Goal: Task Accomplishment & Management: Use online tool/utility

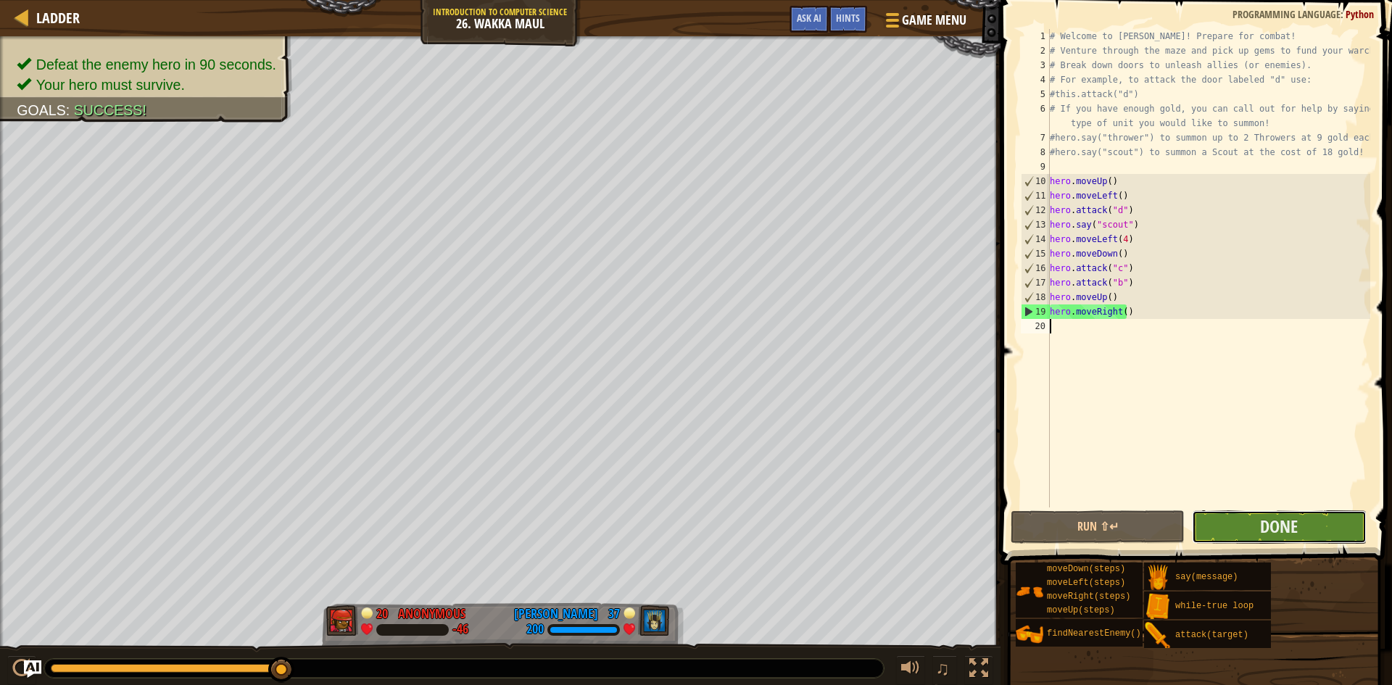
click at [1238, 526] on button "Done" at bounding box center [1279, 526] width 174 height 33
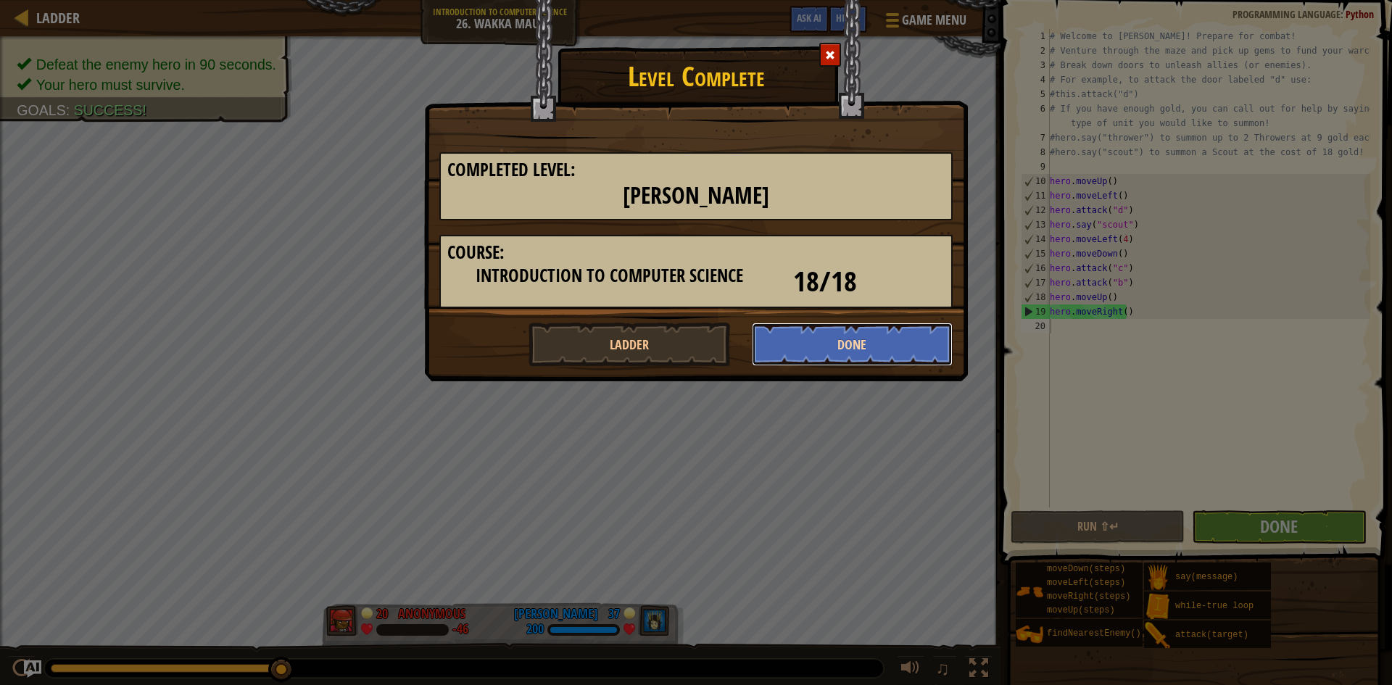
click at [872, 344] on button "Done" at bounding box center [853, 344] width 202 height 43
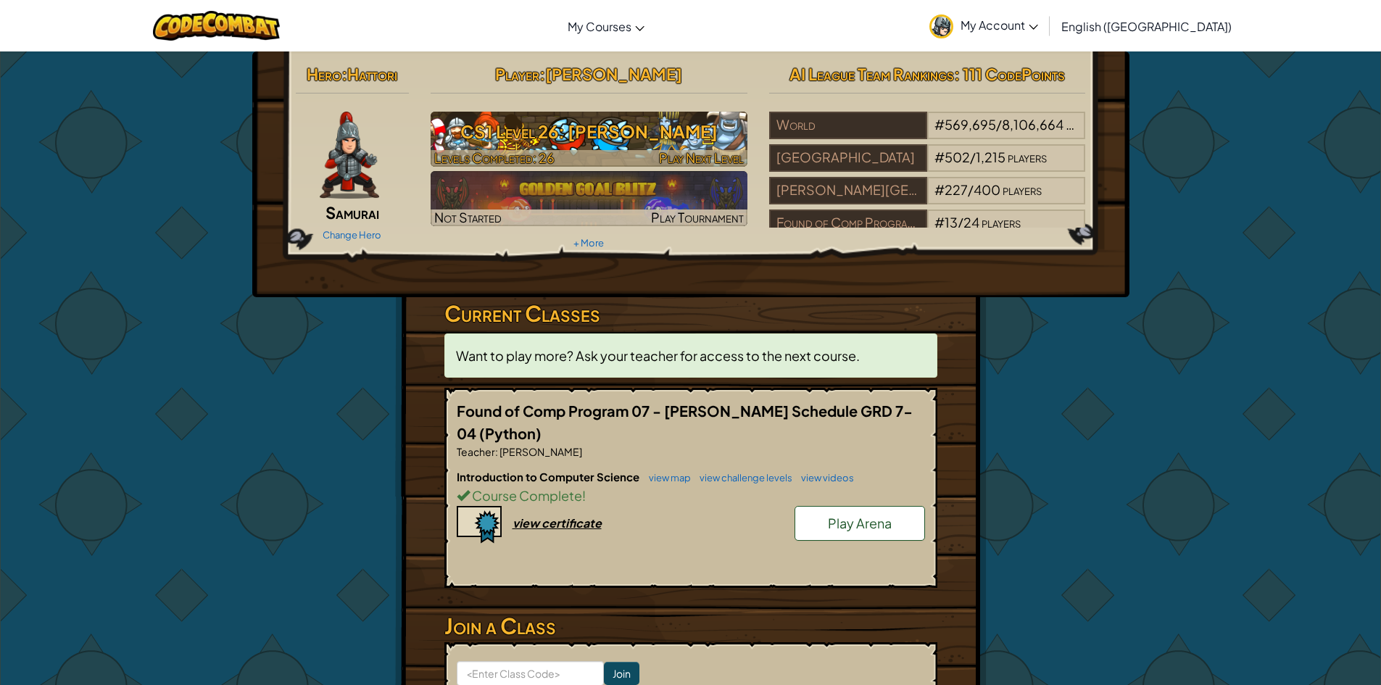
click at [679, 135] on h3 "CS1 Level 26: [PERSON_NAME]" at bounding box center [589, 131] width 317 height 33
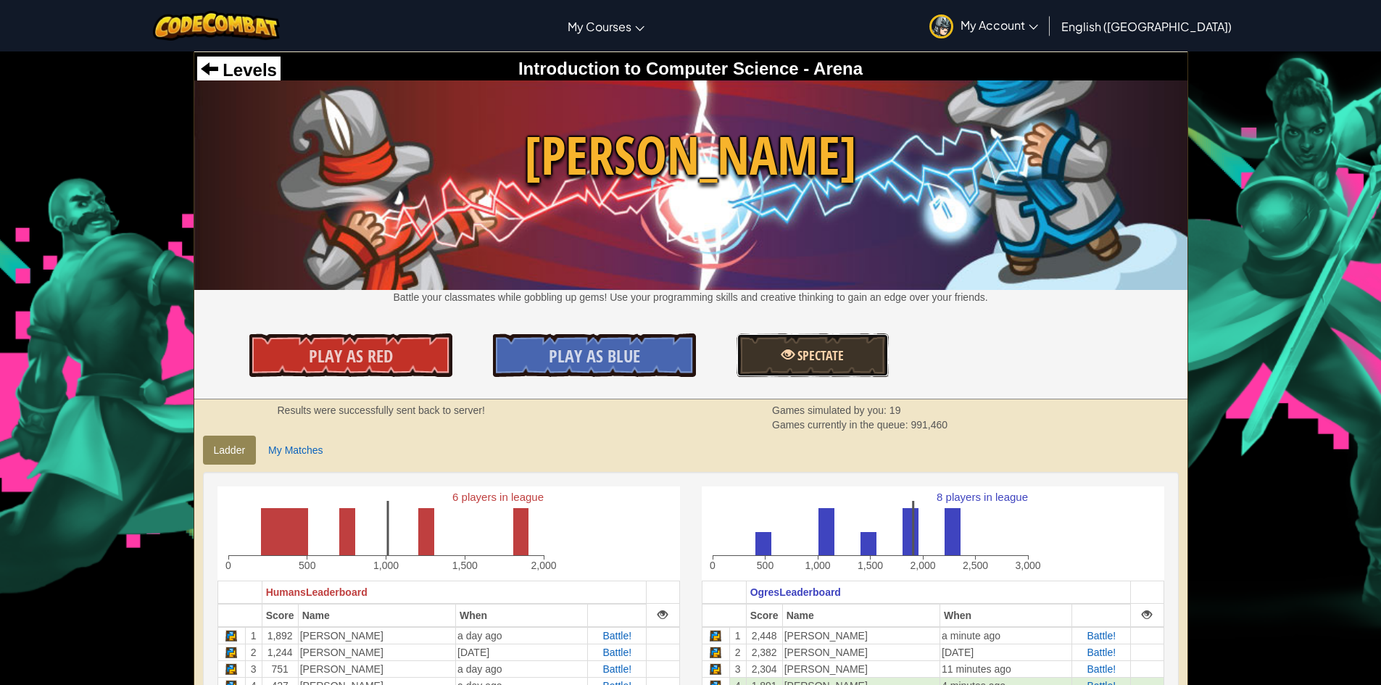
click at [771, 373] on link "Spectate" at bounding box center [813, 354] width 152 height 43
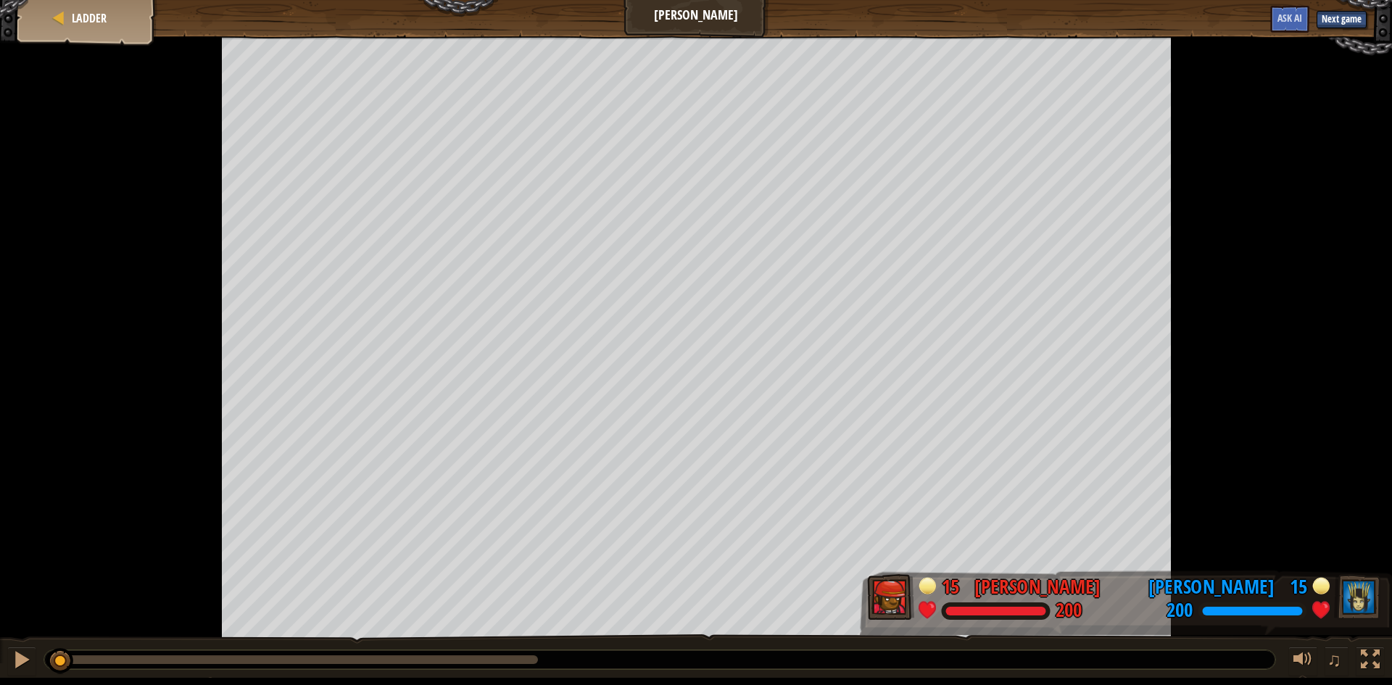
click at [5, 667] on div "♫" at bounding box center [696, 655] width 1392 height 43
click at [16, 664] on div at bounding box center [21, 659] width 19 height 19
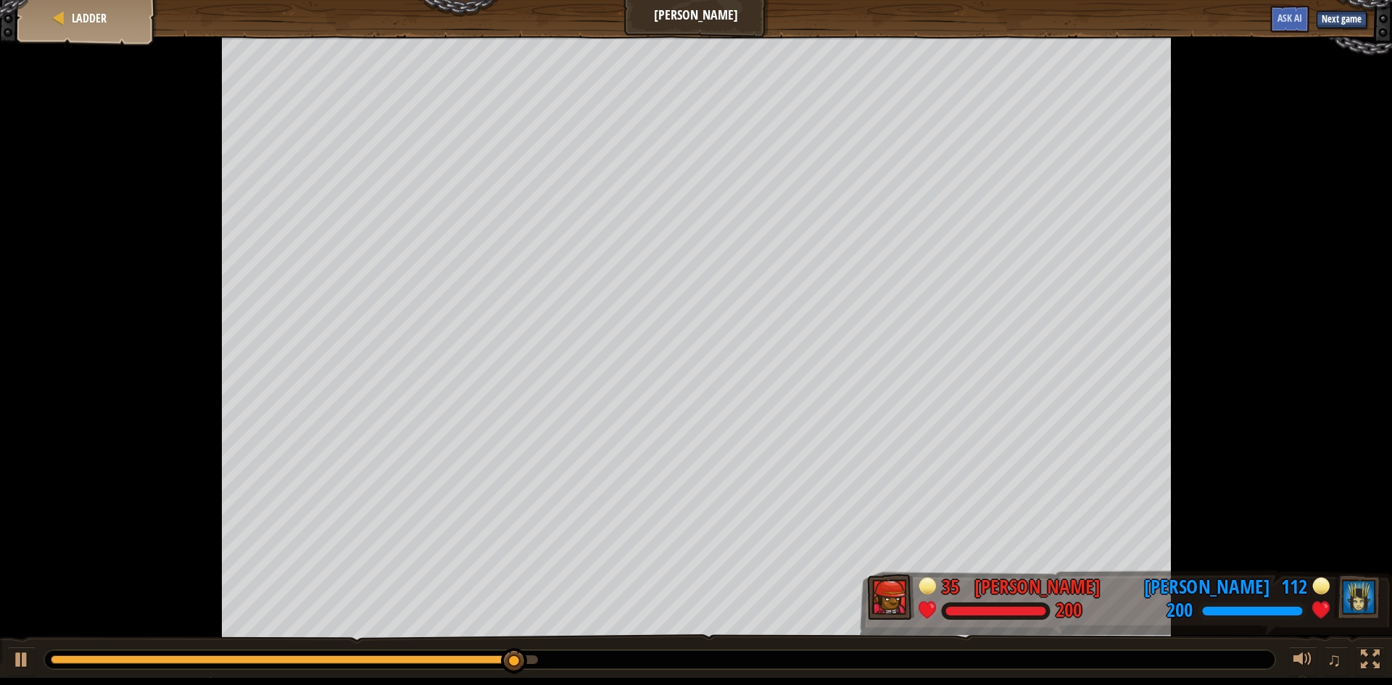
click at [568, 283] on div at bounding box center [696, 338] width 1392 height 605
click at [87, 27] on div "Ladder" at bounding box center [87, 18] width 116 height 36
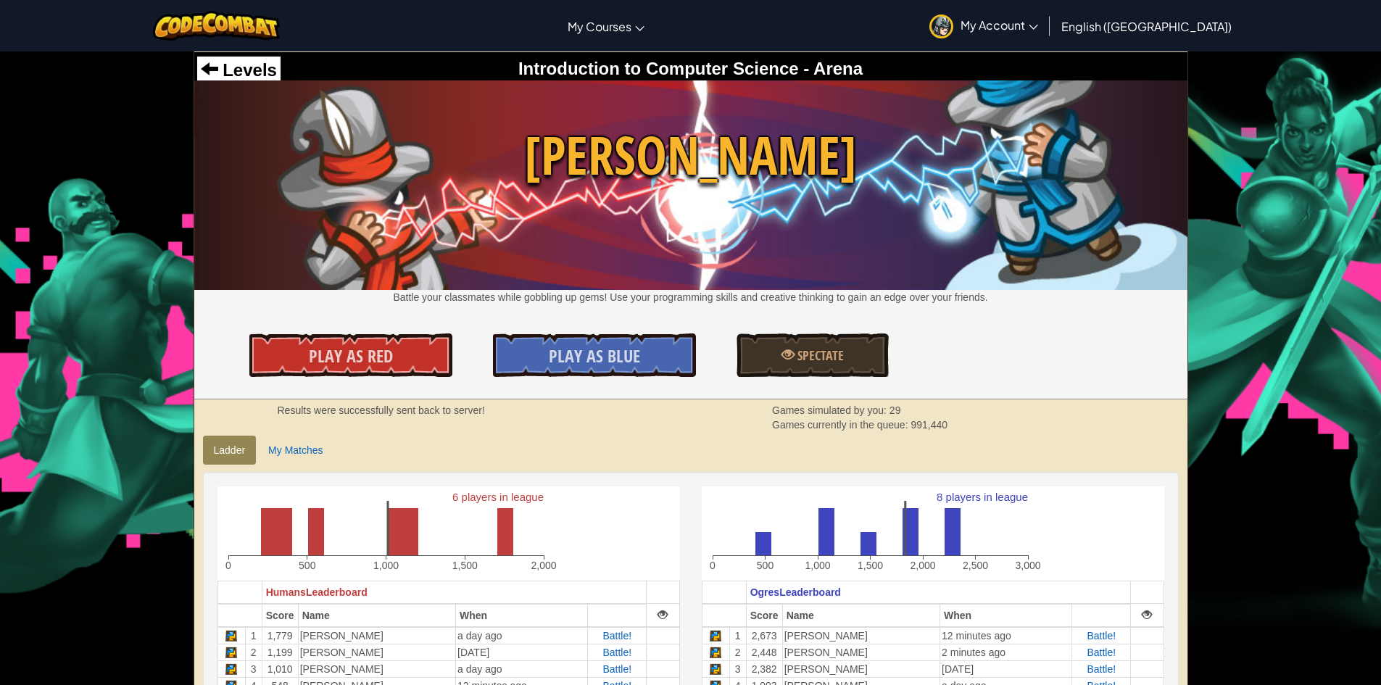
scroll to position [217, 0]
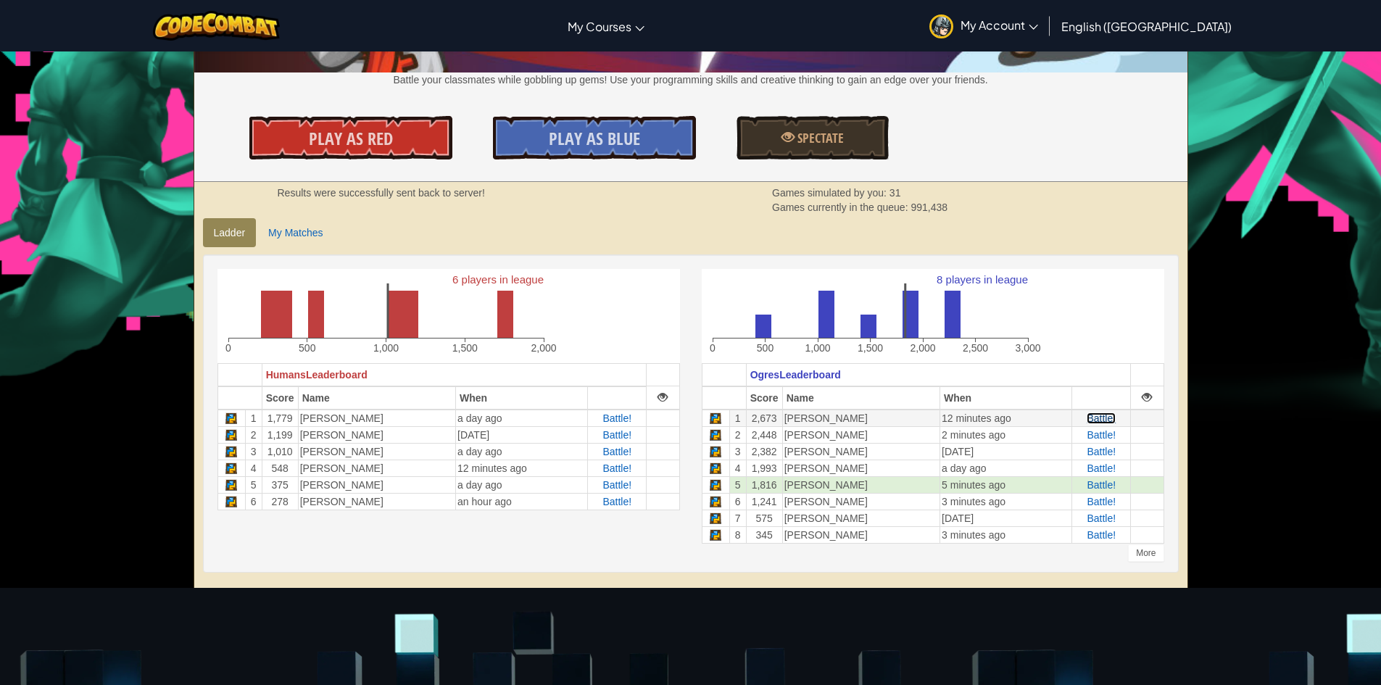
click at [1111, 413] on span "Battle!" at bounding box center [1101, 419] width 29 height 12
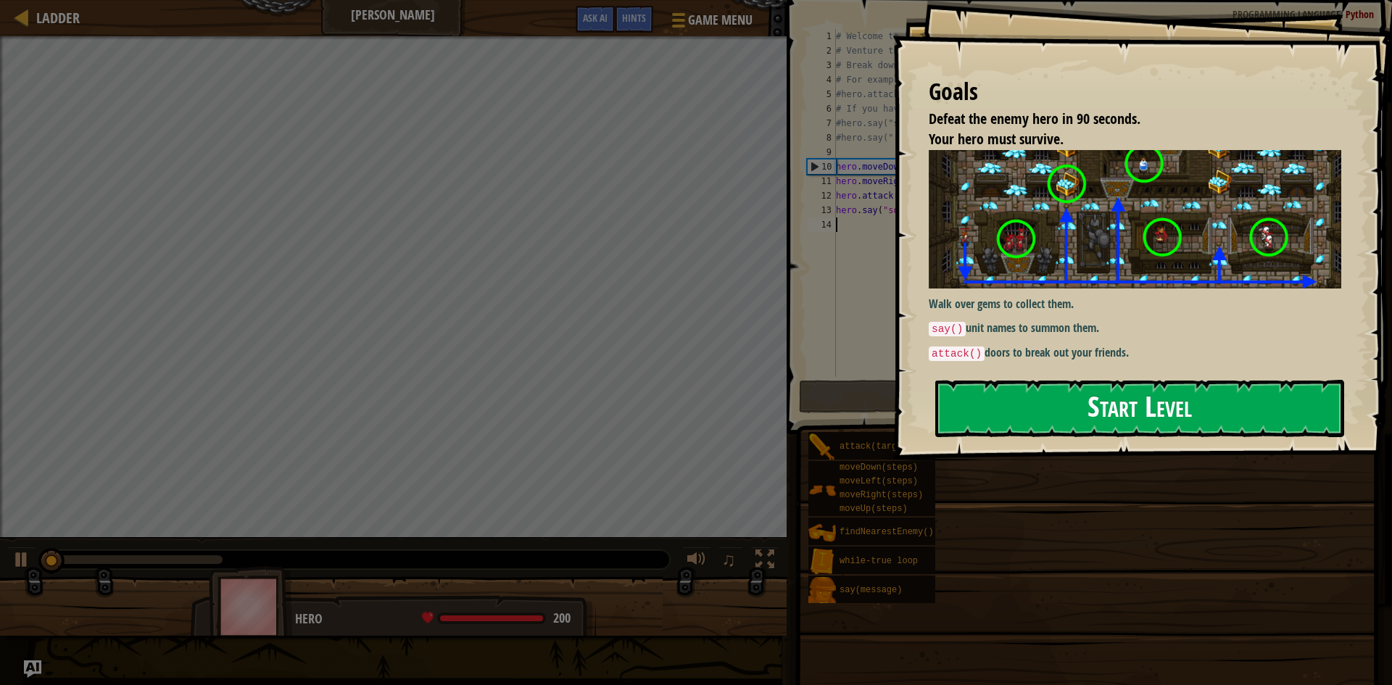
click at [978, 380] on button "Start Level" at bounding box center [1139, 408] width 409 height 57
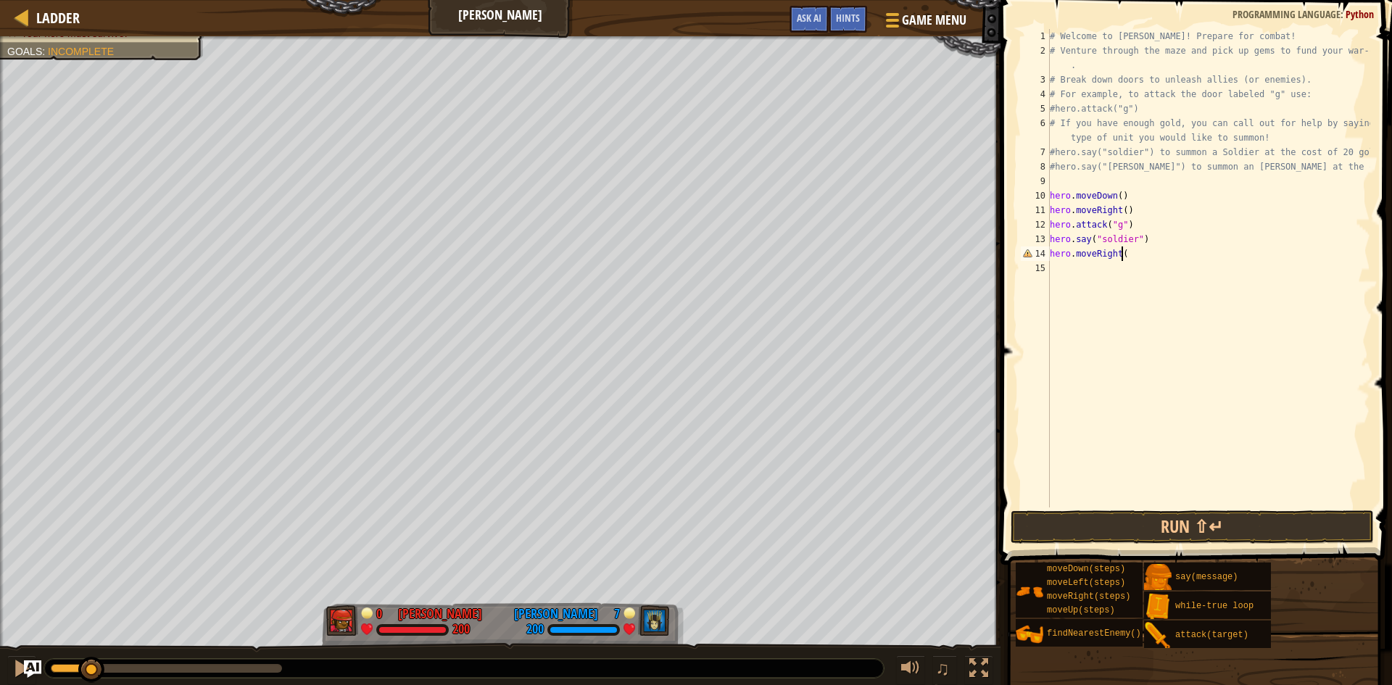
scroll to position [7, 5]
type textarea "hero.moveRight(4)"
click at [1083, 269] on div "# Welcome to Wakka Maul! Prepare for combat! # Venture through the maze and pic…" at bounding box center [1208, 282] width 323 height 507
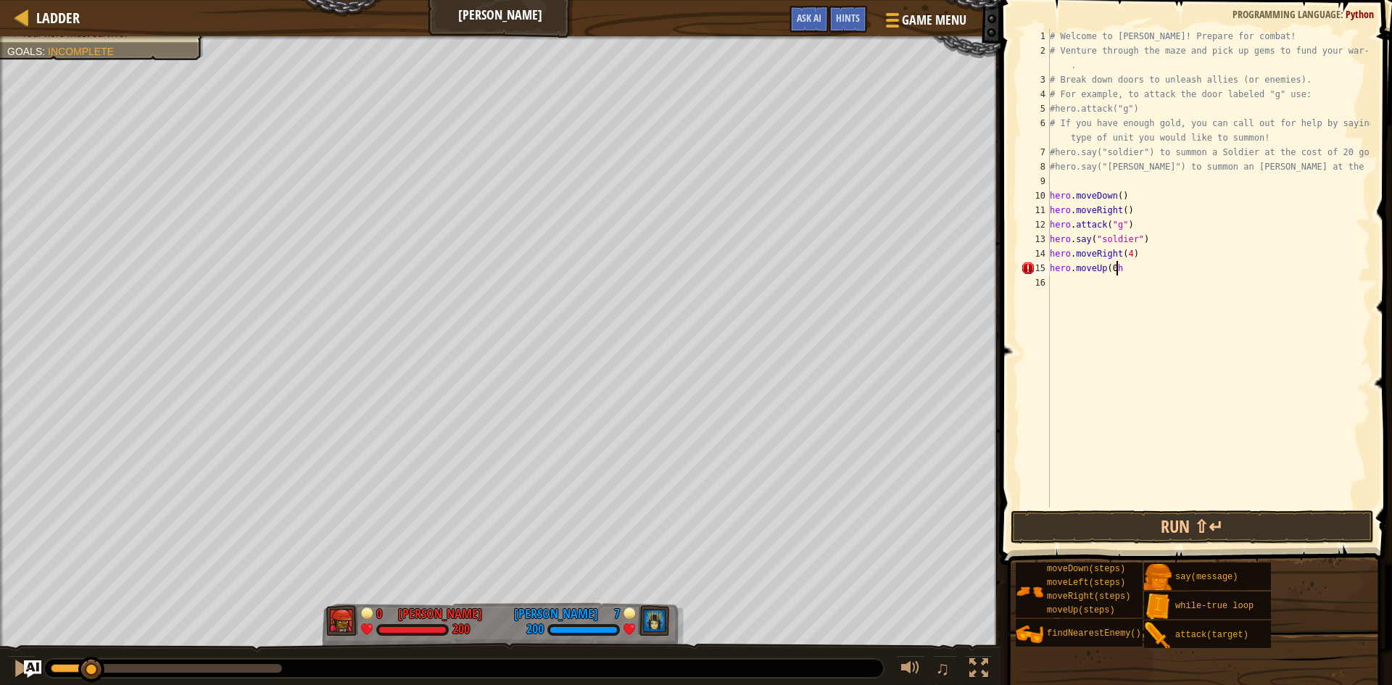
type textarea "hero.moveUp(0"
type textarea "hero.attack("h")"
click at [1094, 299] on div "# Welcome to Wakka Maul! Prepare for combat! # Venture through the maze and pic…" at bounding box center [1208, 282] width 323 height 507
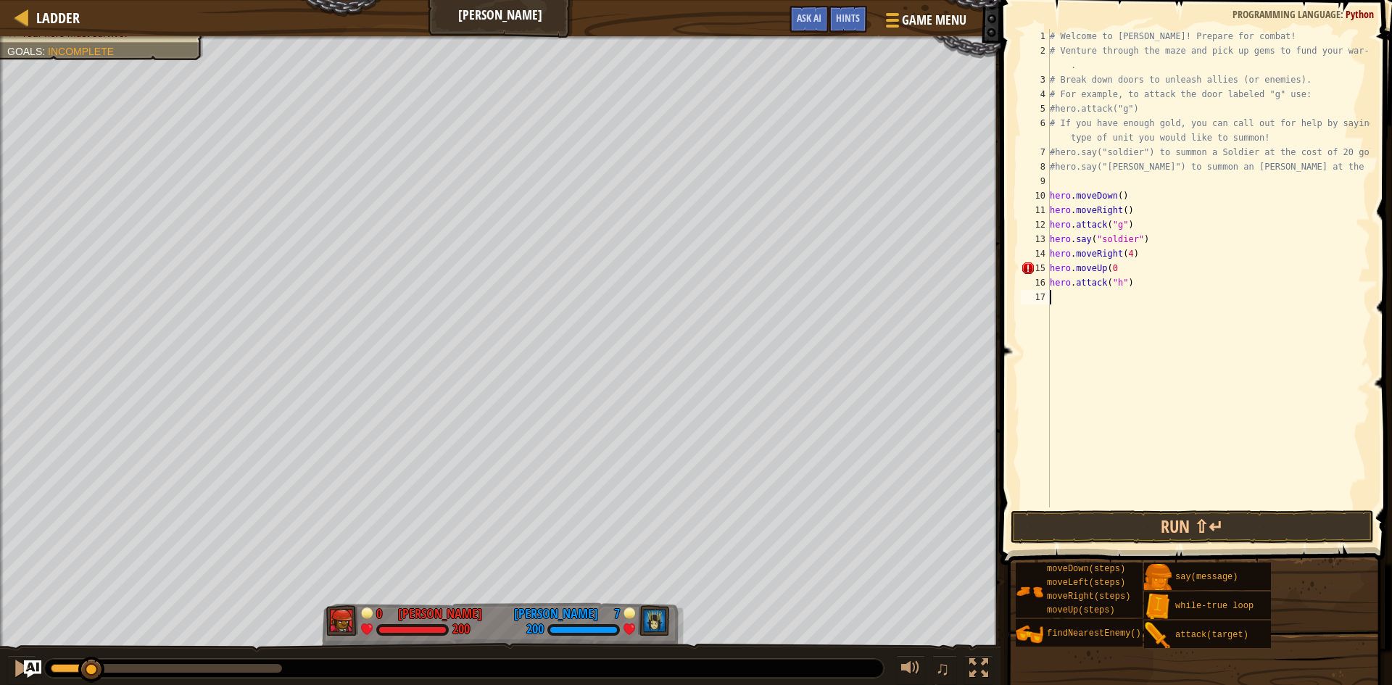
click at [1120, 260] on div "# Welcome to Wakka Maul! Prepare for combat! # Venture through the maze and pic…" at bounding box center [1208, 282] width 323 height 507
click at [1123, 270] on div "# Welcome to Wakka Maul! Prepare for combat! # Venture through the maze and pic…" at bounding box center [1208, 282] width 323 height 507
type textarea "hero.moveUp()"
click at [1106, 301] on div "# Welcome to Wakka Maul! Prepare for combat! # Venture through the maze and pic…" at bounding box center [1208, 282] width 323 height 507
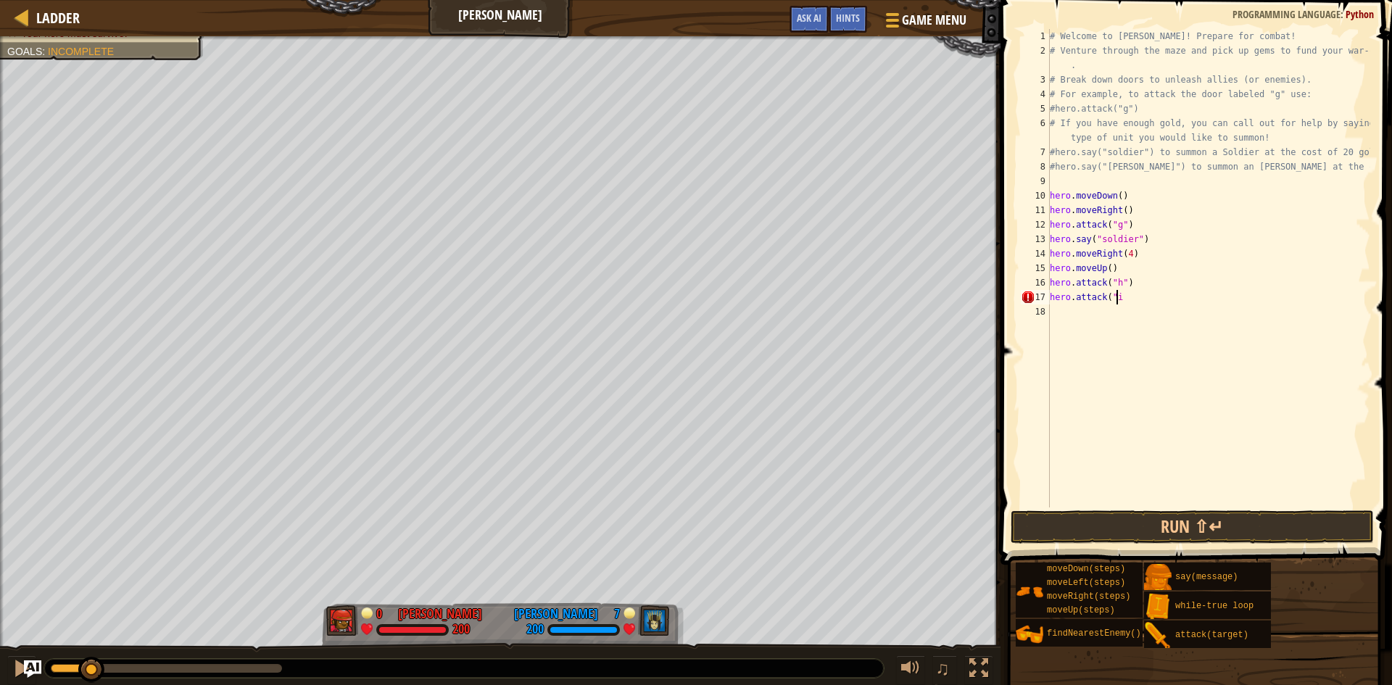
scroll to position [7, 5]
type textarea "hero.attack("i")"
drag, startPoint x: 1124, startPoint y: 516, endPoint x: 1134, endPoint y: 534, distance: 20.1
click at [1126, 515] on button "Run ⇧↵" at bounding box center [1192, 526] width 363 height 33
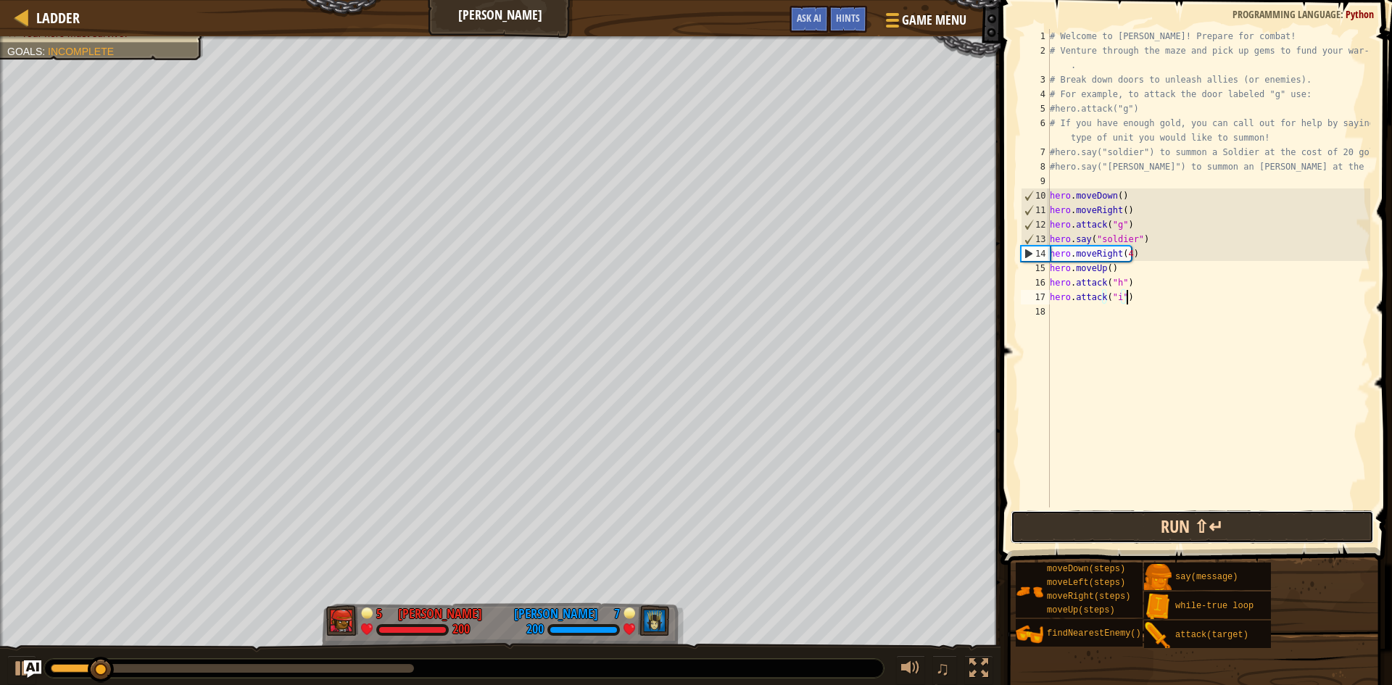
click at [1130, 536] on button "Run ⇧↵" at bounding box center [1192, 526] width 363 height 33
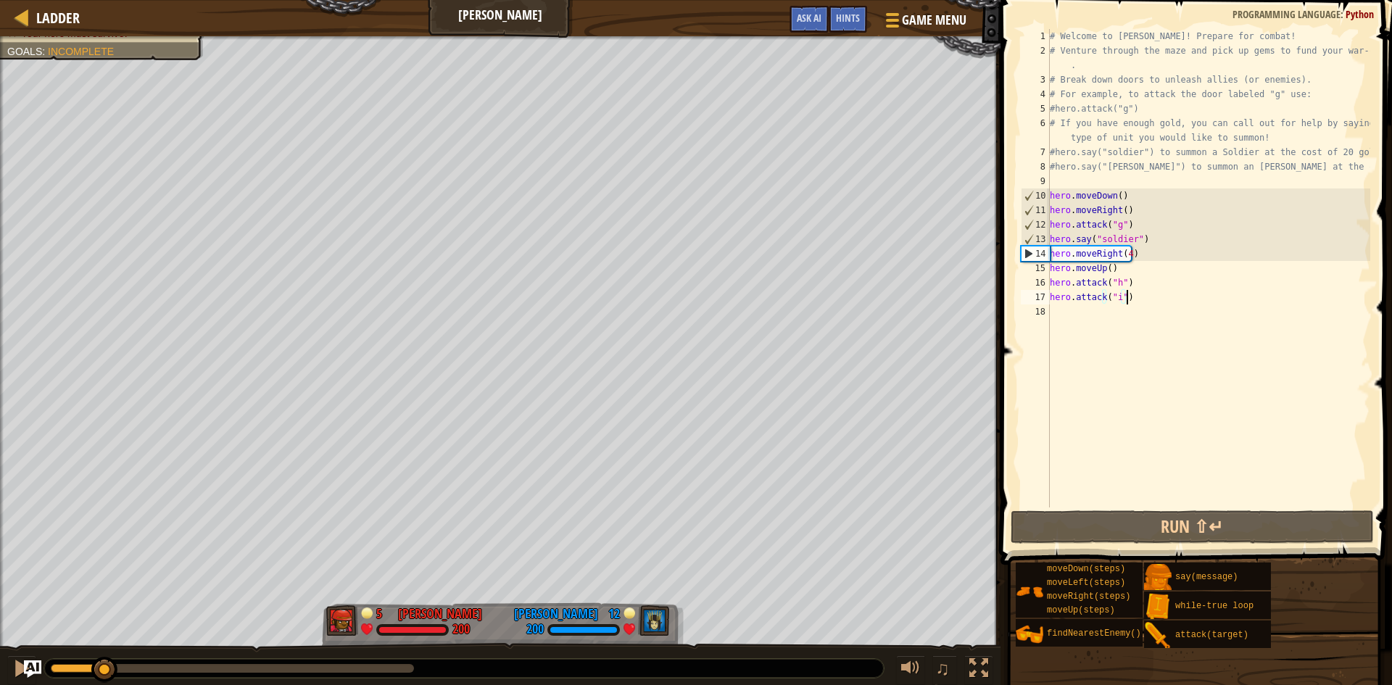
click at [1110, 318] on div "# Welcome to Wakka Maul! Prepare for combat! # Venture through the maze and pic…" at bounding box center [1208, 282] width 323 height 507
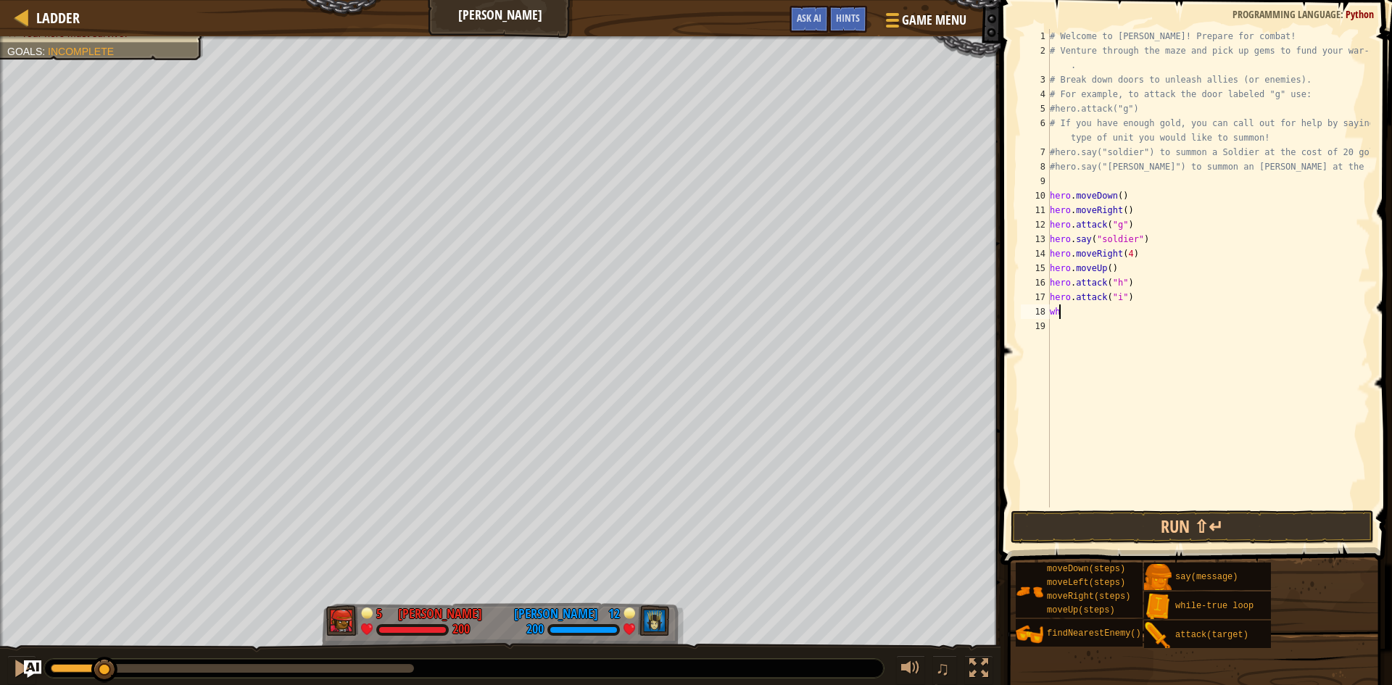
type textarea "w"
type textarea "hero.moveUp(5)"
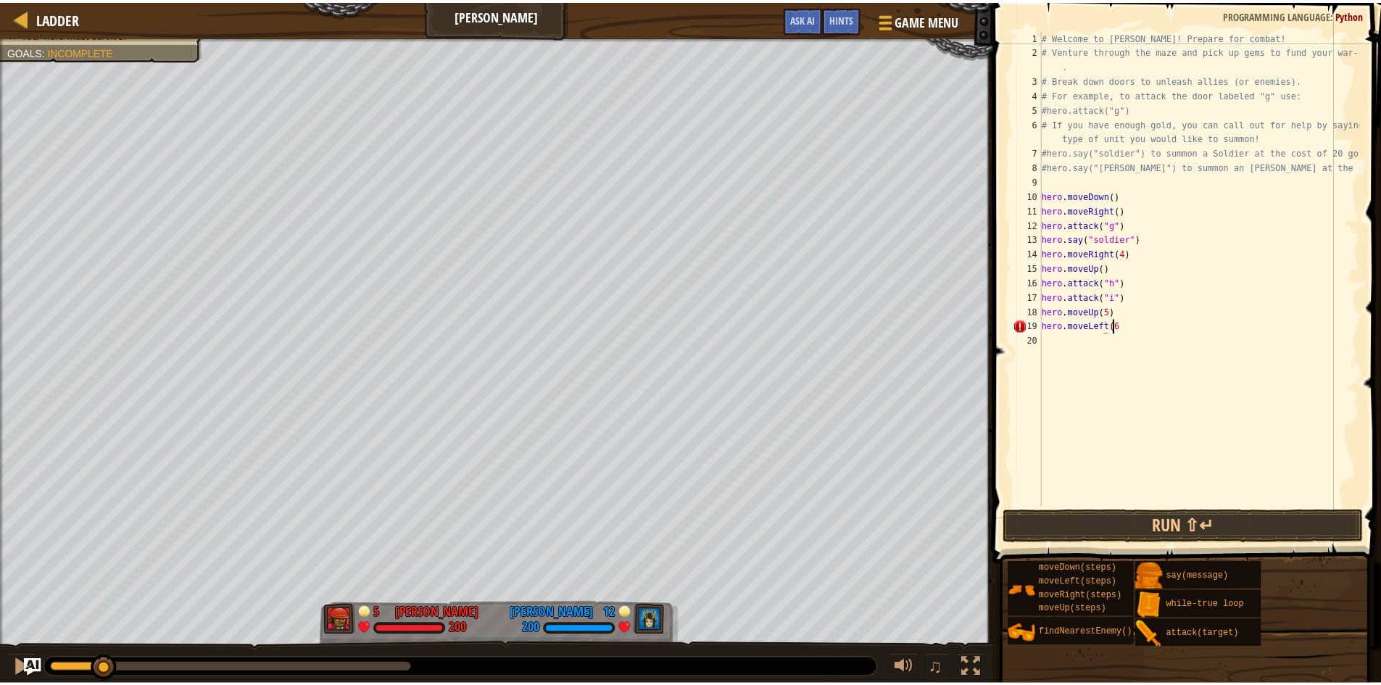
scroll to position [7, 5]
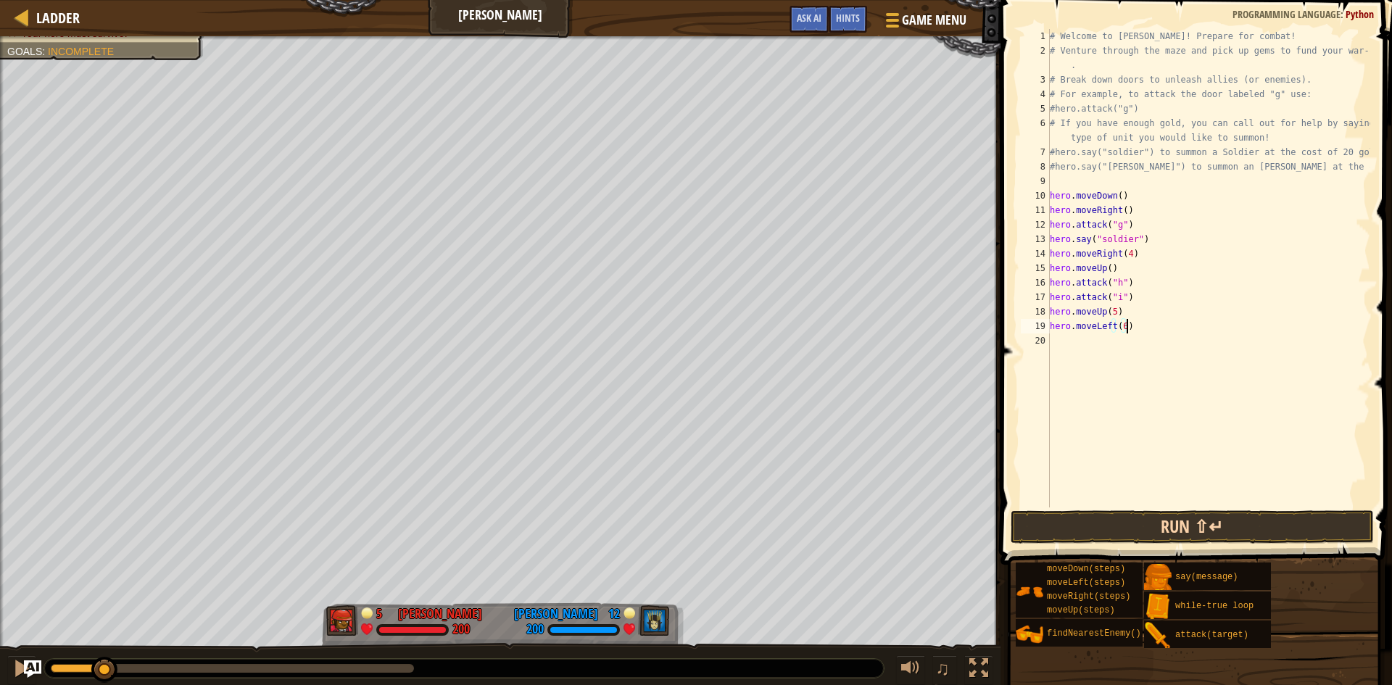
type textarea "hero.moveLeft(6)"
click at [1114, 515] on button "Run ⇧↵" at bounding box center [1192, 526] width 363 height 33
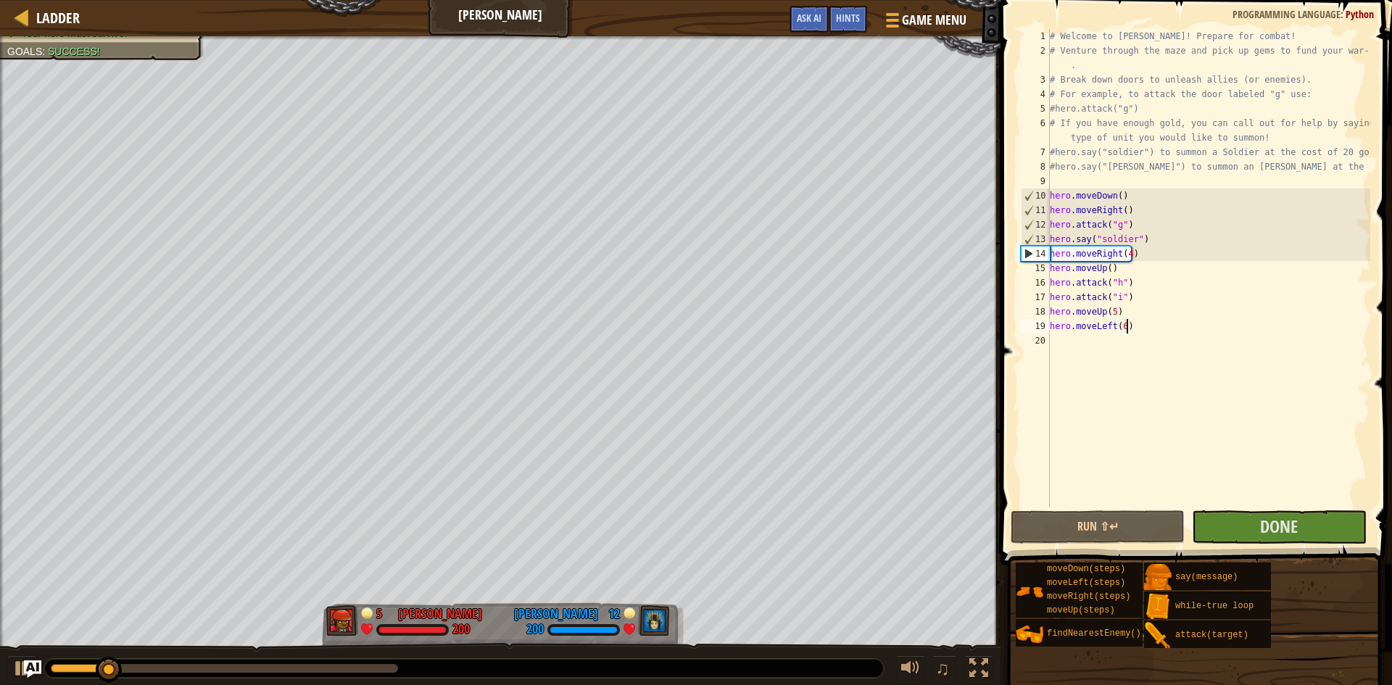
drag, startPoint x: 1290, startPoint y: 547, endPoint x: 1279, endPoint y: 552, distance: 13.0
click at [1285, 548] on div "Hints hero.moveLeft(6) 1 2 3 4 5 6 7 8 9 10 11 12 13 14 15 16 17 18 19 20 # Wel…" at bounding box center [1194, 339] width 396 height 678
click at [1258, 531] on button "Done" at bounding box center [1279, 526] width 174 height 33
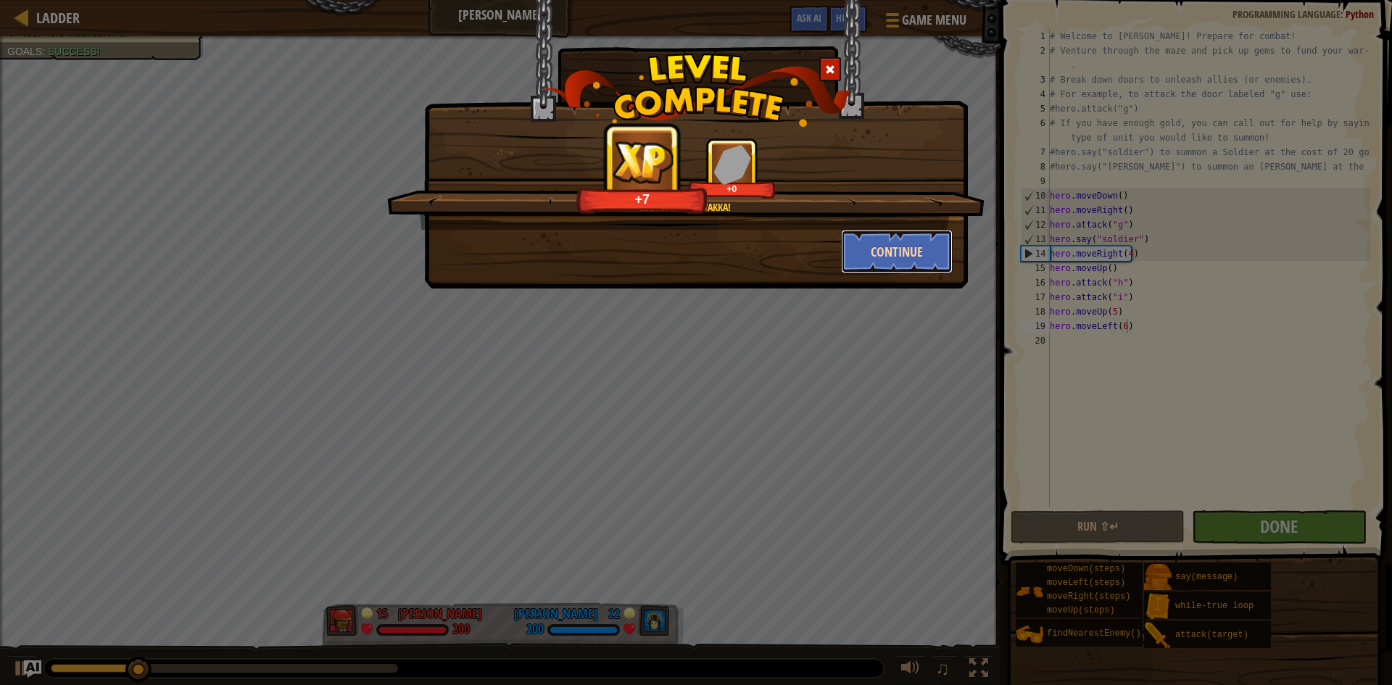
click at [875, 249] on button "Continue" at bounding box center [897, 251] width 112 height 43
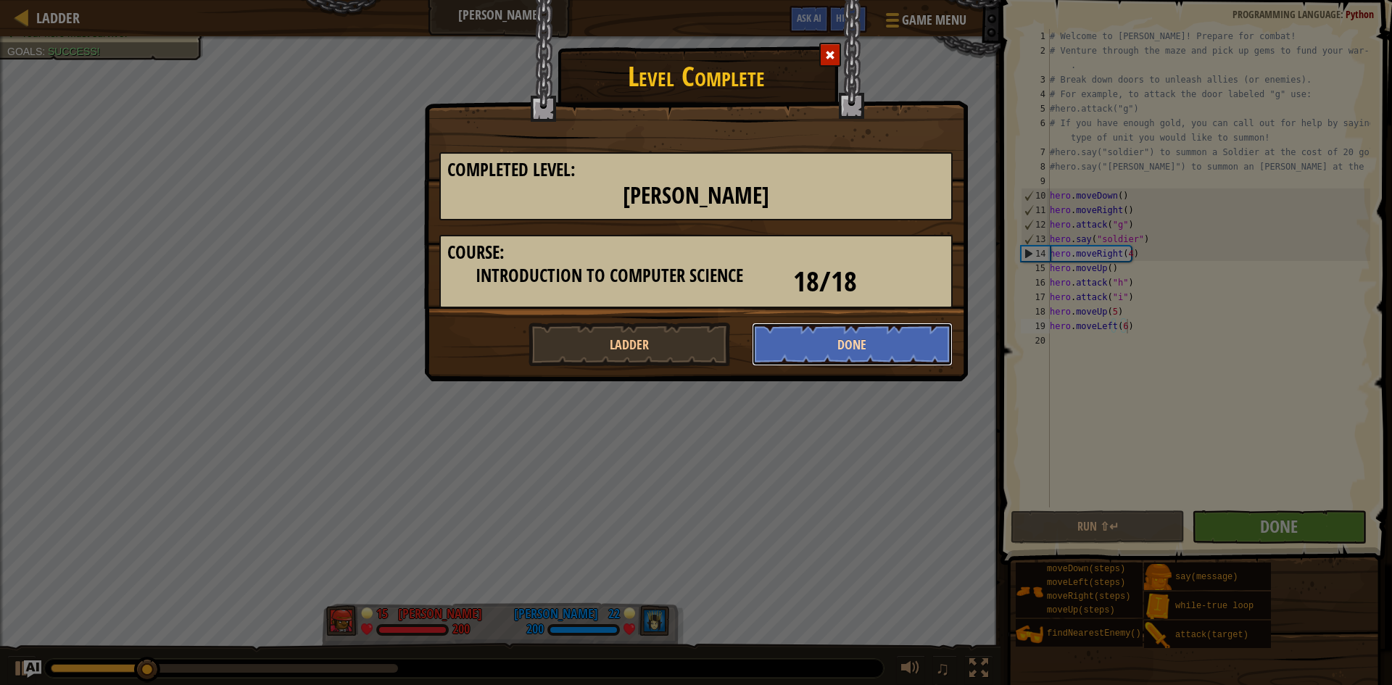
click at [819, 336] on button "Done" at bounding box center [853, 344] width 202 height 43
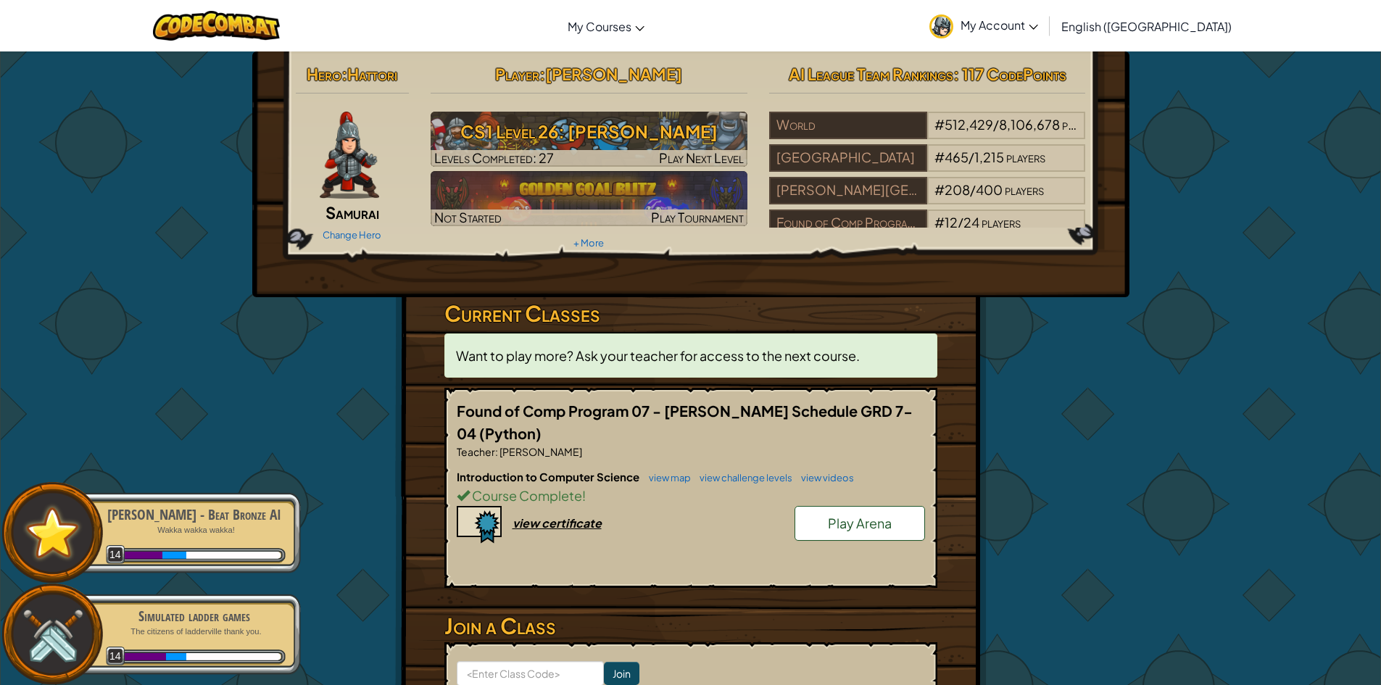
drag, startPoint x: 600, startPoint y: 85, endPoint x: 610, endPoint y: 110, distance: 27.3
click at [600, 87] on h2 "Player : Joshua Figueroa" at bounding box center [589, 74] width 317 height 30
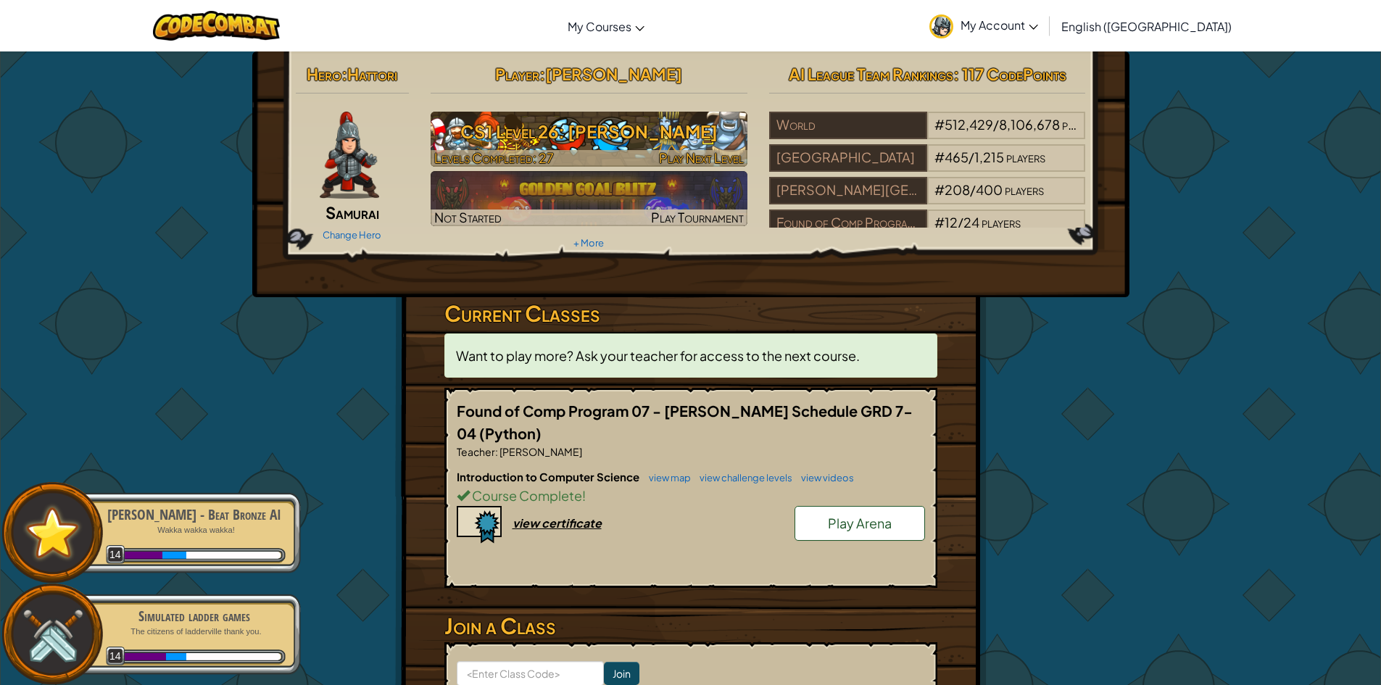
click at [610, 117] on h3 "CS1 Level 26: Wakka Maul" at bounding box center [589, 131] width 317 height 33
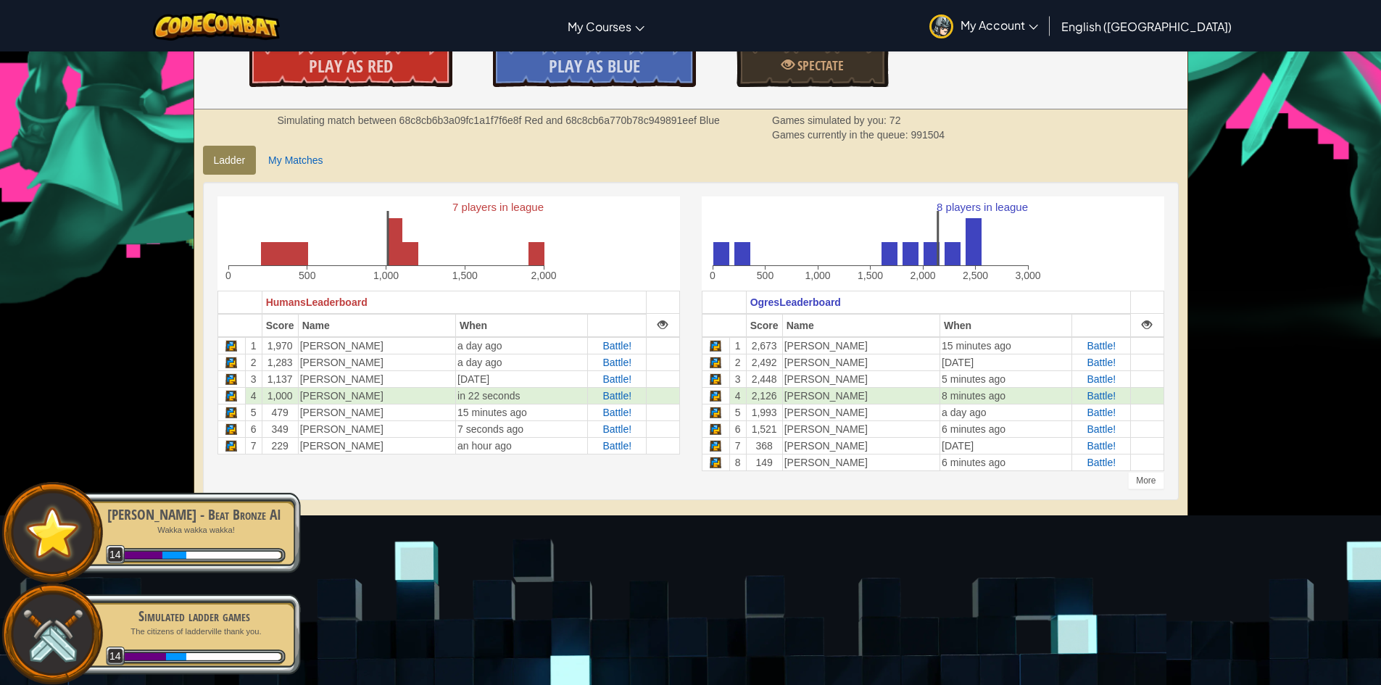
scroll to position [362, 0]
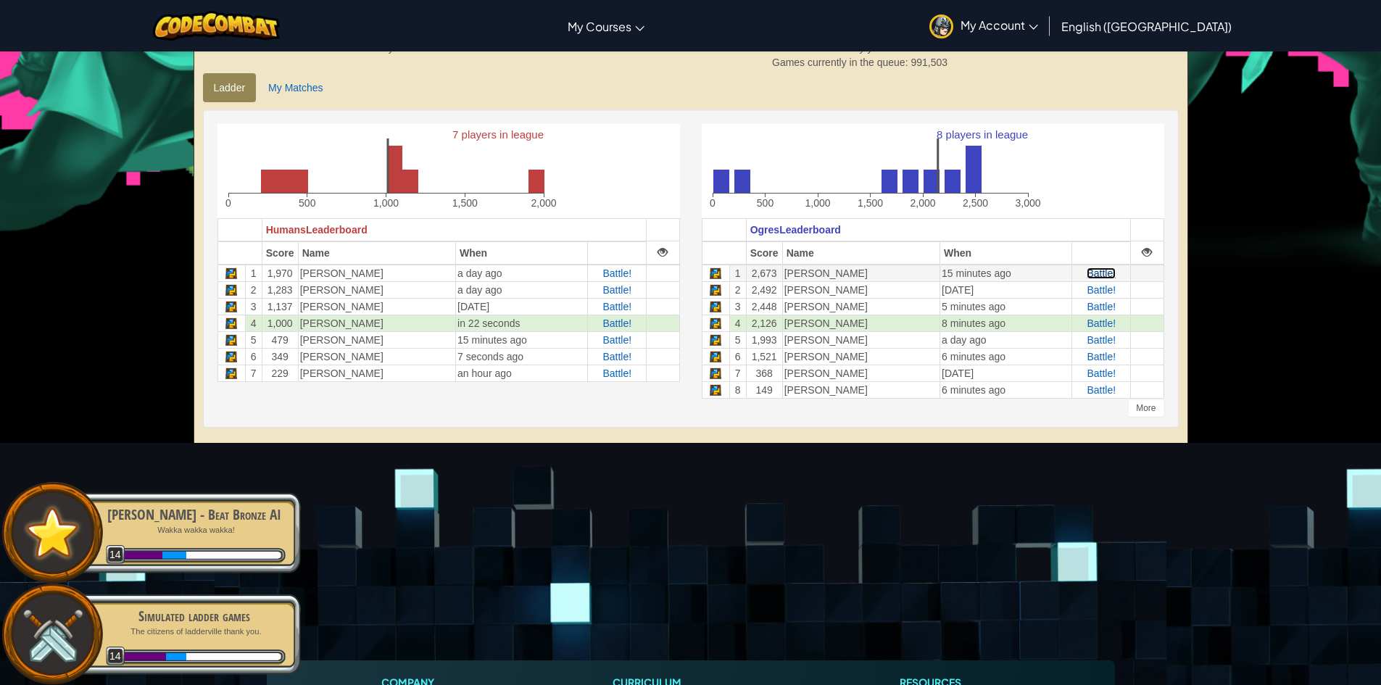
click at [1105, 273] on span "Battle!" at bounding box center [1101, 274] width 29 height 12
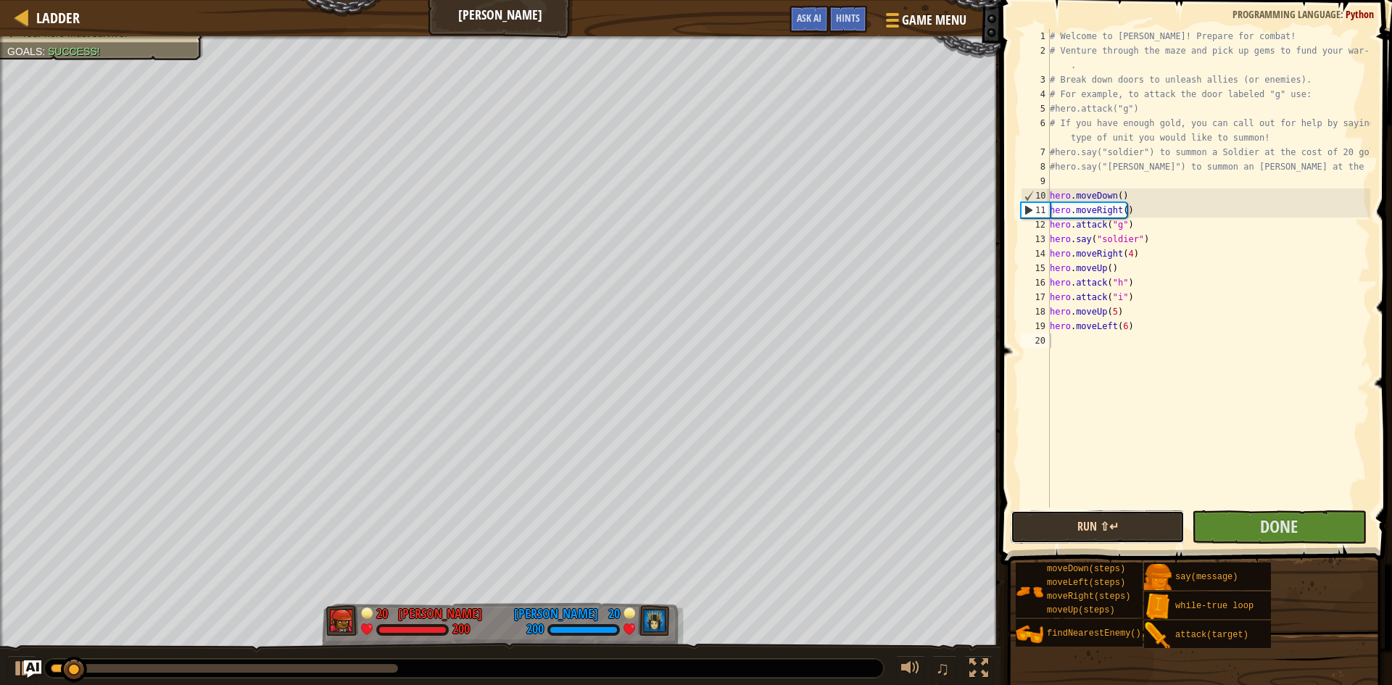
click at [1069, 519] on button "Run ⇧↵" at bounding box center [1098, 526] width 174 height 33
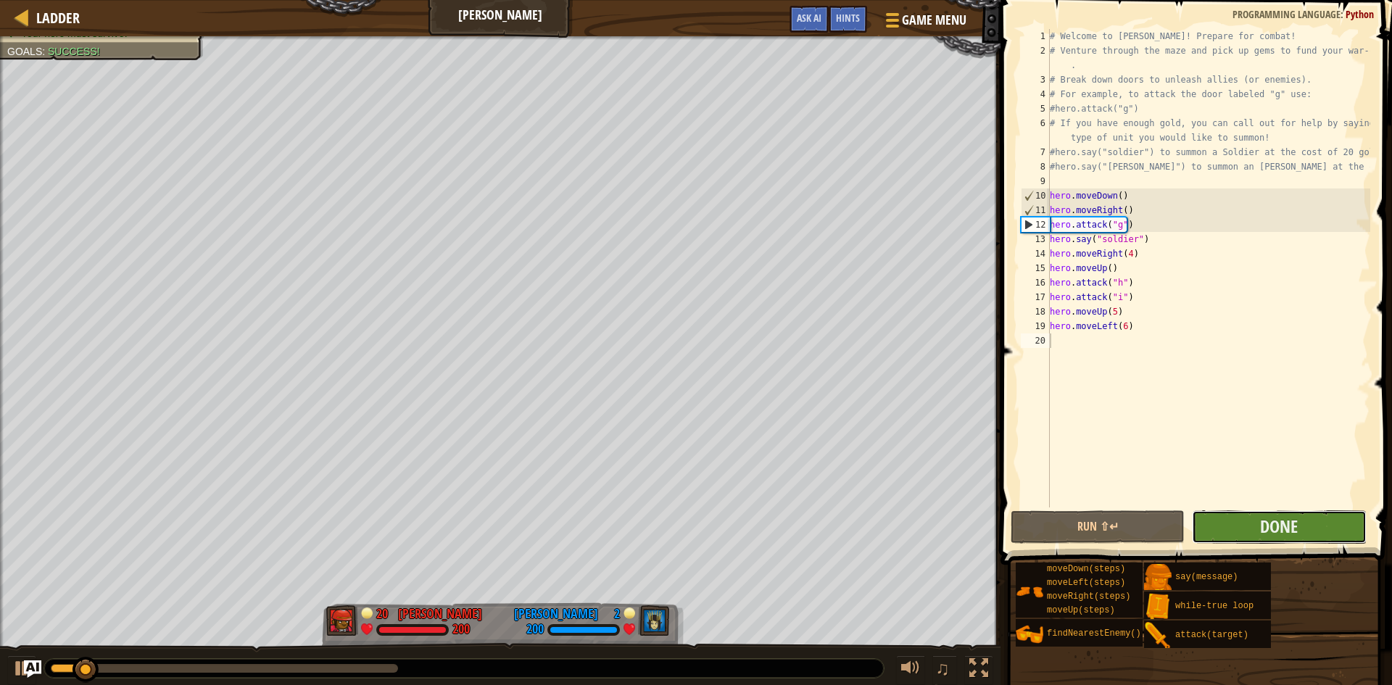
click at [1246, 526] on button "Done" at bounding box center [1279, 526] width 174 height 33
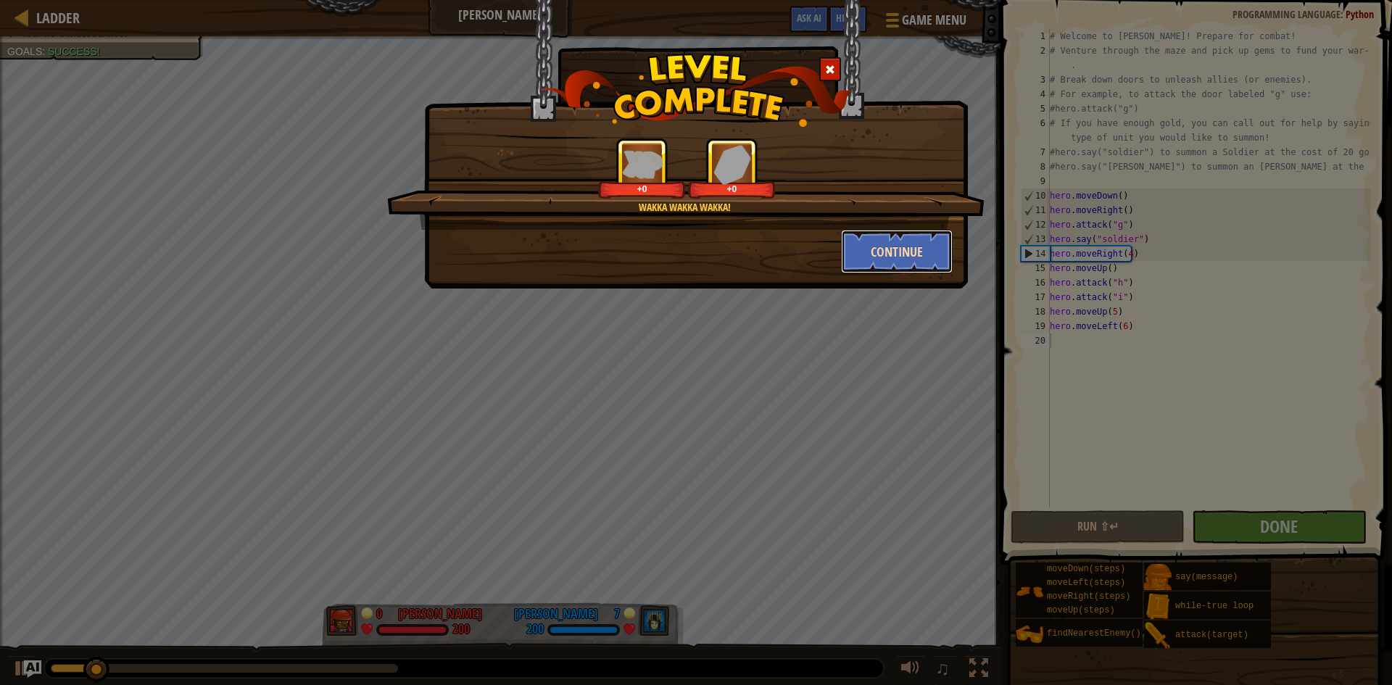
click at [896, 254] on button "Continue" at bounding box center [897, 251] width 112 height 43
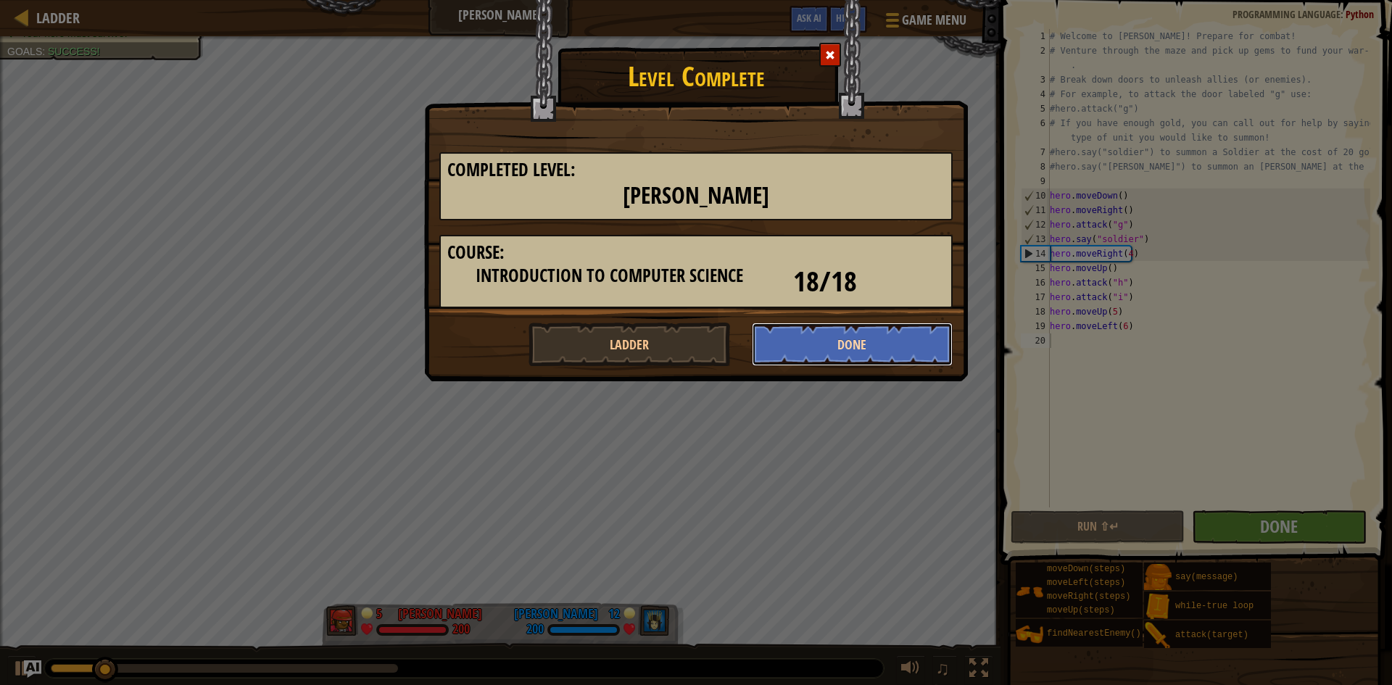
click at [832, 349] on button "Done" at bounding box center [853, 344] width 202 height 43
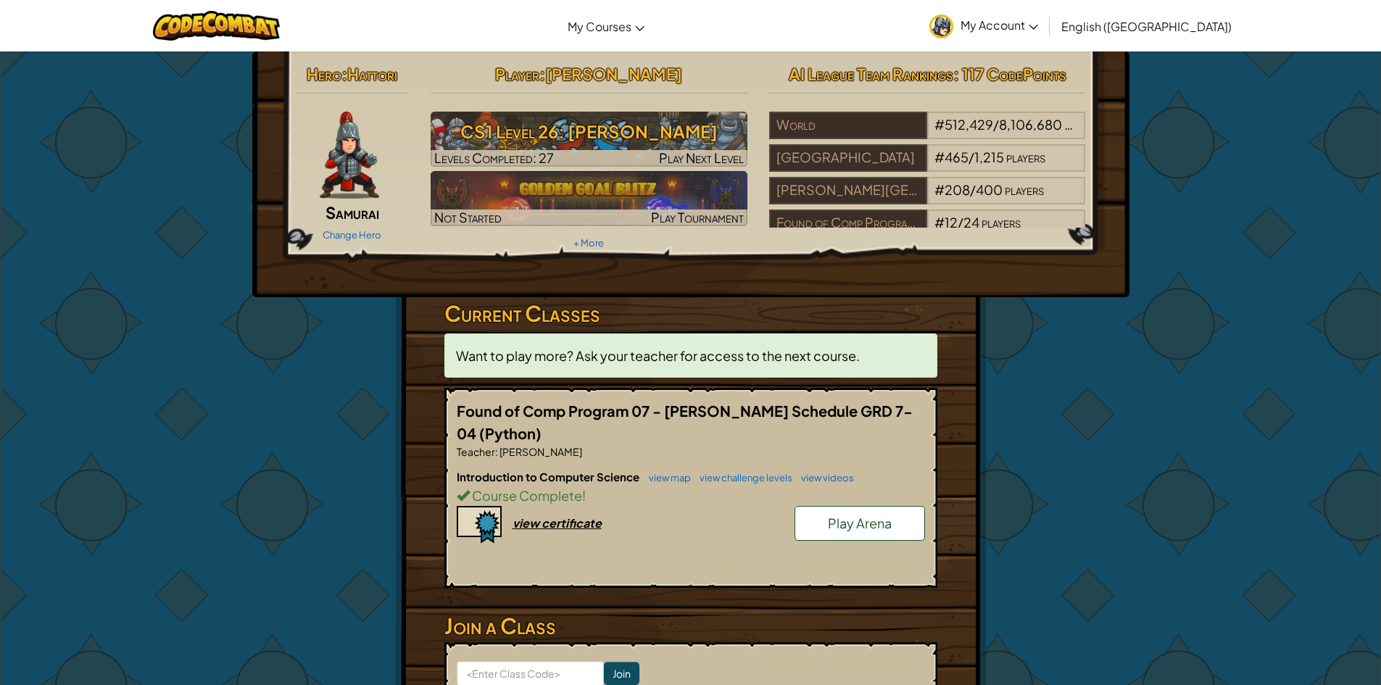
drag, startPoint x: 1252, startPoint y: 383, endPoint x: 1145, endPoint y: 284, distance: 145.2
click at [1180, 291] on div "Hero : Hattori Samurai Change Hero Player : Joshua Figueroa CS1 Level 26: Wakka…" at bounding box center [690, 425] width 1381 height 749
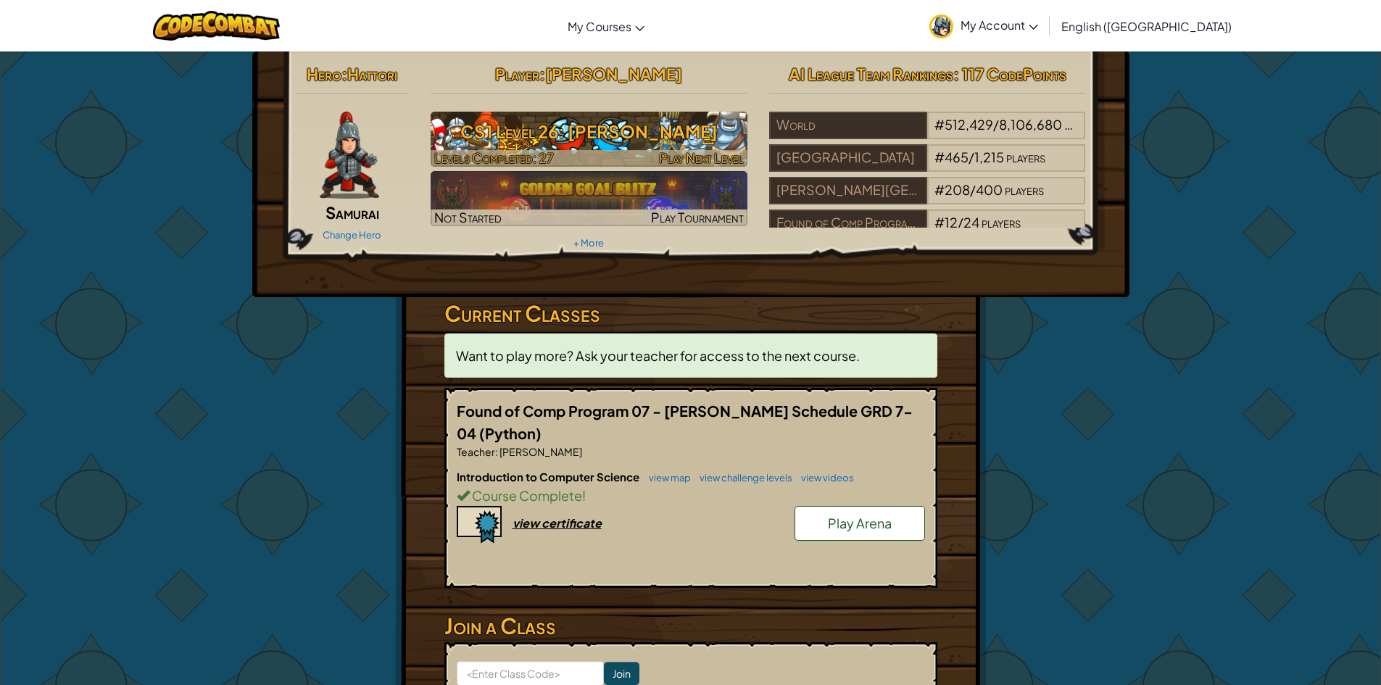
drag, startPoint x: 563, startPoint y: 133, endPoint x: 558, endPoint y: 127, distance: 8.3
click at [558, 127] on h3 "CS1 Level 26: Wakka Maul" at bounding box center [589, 131] width 317 height 33
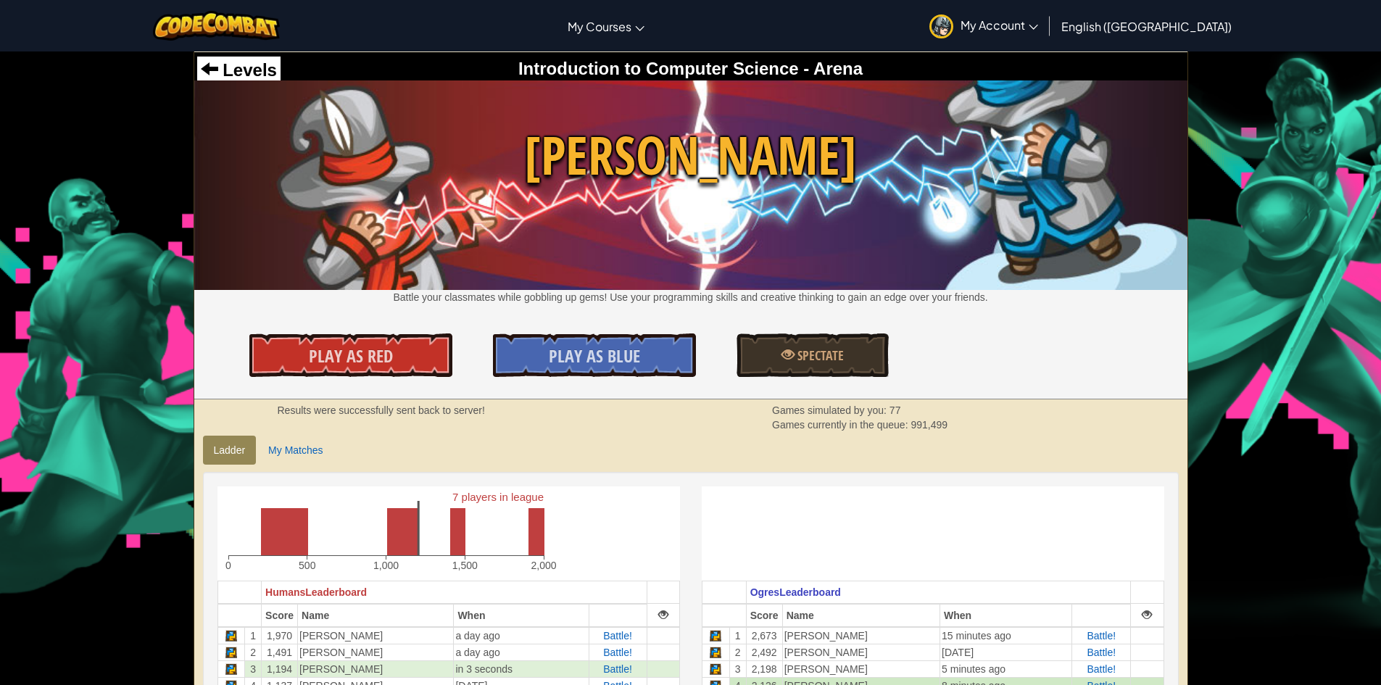
scroll to position [217, 0]
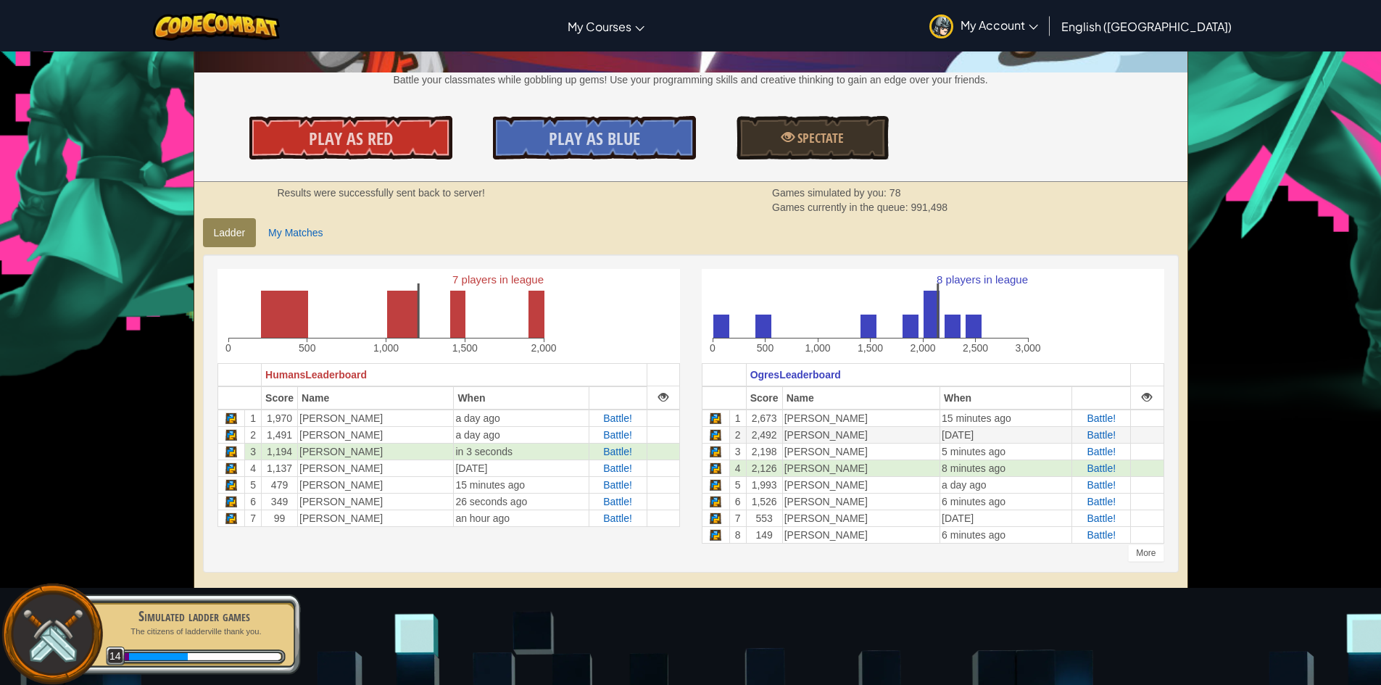
click at [1089, 433] on td "Battle!" at bounding box center [1101, 434] width 59 height 17
click at [1111, 434] on span "Battle!" at bounding box center [1101, 435] width 29 height 12
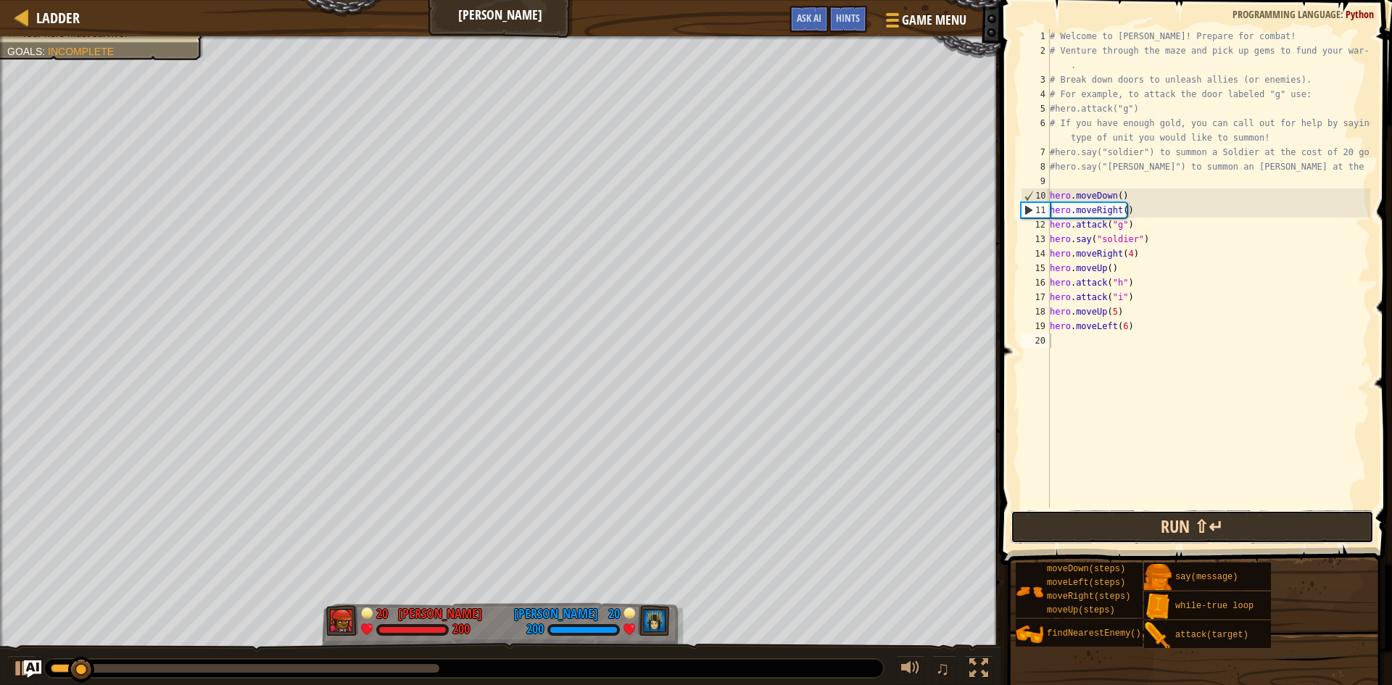
click at [1077, 534] on button "Run ⇧↵" at bounding box center [1192, 526] width 363 height 33
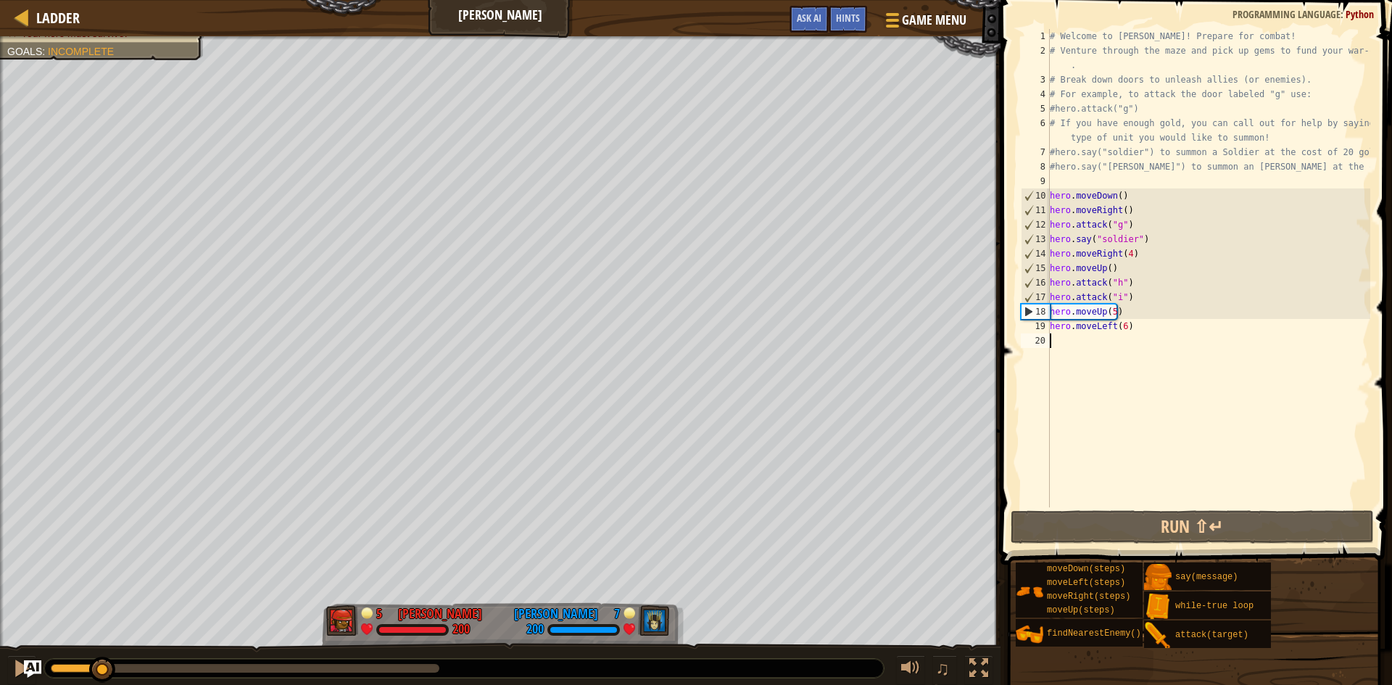
click at [103, 664] on div at bounding box center [77, 668] width 52 height 9
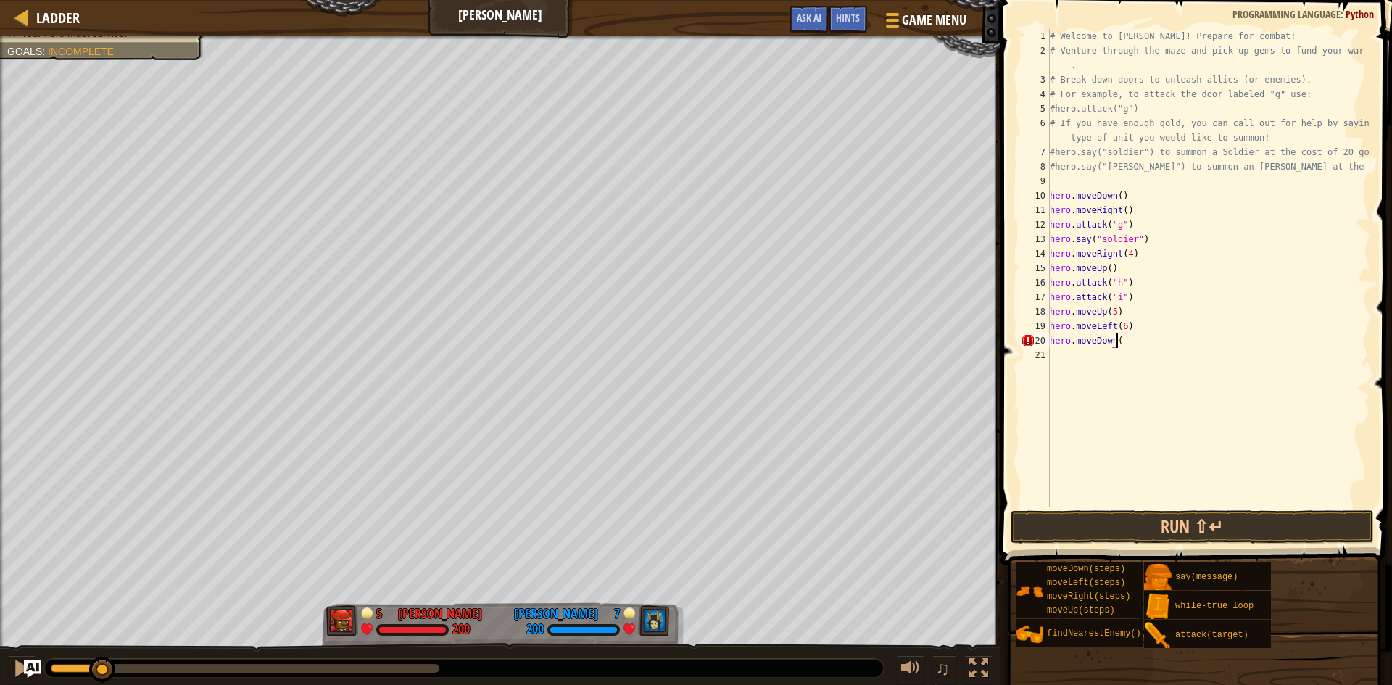
scroll to position [7, 5]
click at [1071, 524] on button "Run ⇧↵" at bounding box center [1192, 526] width 363 height 33
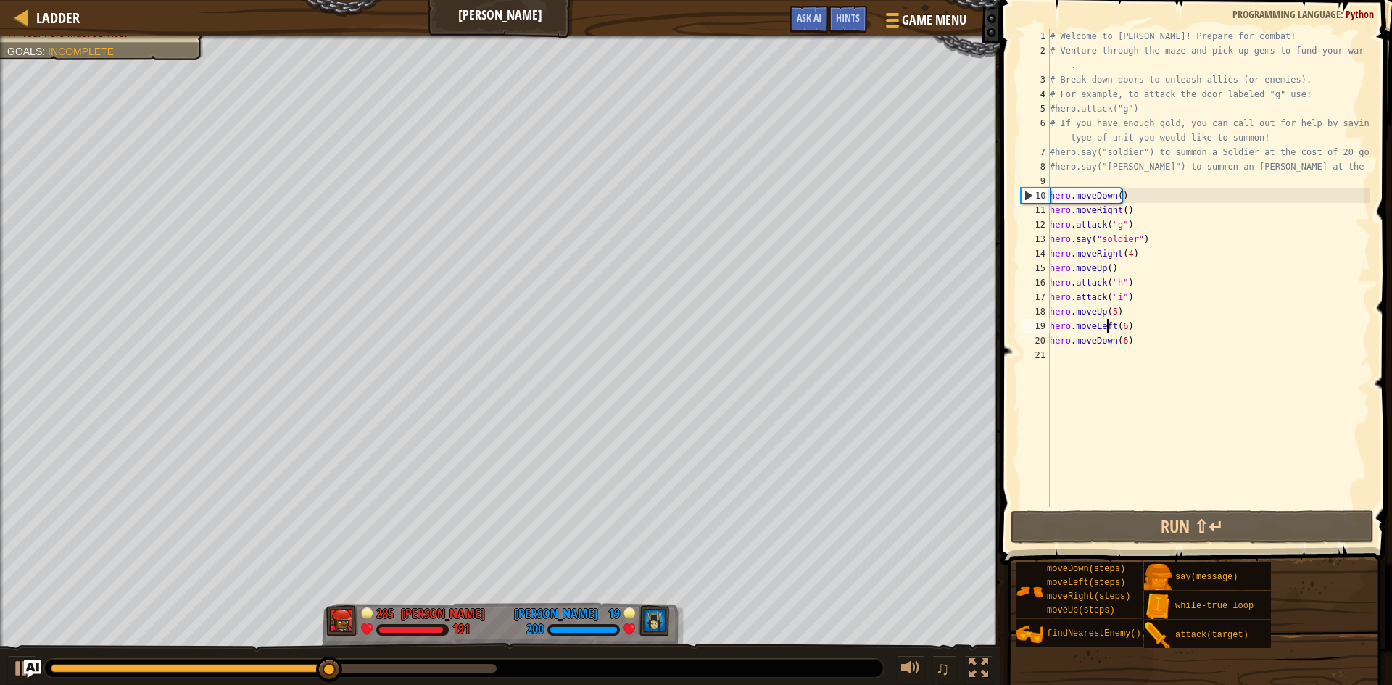
click at [1109, 331] on div "# Welcome to Wakka Maul! Prepare for combat! # Venture through the maze and pic…" at bounding box center [1208, 282] width 323 height 507
click at [1113, 331] on div "# Welcome to Wakka Maul! Prepare for combat! # Venture through the maze and pic…" at bounding box center [1208, 282] width 323 height 507
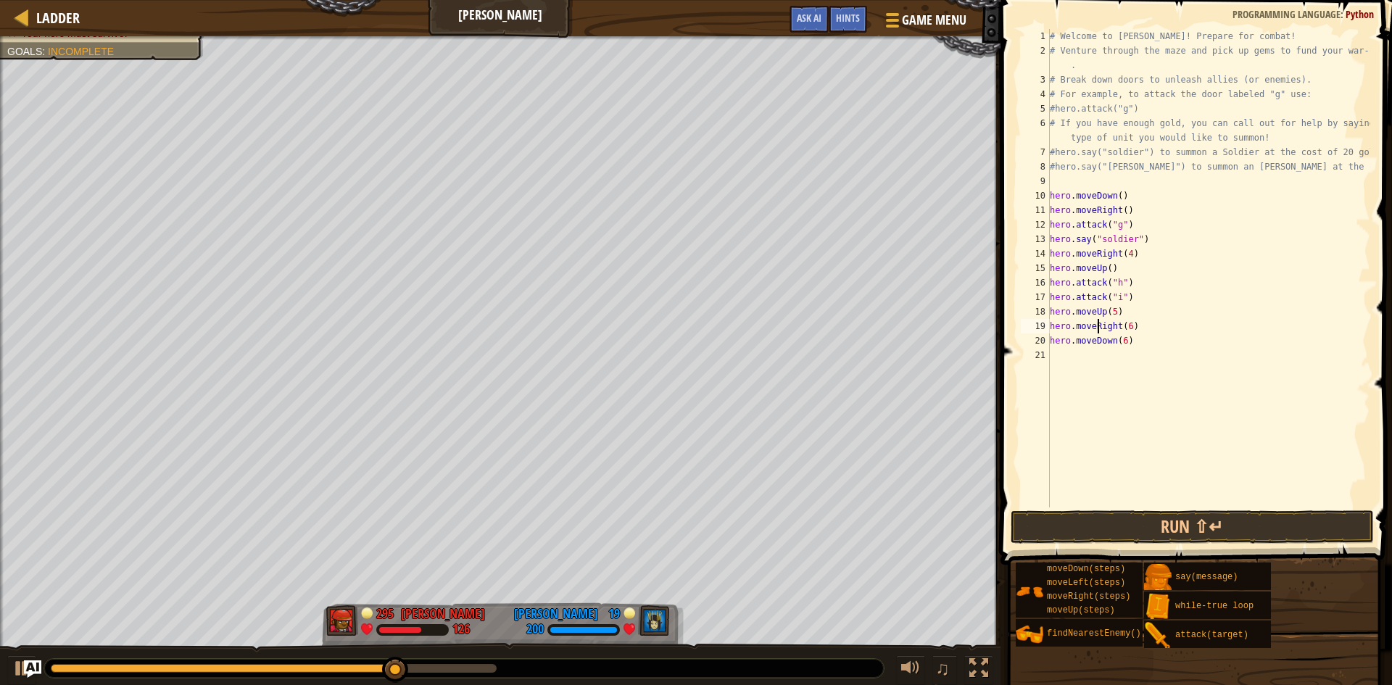
scroll to position [7, 4]
click at [1109, 532] on button "Run ⇧↵" at bounding box center [1192, 526] width 363 height 33
click at [1134, 520] on button "Run ⇧↵" at bounding box center [1192, 526] width 363 height 33
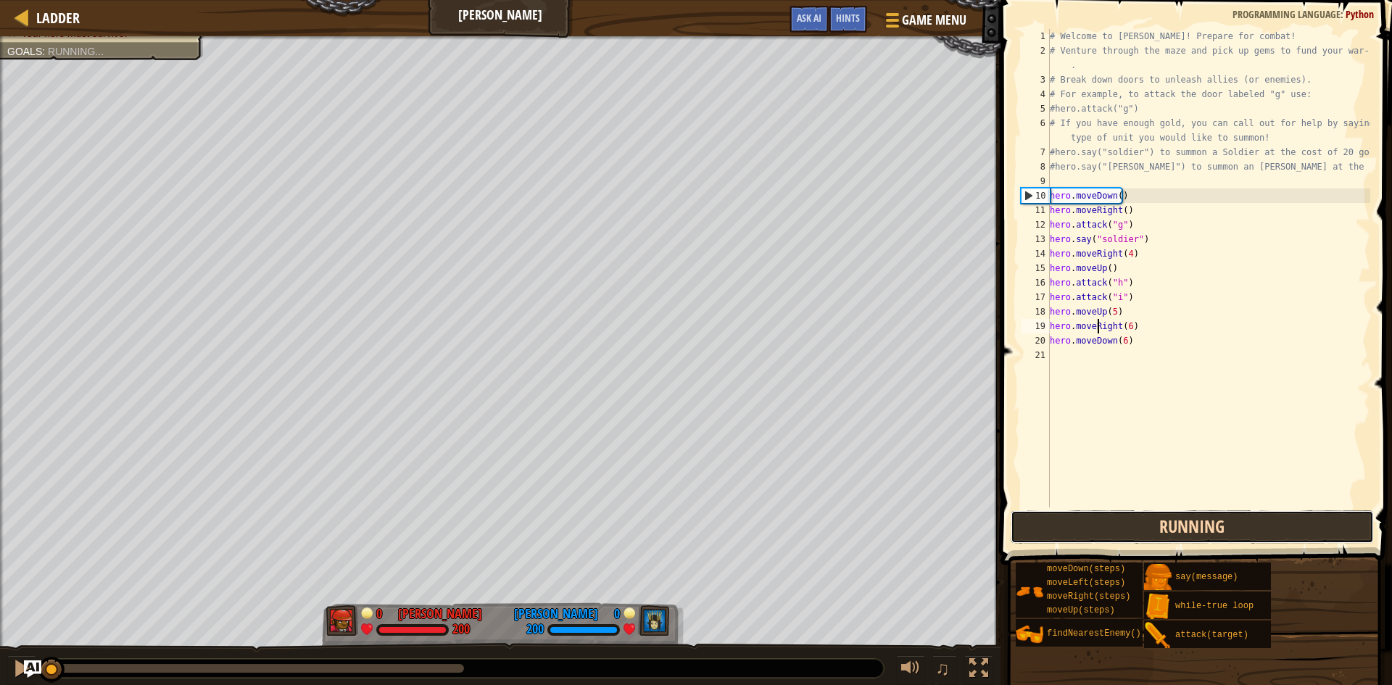
click at [1134, 520] on button "Running" at bounding box center [1192, 526] width 363 height 33
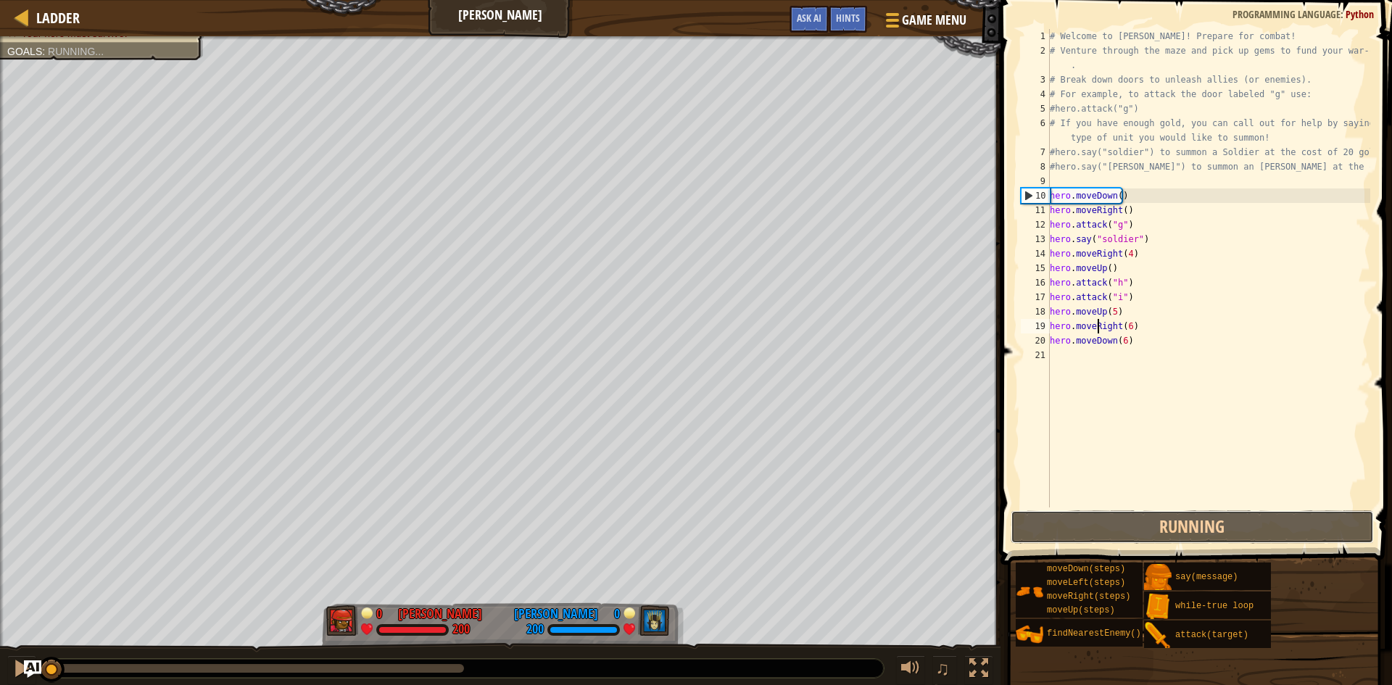
drag, startPoint x: 1134, startPoint y: 520, endPoint x: 1130, endPoint y: 497, distance: 23.5
click at [1131, 507] on div "hero.moveRight(6) 1 2 3 4 5 6 7 8 9 10 11 12 13 14 15 16 17 18 19 20 21 # Welco…" at bounding box center [1194, 311] width 396 height 608
drag, startPoint x: 1128, startPoint y: 328, endPoint x: 1025, endPoint y: 336, distance: 103.2
click at [1025, 336] on div "hero.moveRight(6) 1 2 3 4 5 6 7 8 9 10 11 12 13 14 15 16 17 18 19 20 21 # Welco…" at bounding box center [1194, 268] width 352 height 478
click at [1079, 347] on div "# Welcome to Wakka Maul! Prepare for combat! # Venture through the maze and pic…" at bounding box center [1208, 282] width 323 height 507
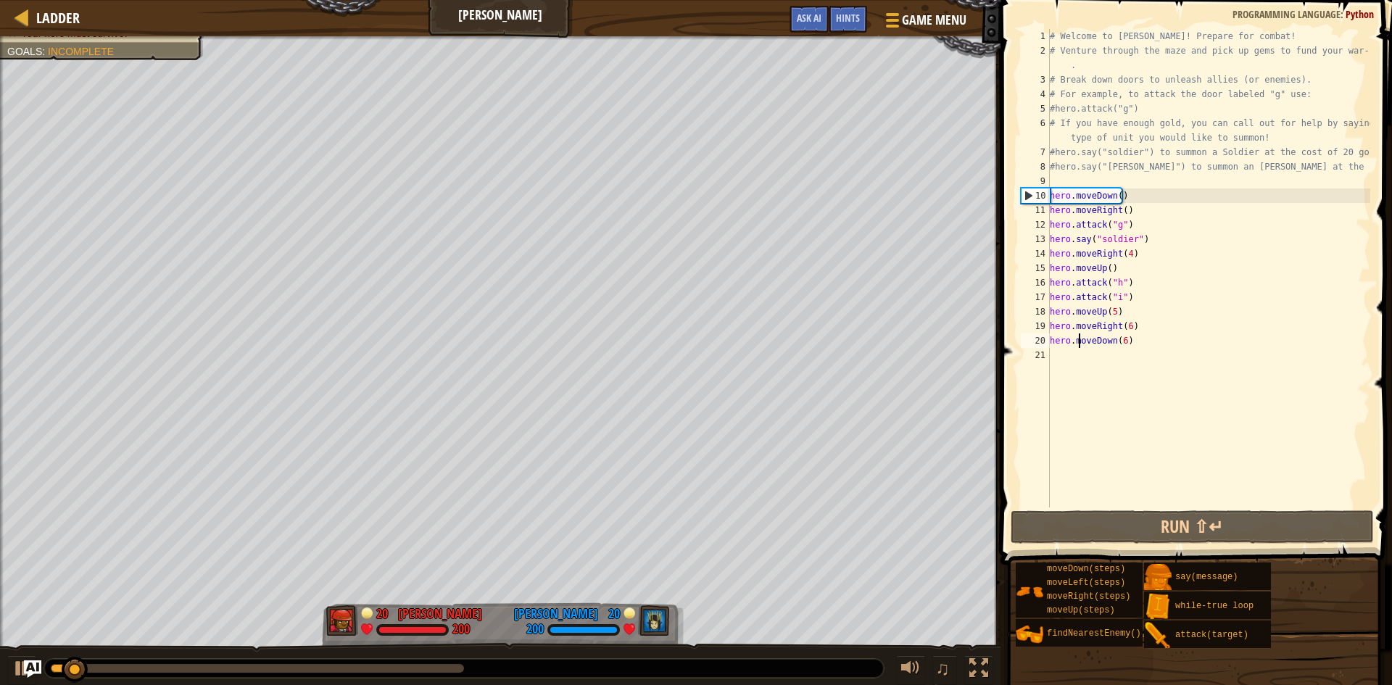
click at [1120, 327] on div "# Welcome to Wakka Maul! Prepare for combat! # Venture through the maze and pic…" at bounding box center [1208, 282] width 323 height 507
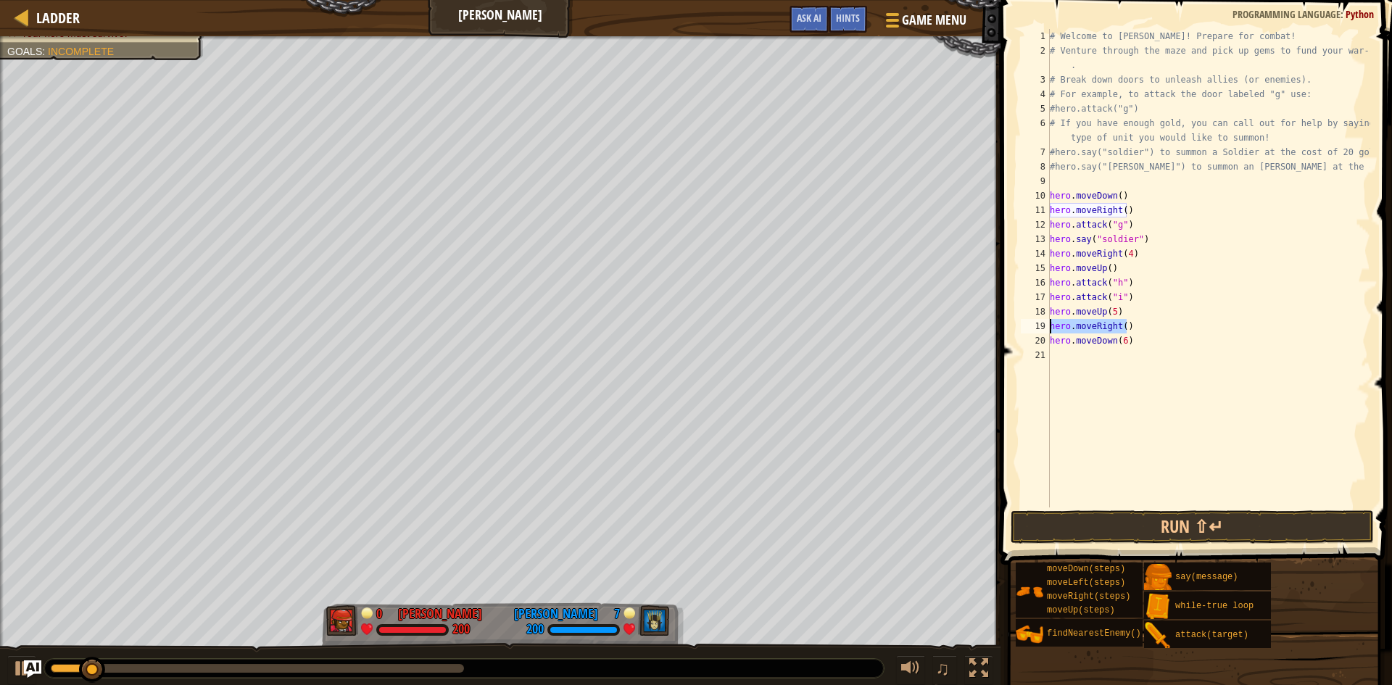
click at [837, 405] on div "Ladder Wakka Maul Game Menu Done Hints Ask AI 1 ההההההההההההההההההההההההההההההה…" at bounding box center [696, 342] width 1392 height 685
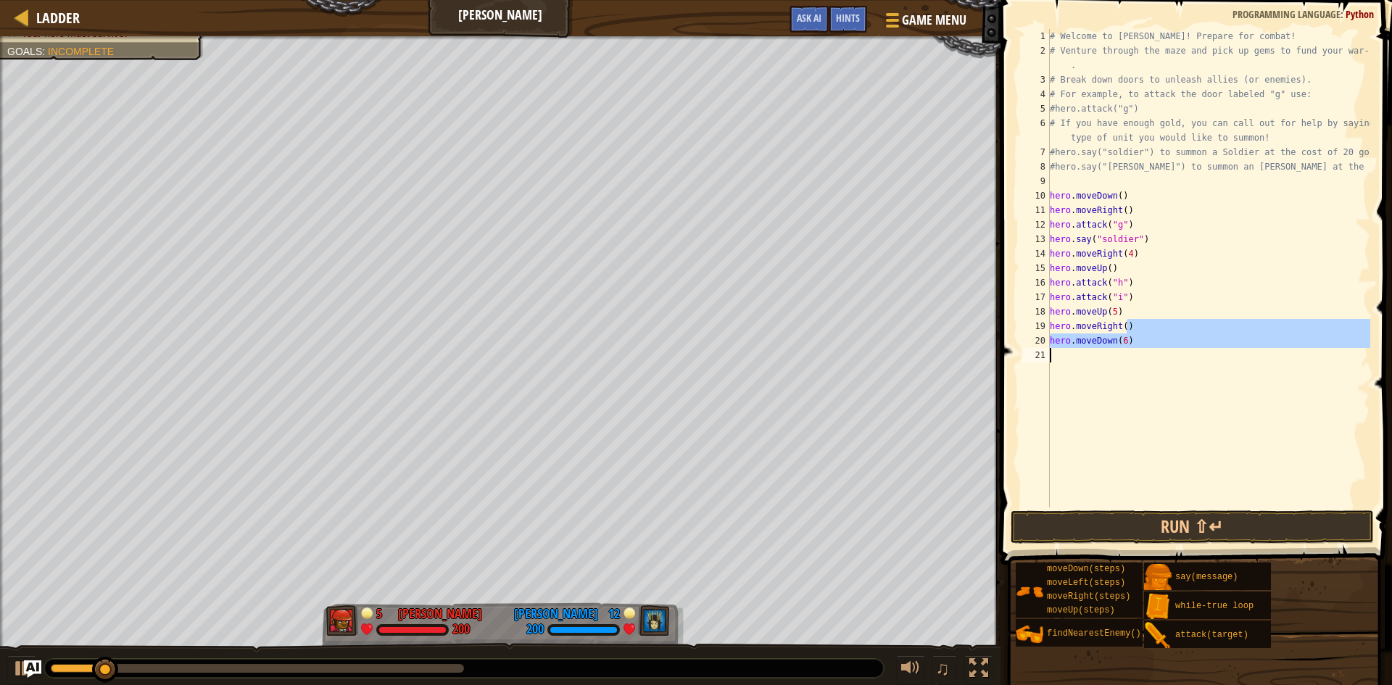
click at [62, 668] on div at bounding box center [78, 668] width 55 height 9
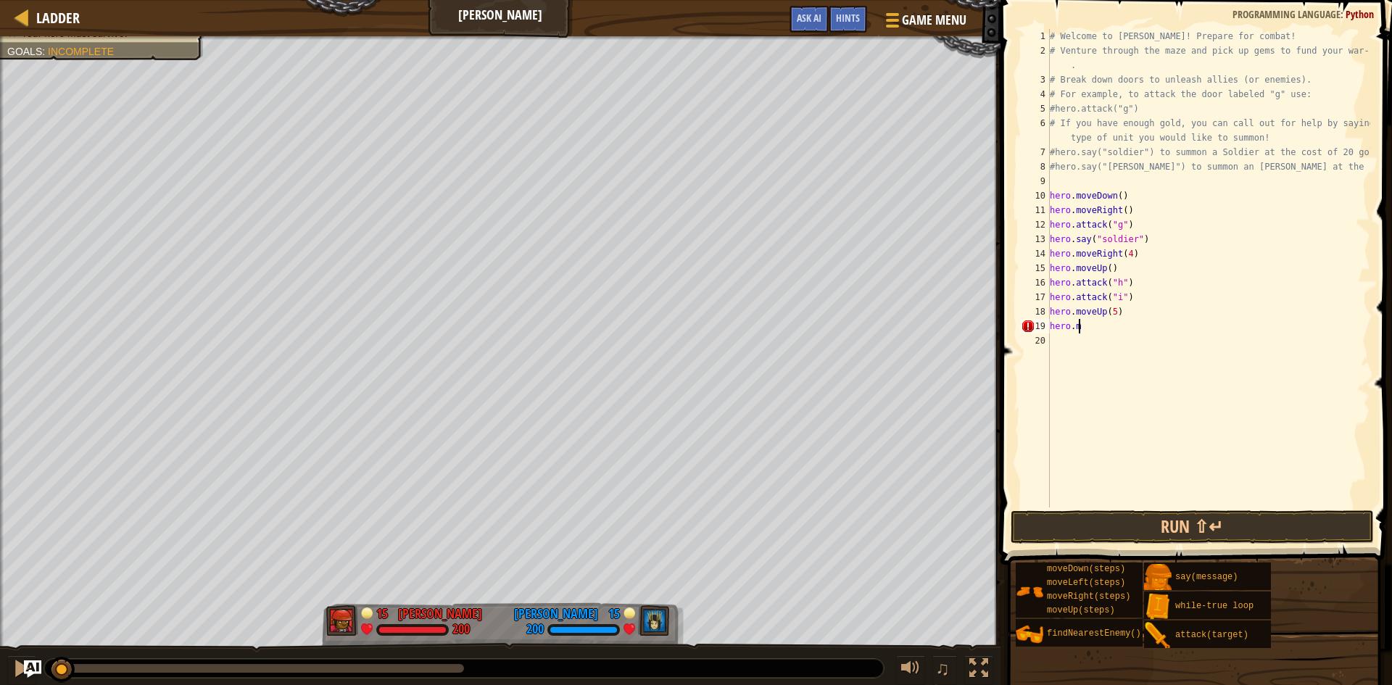
scroll to position [7, 1]
type textarea "h"
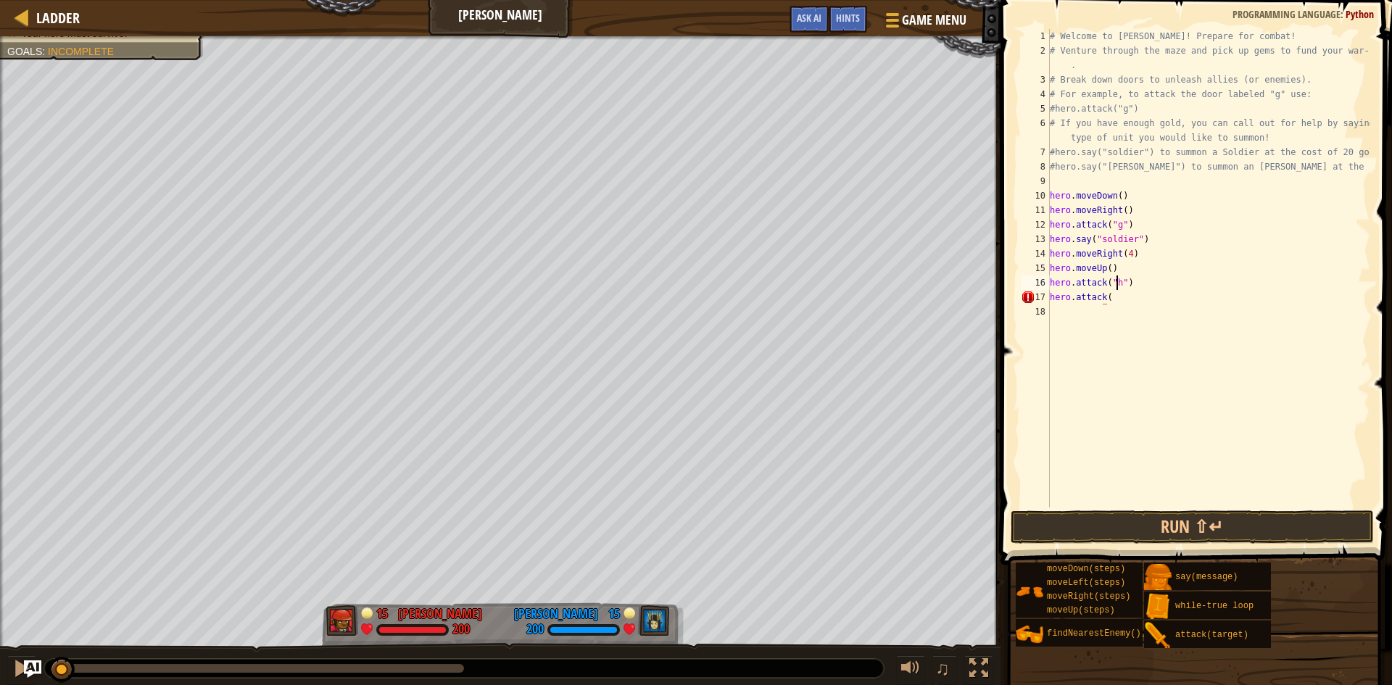
click at [1116, 282] on div "# Welcome to Wakka Maul! Prepare for combat! # Venture through the maze and pic…" at bounding box center [1208, 282] width 323 height 507
click at [1119, 294] on div "# Welcome to Wakka Maul! Prepare for combat! # Venture through the maze and pic…" at bounding box center [1208, 282] width 323 height 507
type textarea "h"
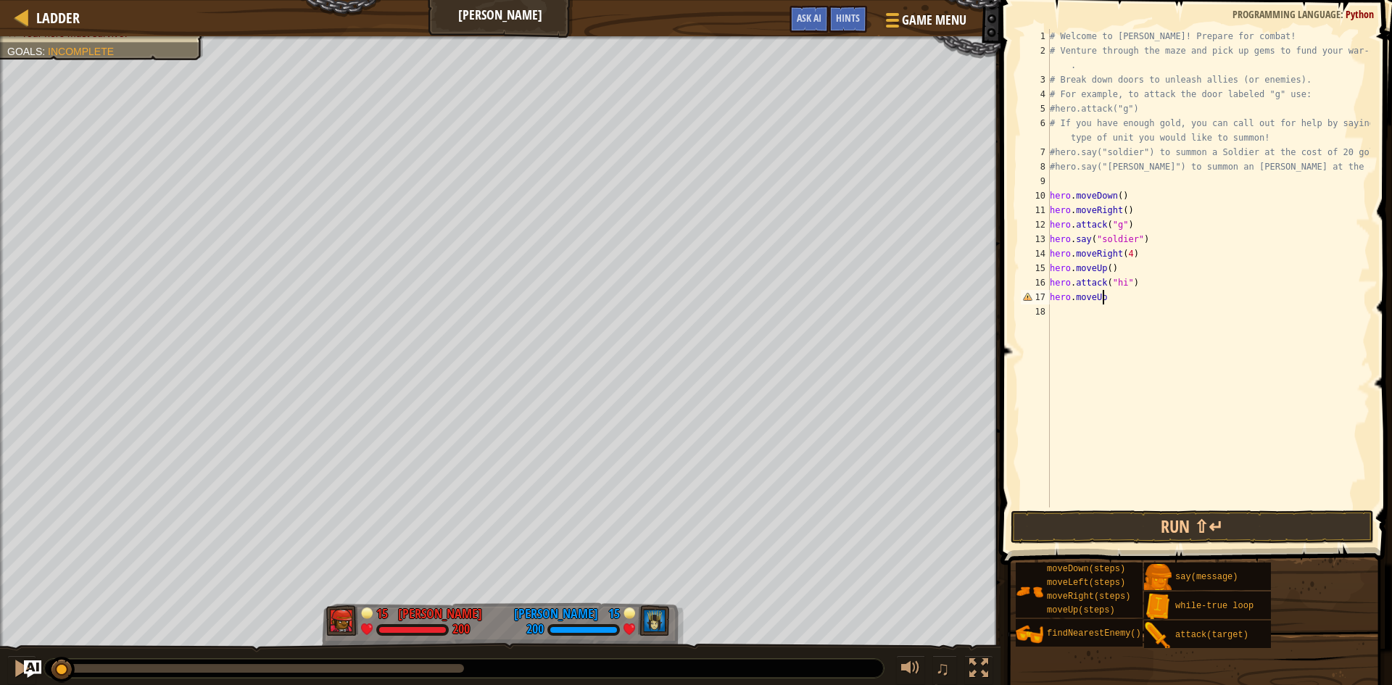
scroll to position [7, 4]
type textarea "hero.moveUp()"
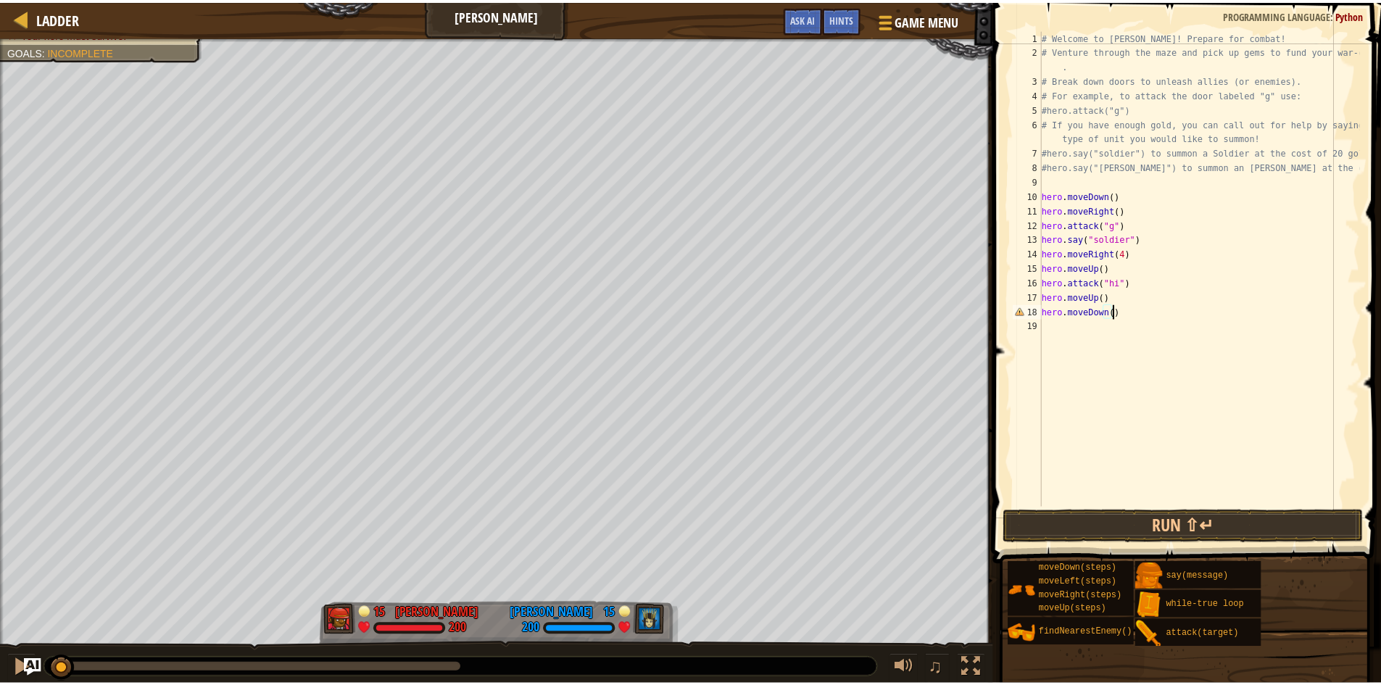
scroll to position [7, 5]
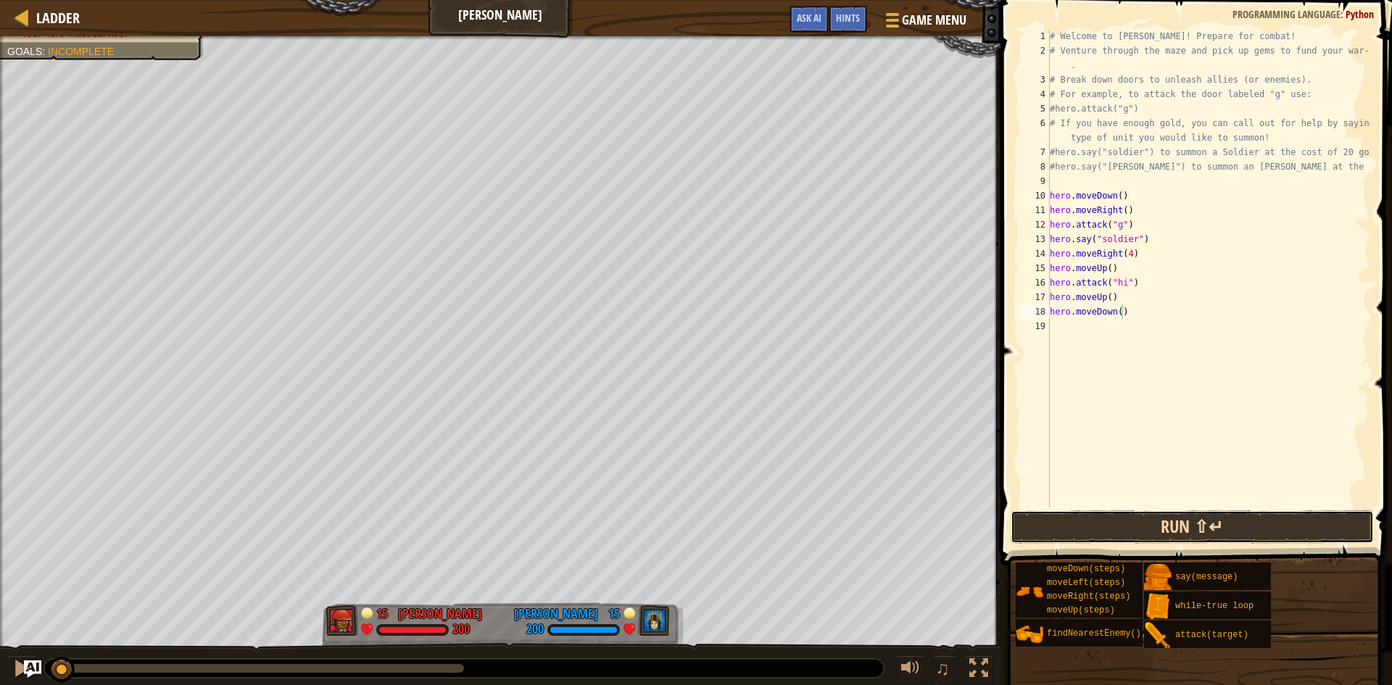
click at [1249, 529] on button "Run ⇧↵" at bounding box center [1192, 526] width 363 height 33
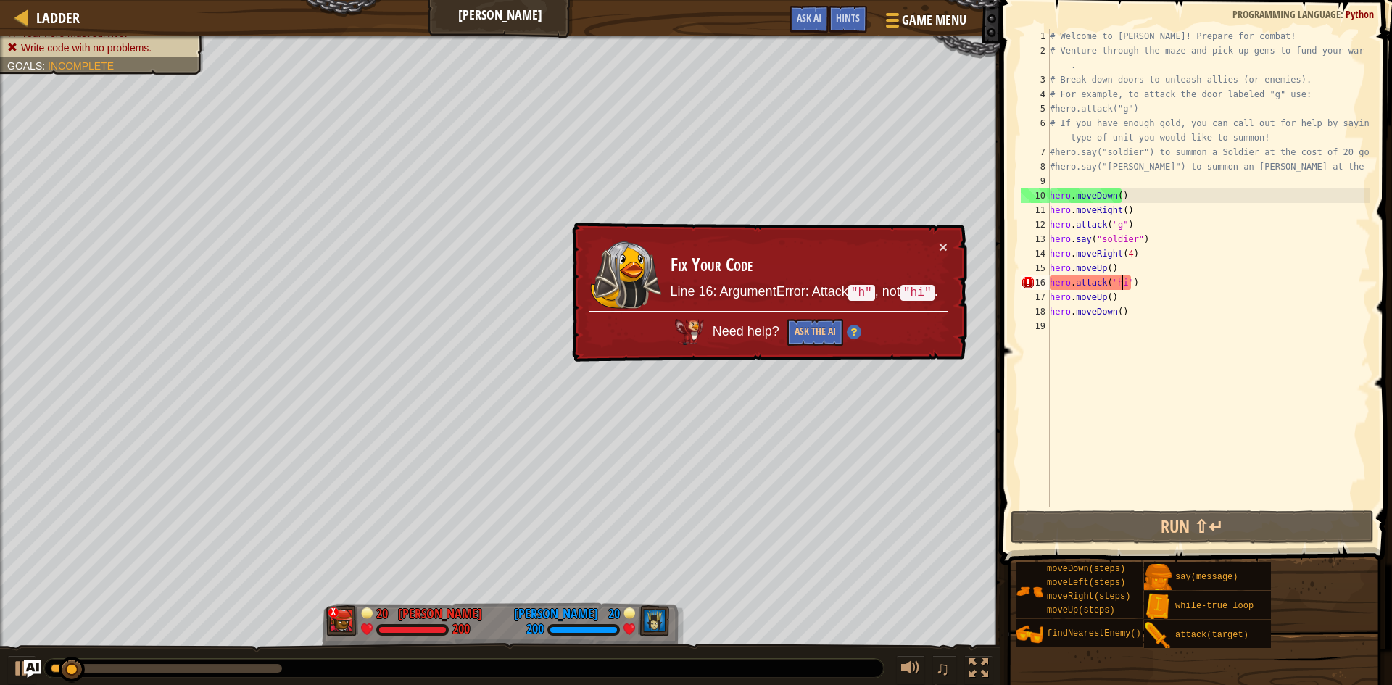
click at [1121, 281] on div "# Welcome to Wakka Maul! Prepare for combat! # Venture through the maze and pic…" at bounding box center [1208, 282] width 323 height 507
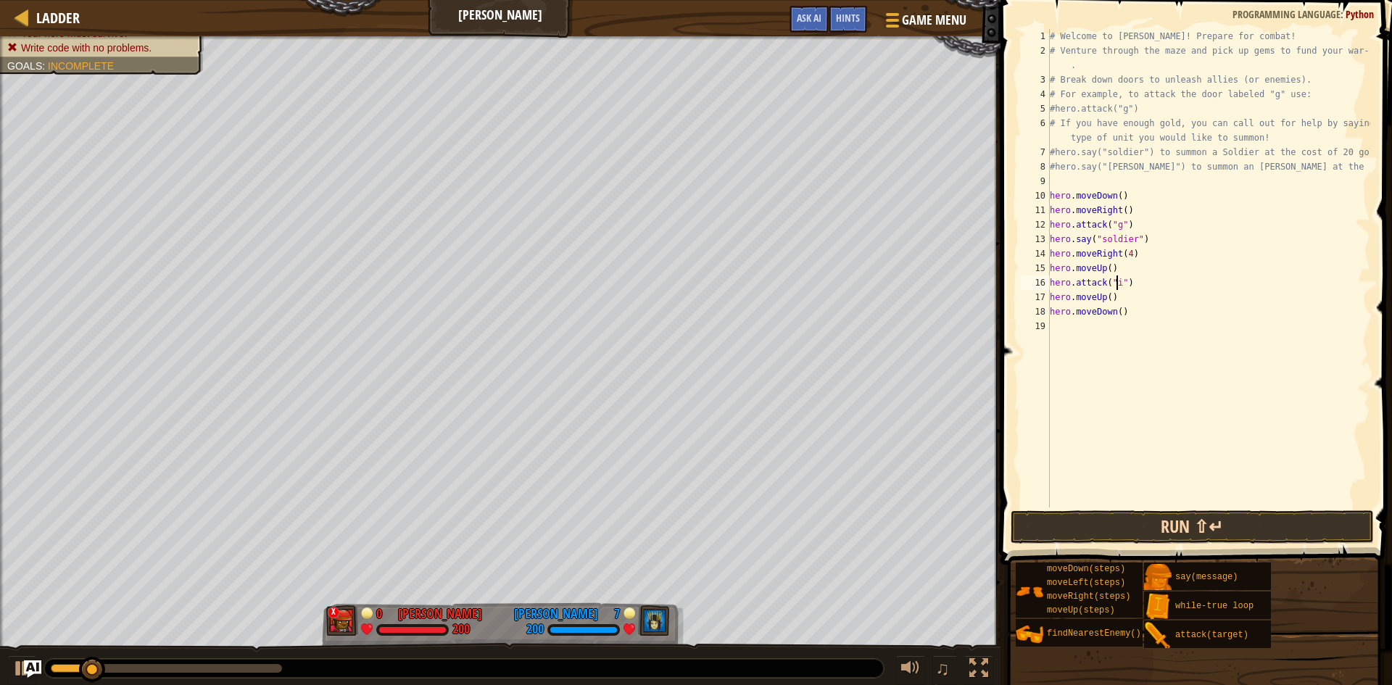
type textarea "hero.attack("i")"
click at [1143, 525] on button "Run ⇧↵" at bounding box center [1192, 526] width 363 height 33
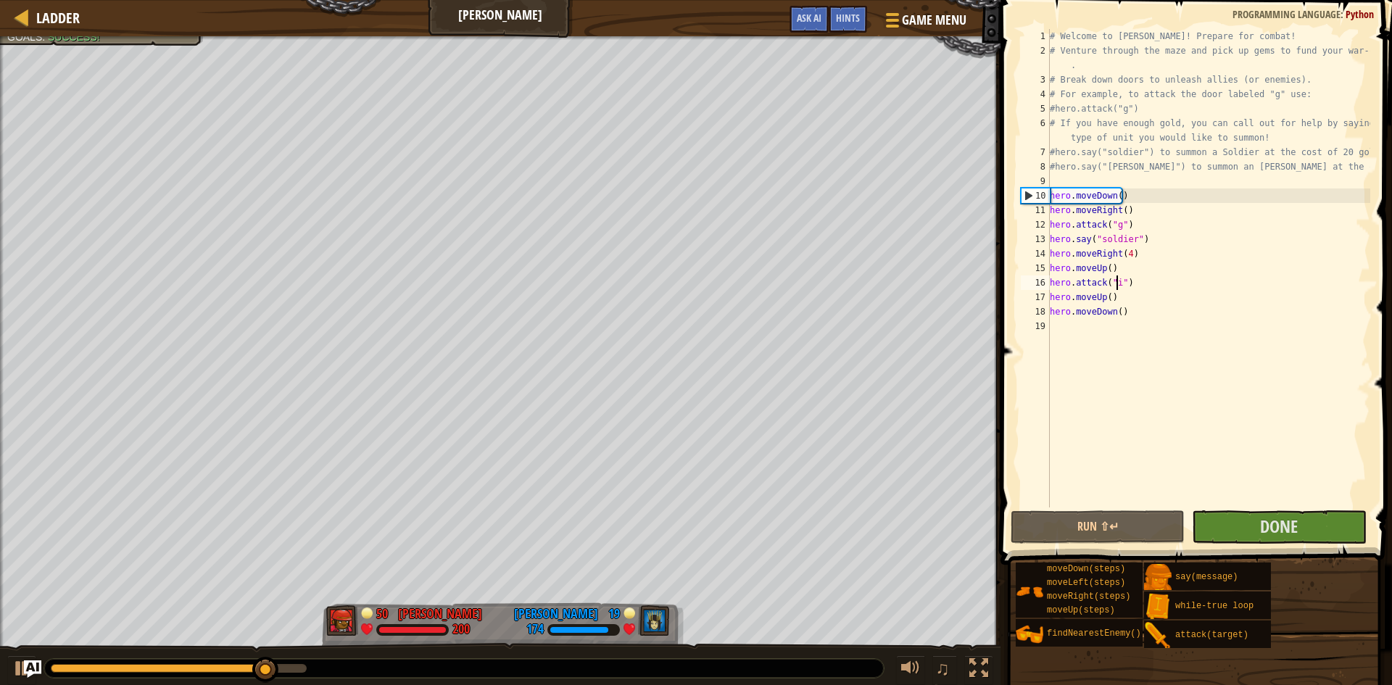
click at [1005, 464] on div "Ladder Wakka Maul Game Menu Done Hints Ask AI 1 ההההההההההההההההההההההההההההההה…" at bounding box center [696, 342] width 1392 height 685
click at [1315, 521] on button "Done" at bounding box center [1279, 526] width 174 height 33
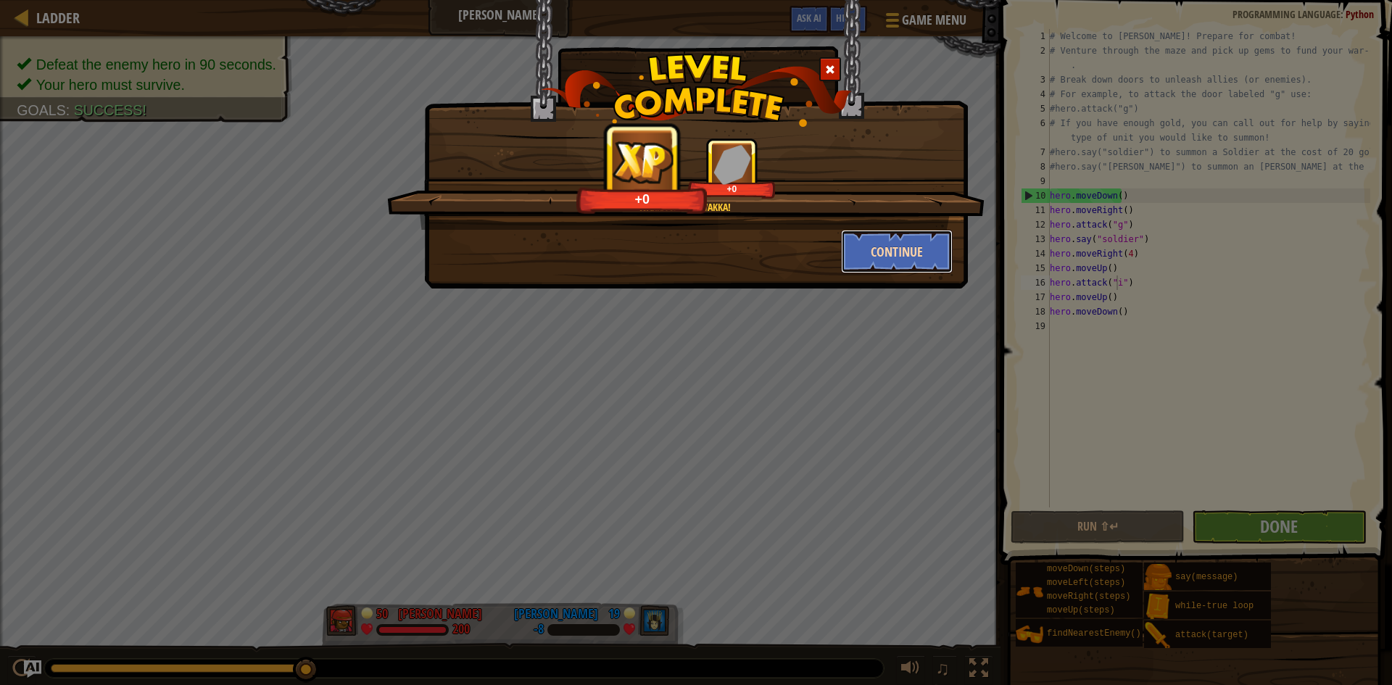
click at [892, 260] on button "Continue" at bounding box center [897, 251] width 112 height 43
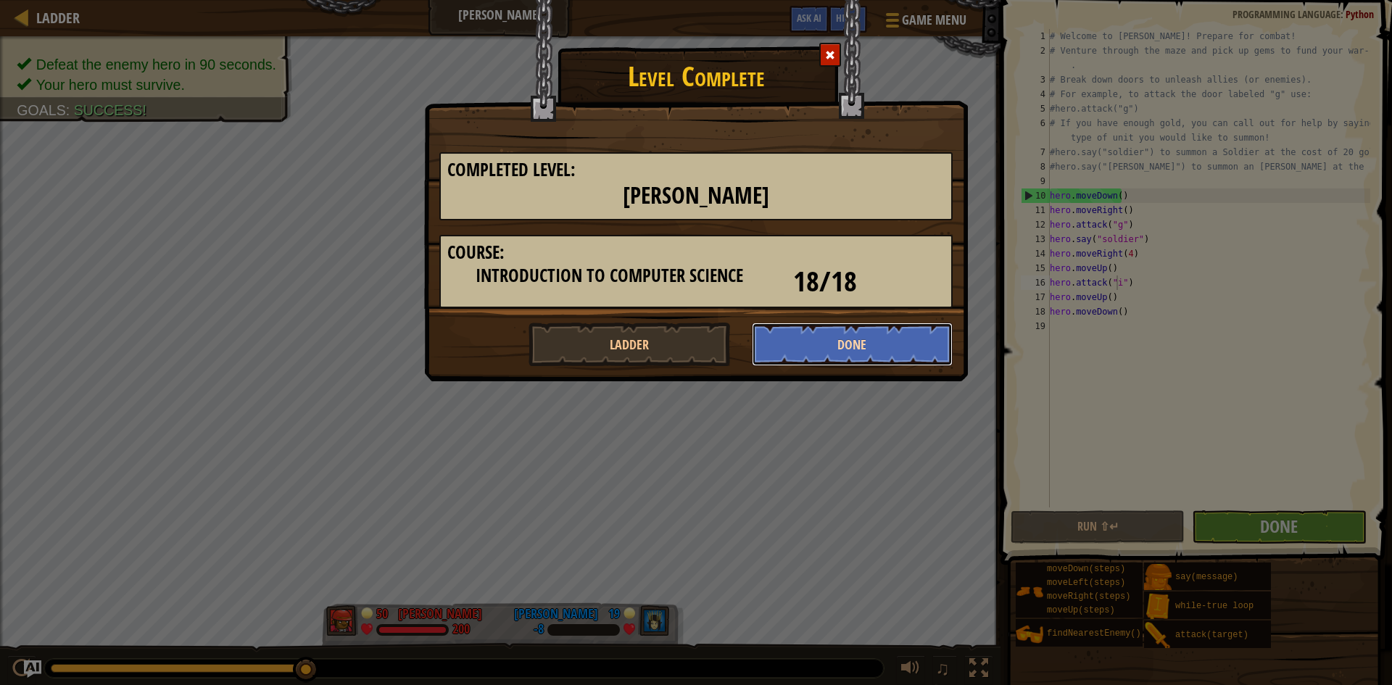
click at [853, 334] on button "Done" at bounding box center [853, 344] width 202 height 43
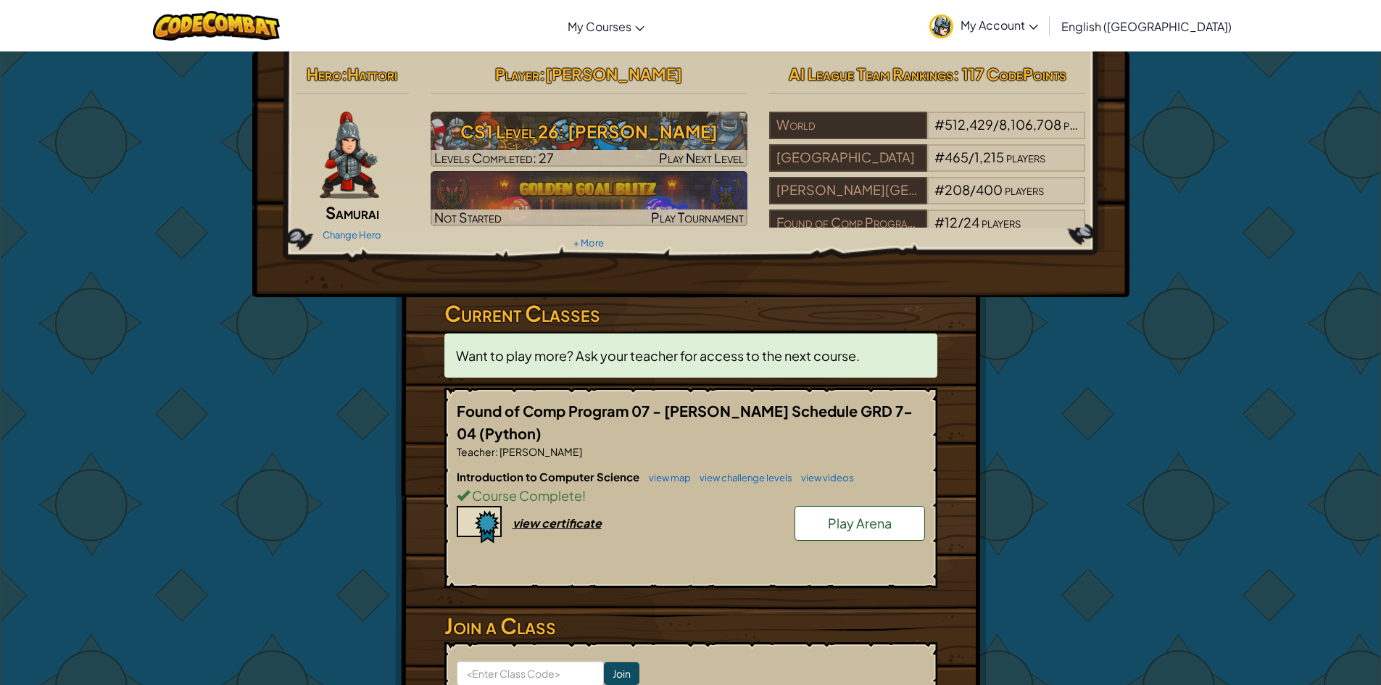
click at [425, 138] on div "Player : Joshua Figueroa CS1 Level 26: Wakka Maul Levels Completed: 27 Play Nex…" at bounding box center [589, 156] width 339 height 195
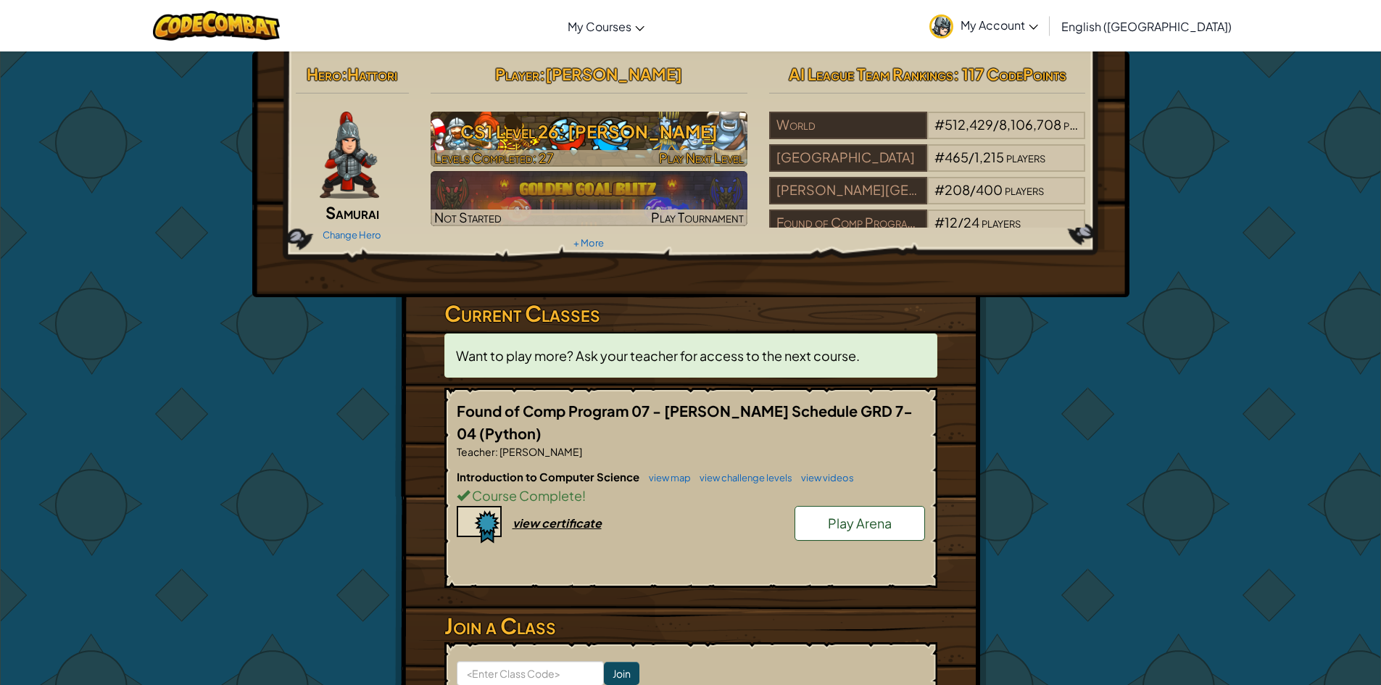
click at [461, 137] on h3 "CS1 Level 26: Wakka Maul" at bounding box center [589, 131] width 317 height 33
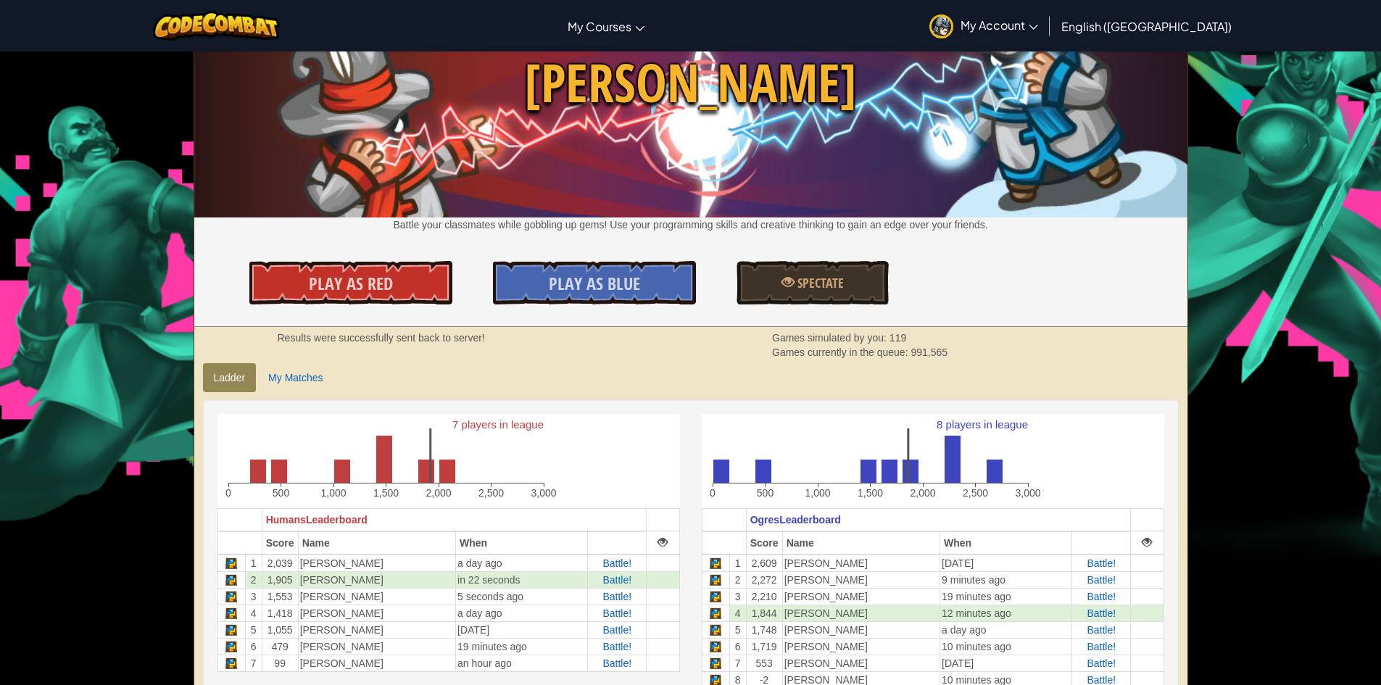
scroll to position [217, 0]
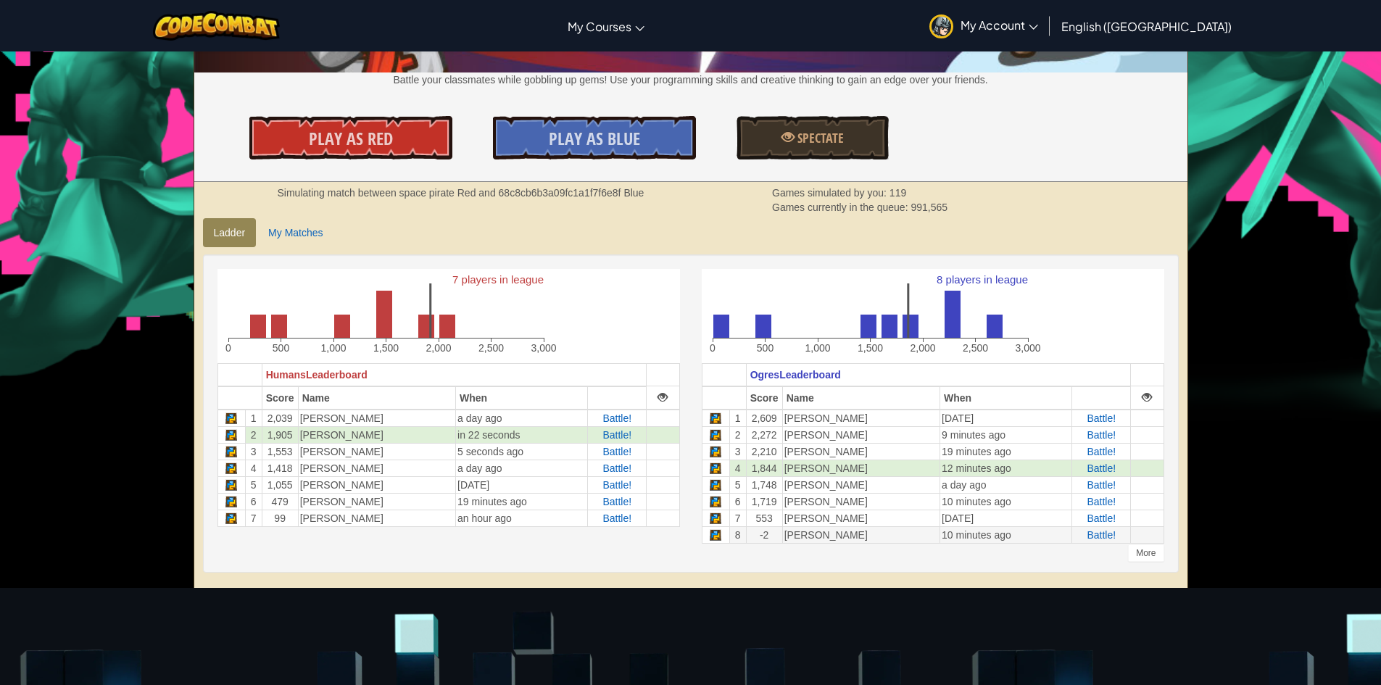
click at [1103, 527] on td "Battle!" at bounding box center [1101, 534] width 59 height 17
click at [1094, 535] on span "Battle!" at bounding box center [1101, 535] width 29 height 12
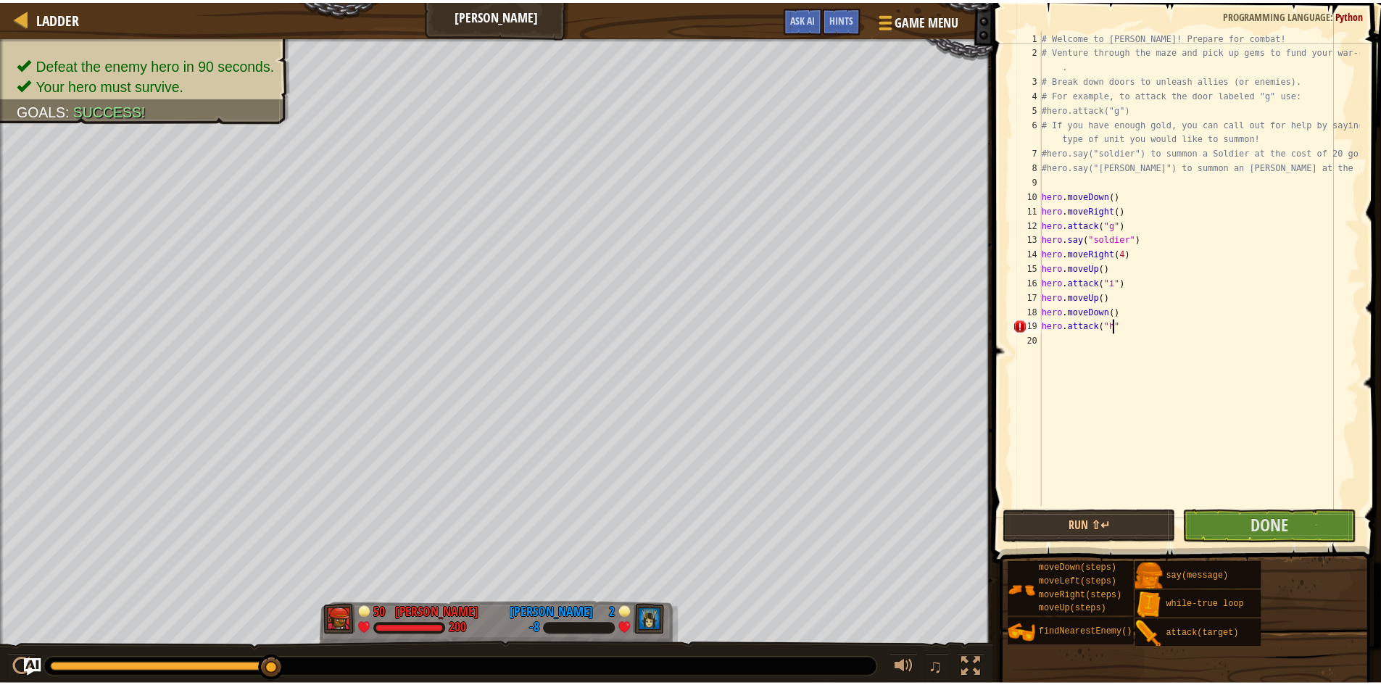
scroll to position [7, 5]
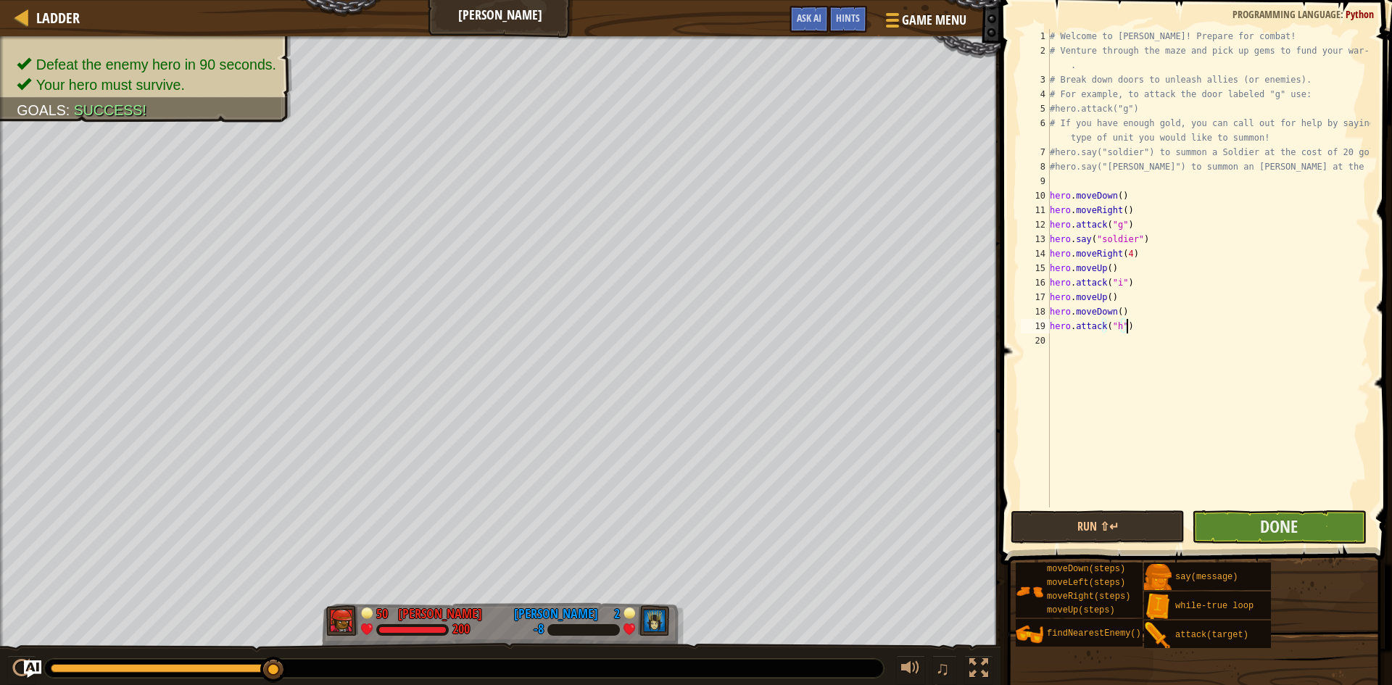
type textarea "hero.attack("h")"
click at [1230, 533] on button "Done" at bounding box center [1279, 526] width 174 height 33
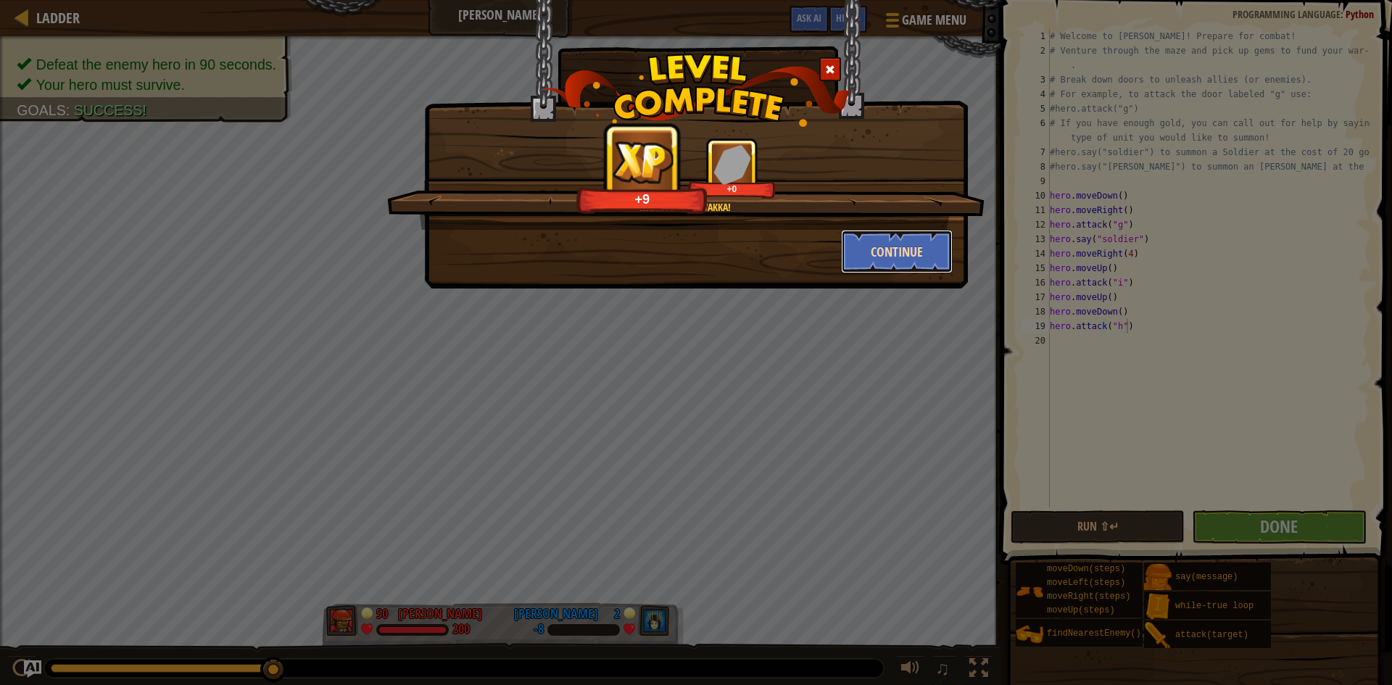
click at [866, 238] on button "Continue" at bounding box center [897, 251] width 112 height 43
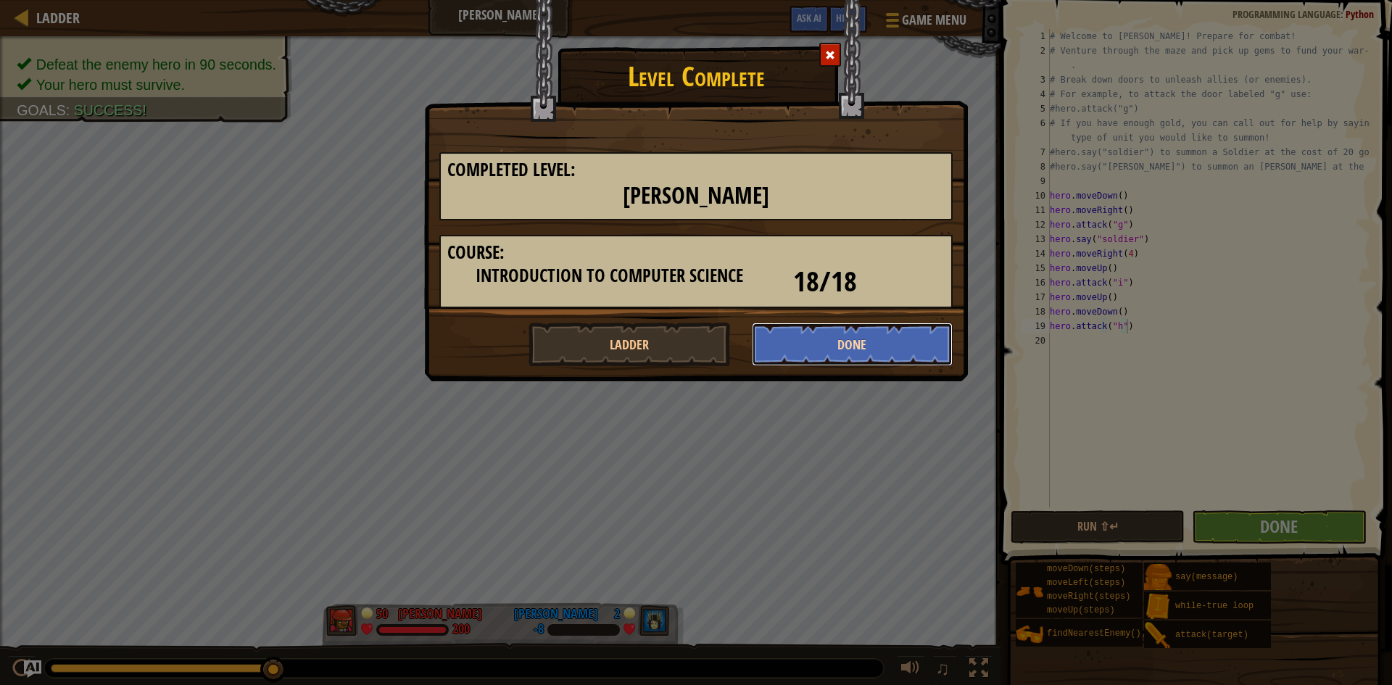
click at [879, 334] on button "Done" at bounding box center [853, 344] width 202 height 43
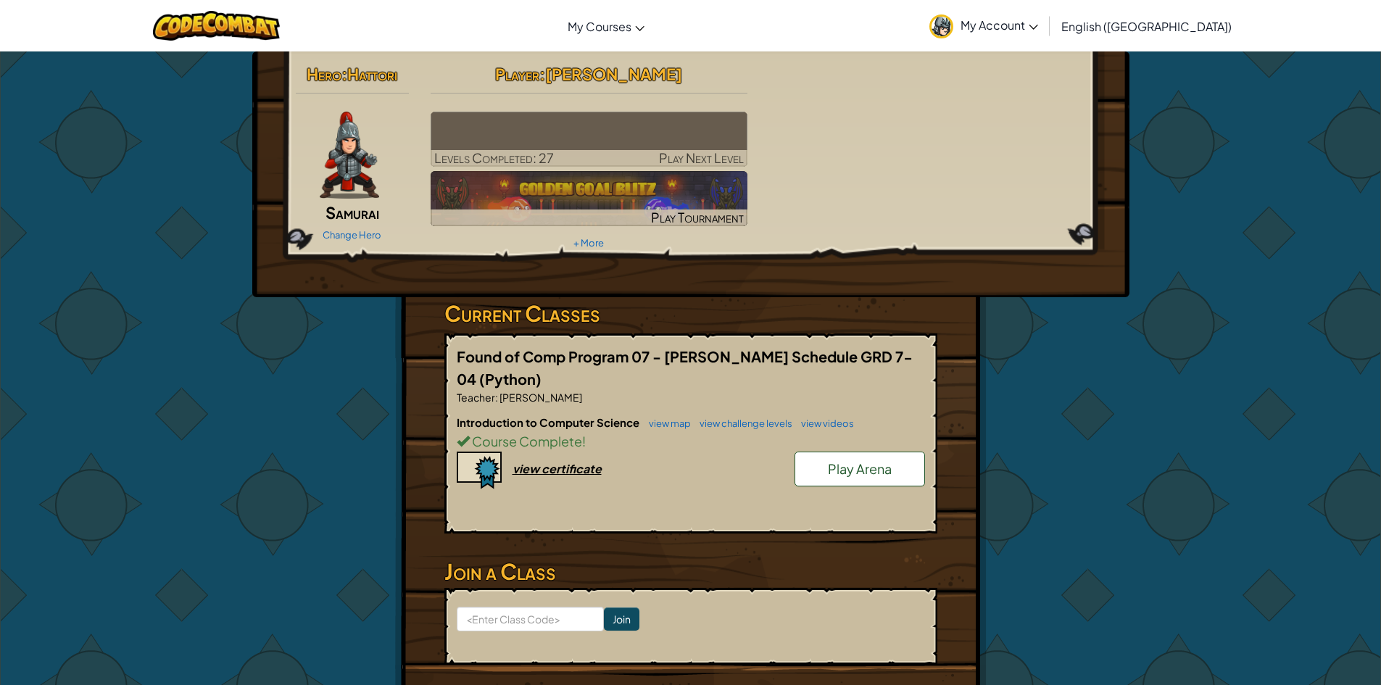
click at [659, 144] on img at bounding box center [589, 139] width 317 height 55
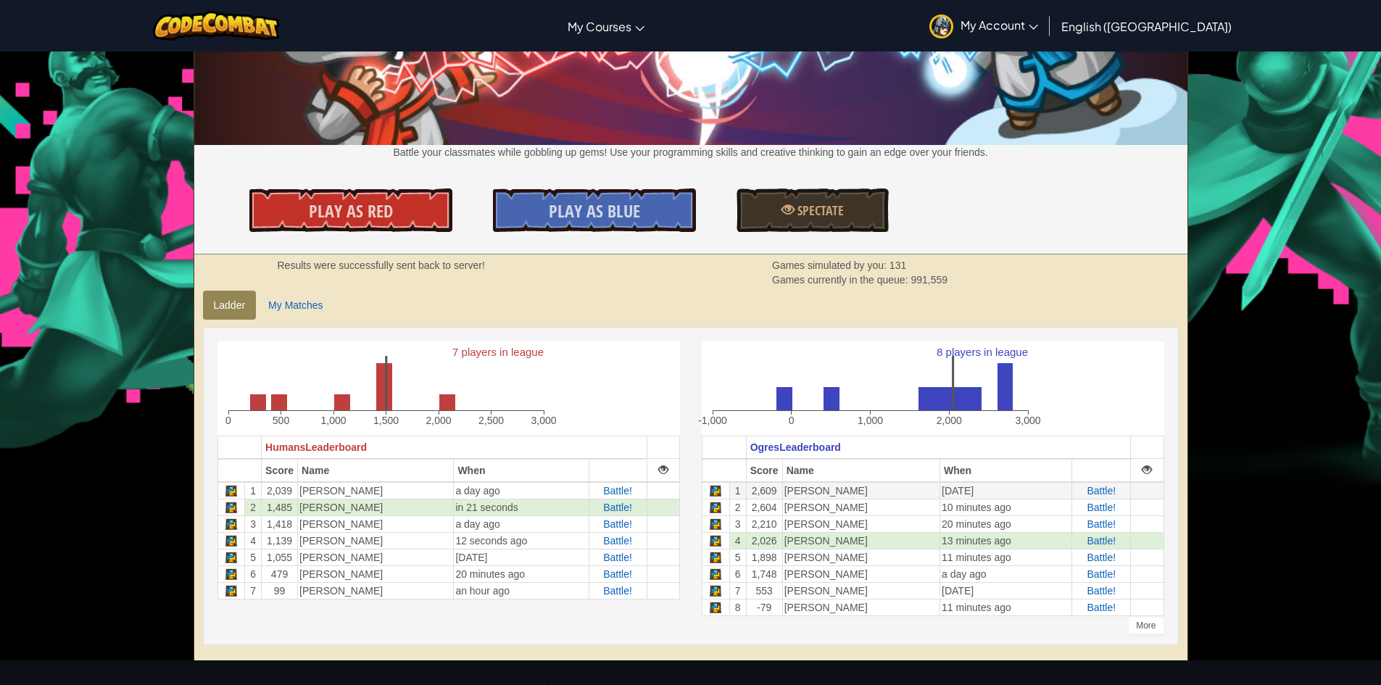
scroll to position [217, 0]
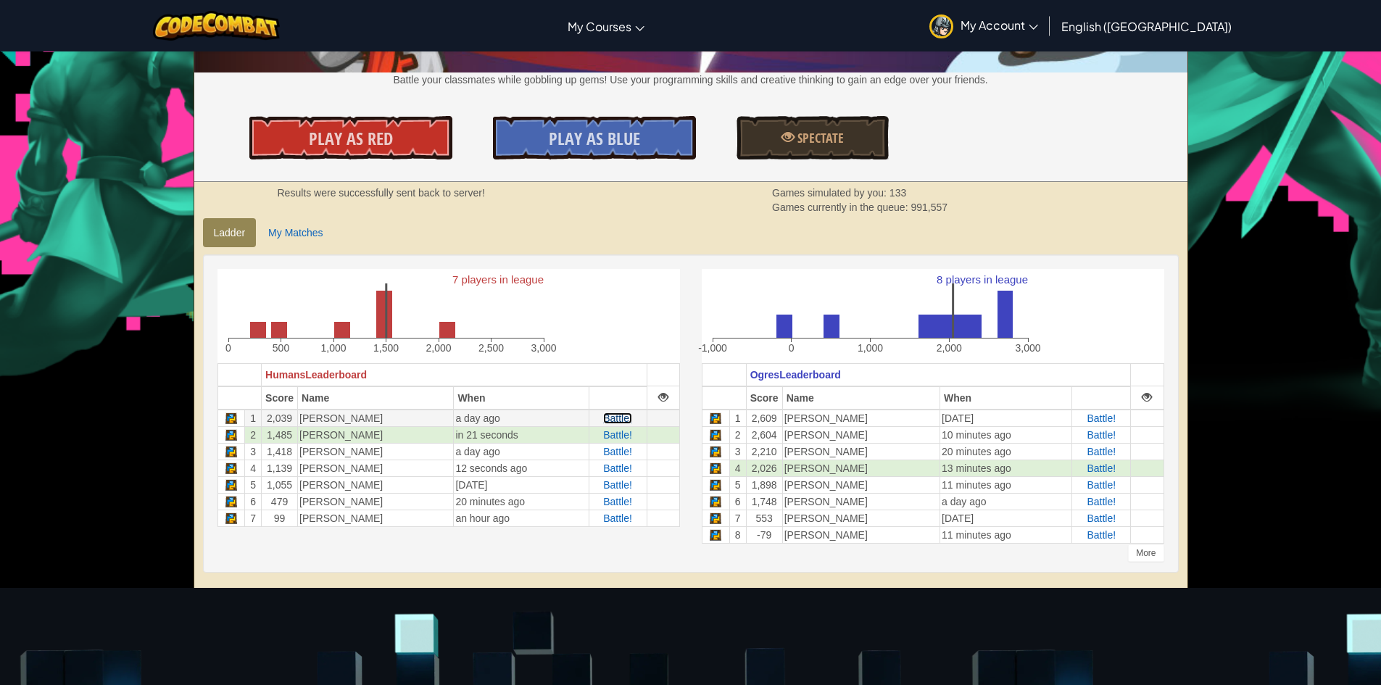
click at [616, 420] on span "Battle!" at bounding box center [617, 419] width 29 height 12
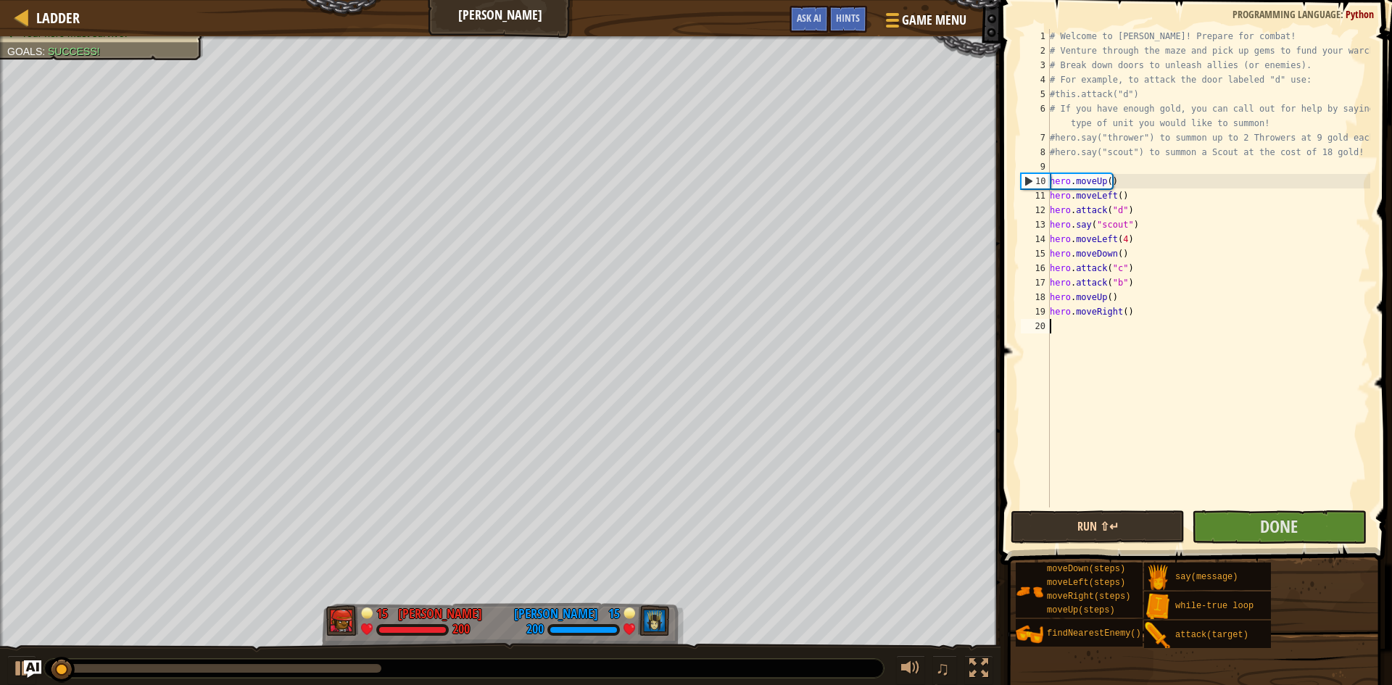
click at [1072, 383] on div "# Welcome to Wakka Maul! Prepare for combat! # Venture through the maze and pic…" at bounding box center [1208, 282] width 323 height 507
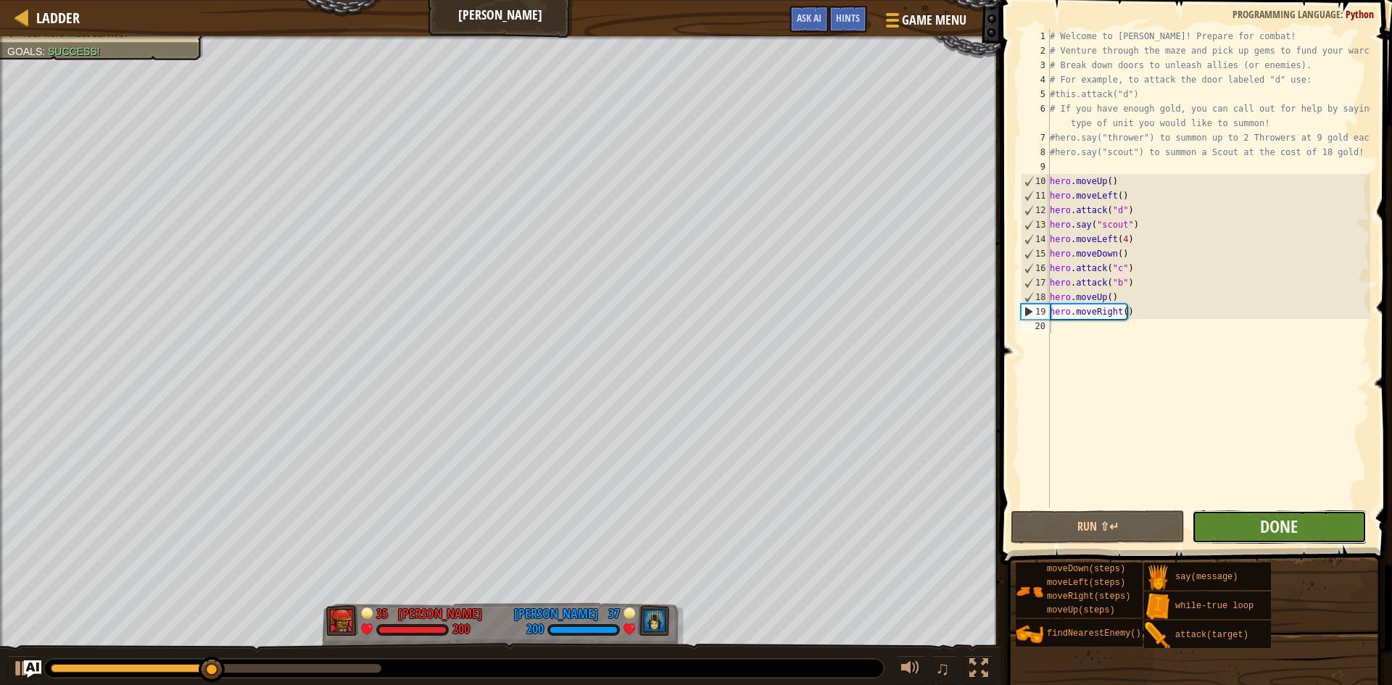
click at [1248, 521] on button "Done" at bounding box center [1279, 526] width 174 height 33
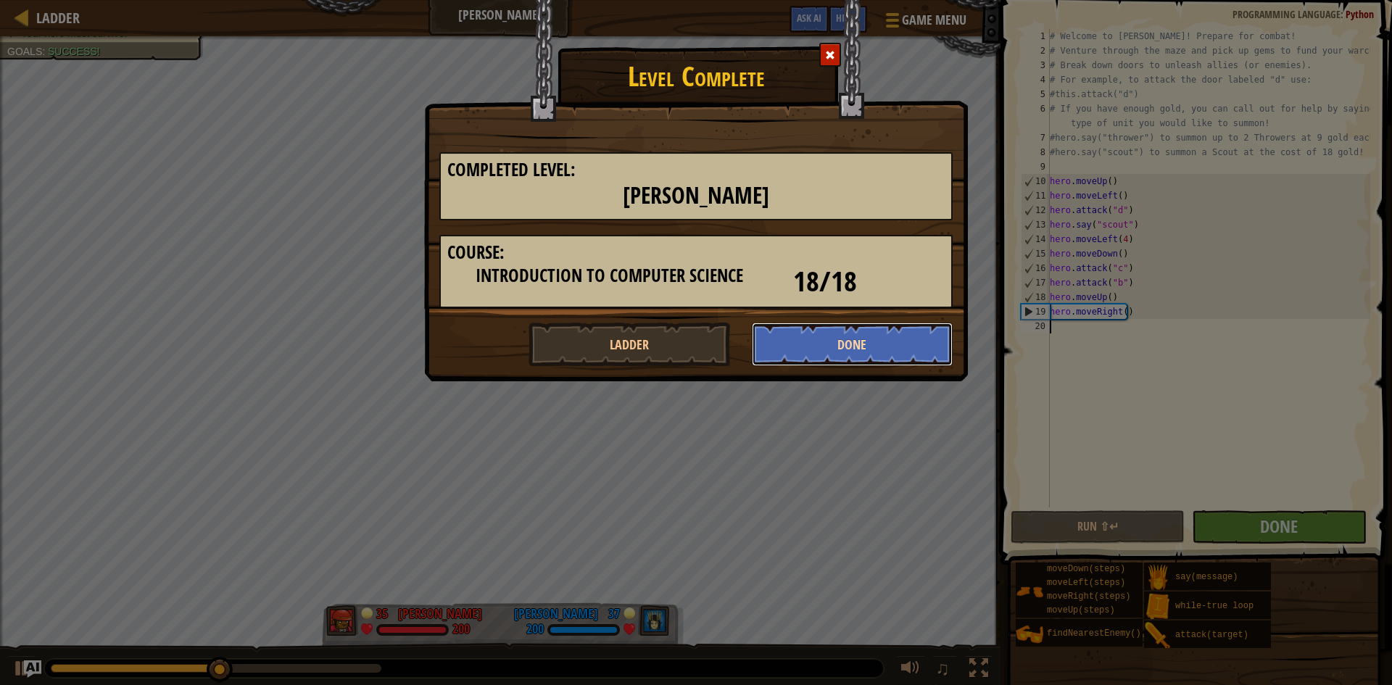
click at [940, 338] on button "Done" at bounding box center [853, 344] width 202 height 43
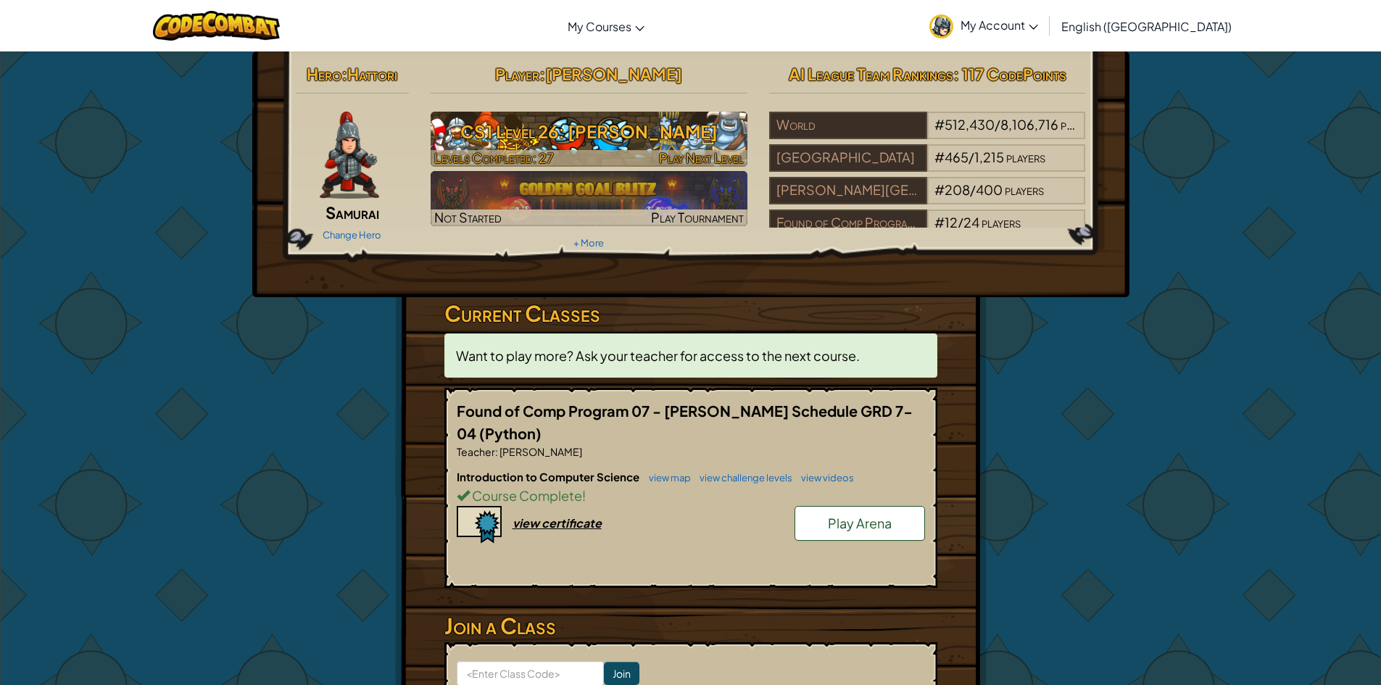
click at [498, 127] on h3 "CS1 Level 26: Wakka Maul" at bounding box center [589, 131] width 317 height 33
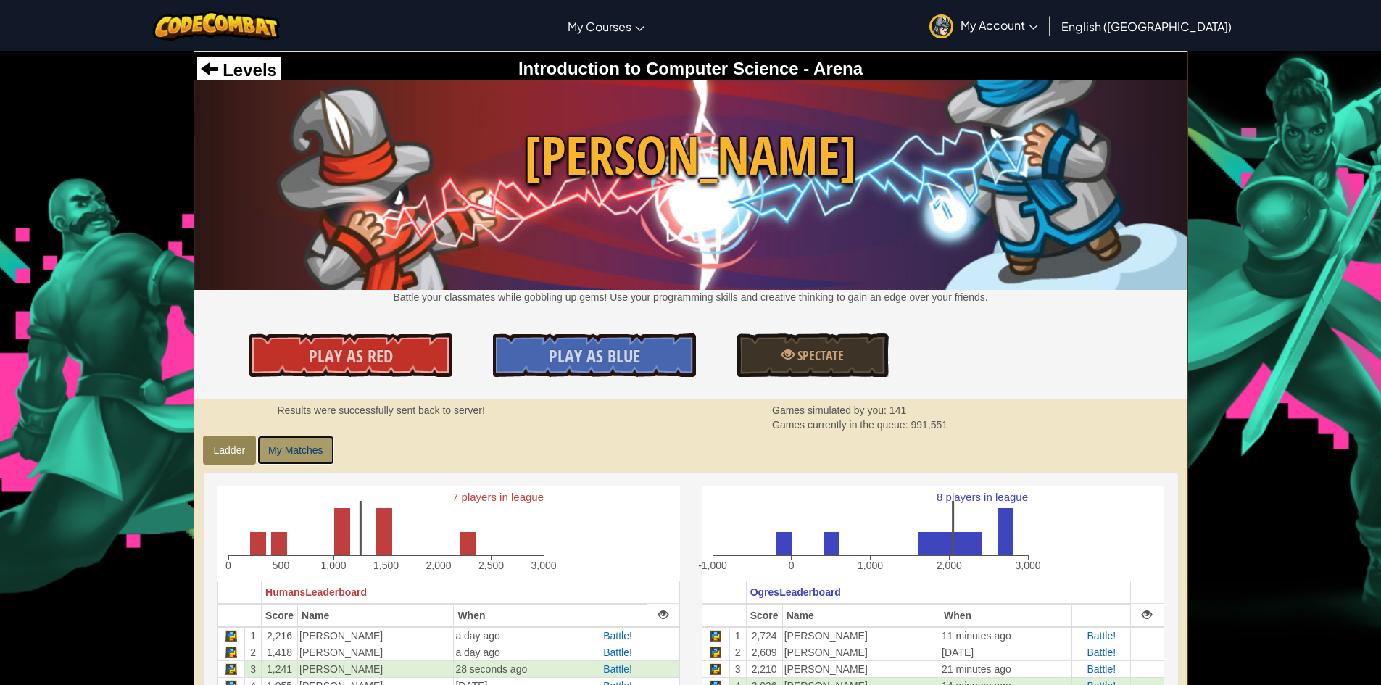
click at [302, 442] on link "My Matches" at bounding box center [295, 450] width 76 height 29
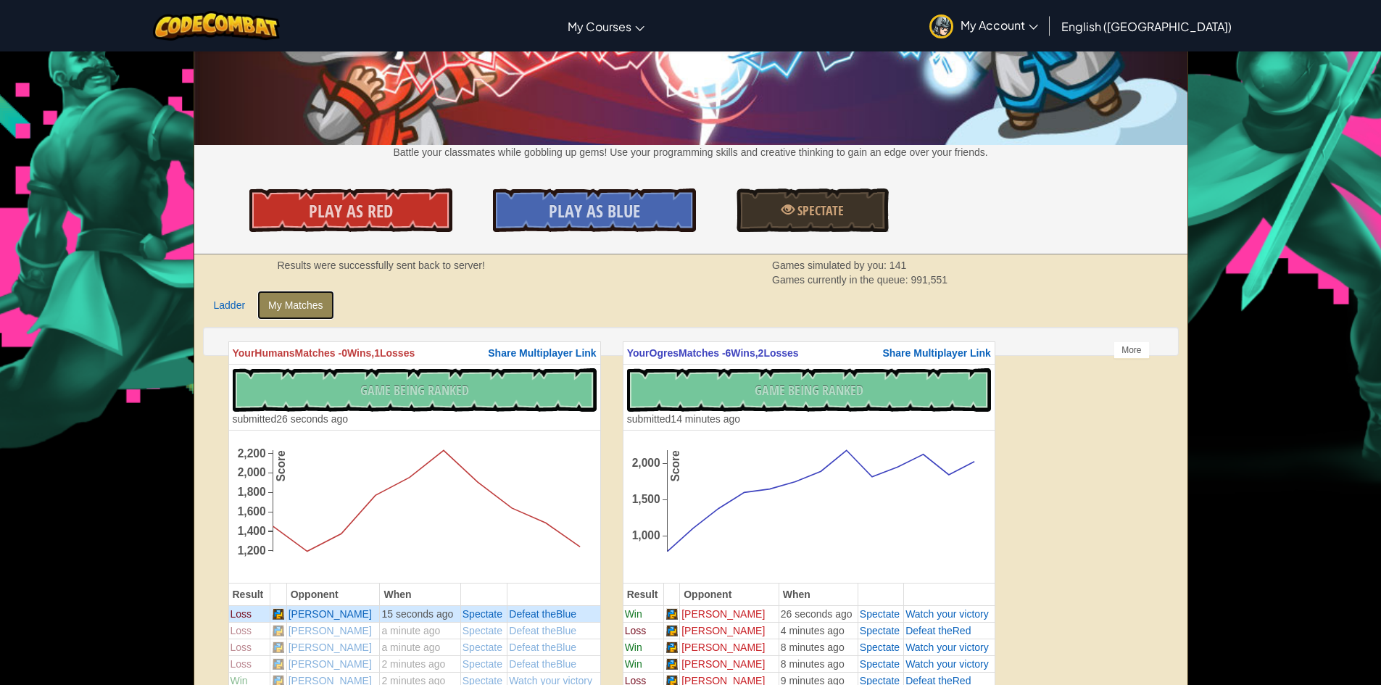
scroll to position [290, 0]
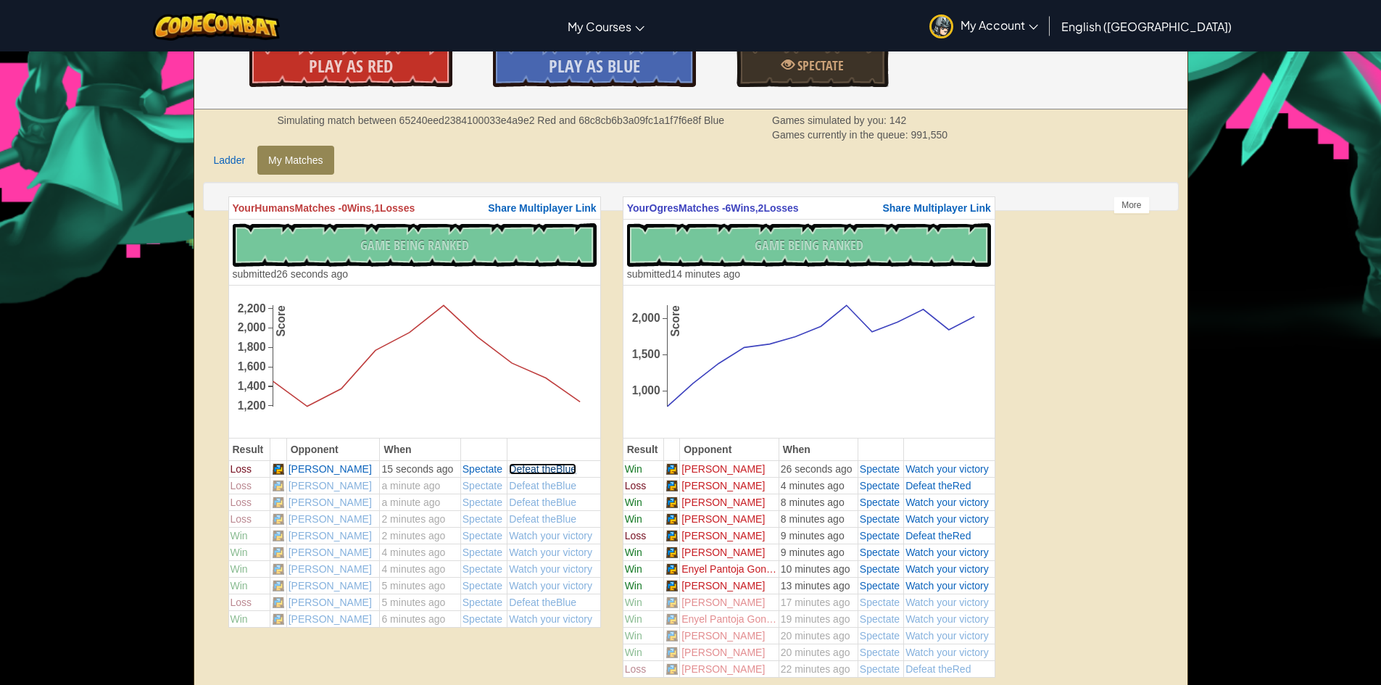
click at [518, 463] on span "Defeat the" at bounding box center [532, 469] width 47 height 12
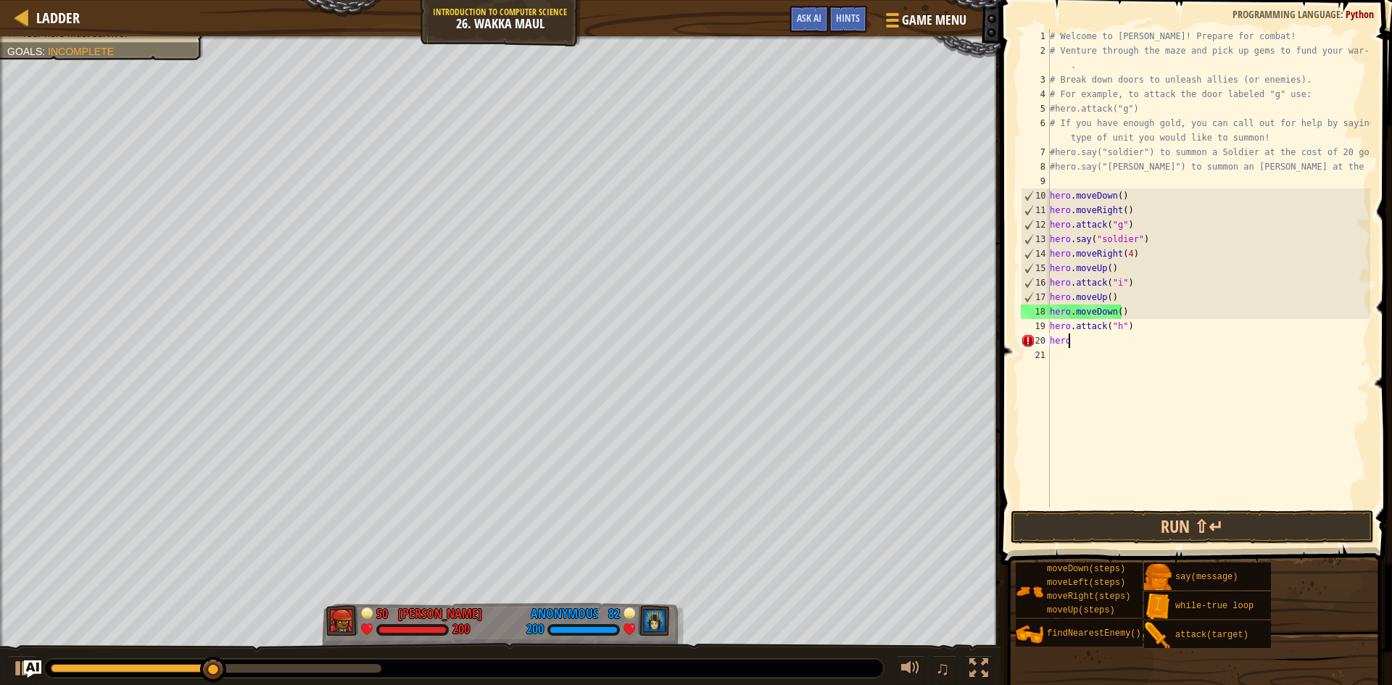
scroll to position [7, 1]
click at [1114, 324] on div "# Welcome to Wakka Maul! Prepare for combat! # Venture through the maze and pic…" at bounding box center [1208, 282] width 323 height 507
click at [1093, 511] on button "Run ⇧↵" at bounding box center [1192, 526] width 363 height 33
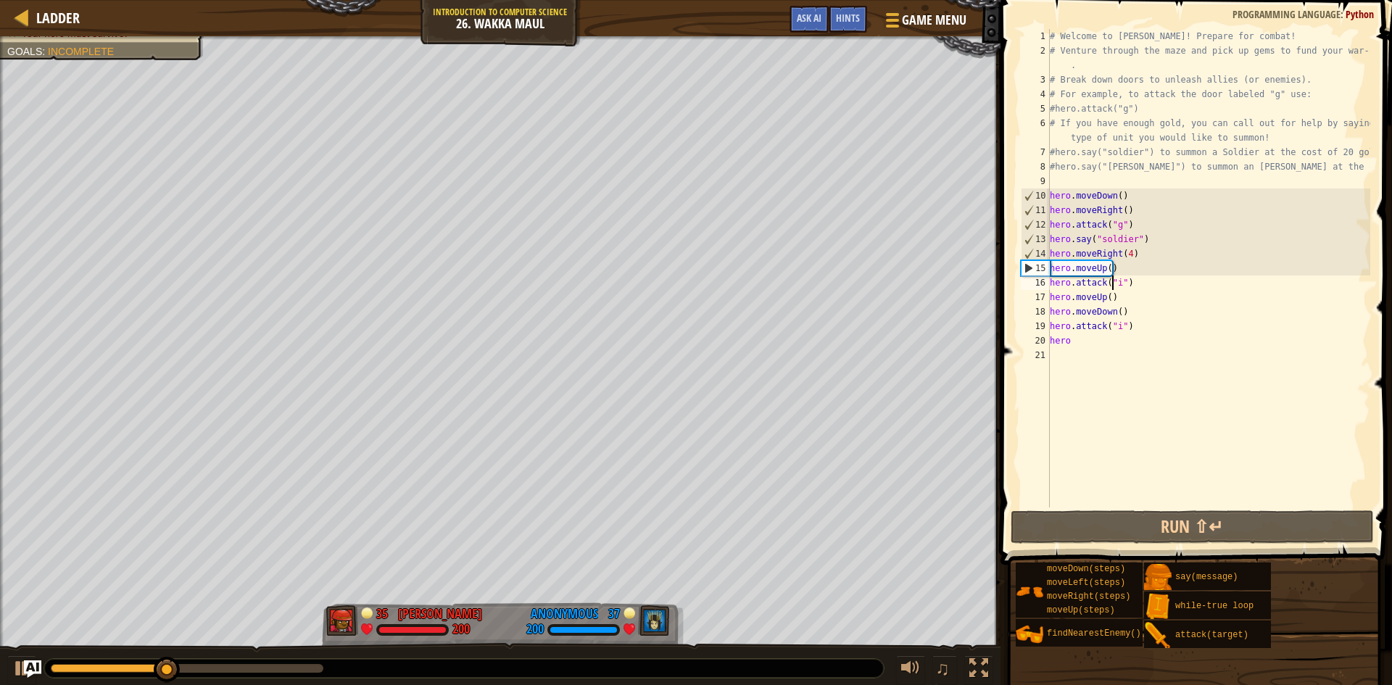
click at [1113, 286] on div "# Welcome to Wakka Maul! Prepare for combat! # Venture through the maze and pic…" at bounding box center [1208, 282] width 323 height 507
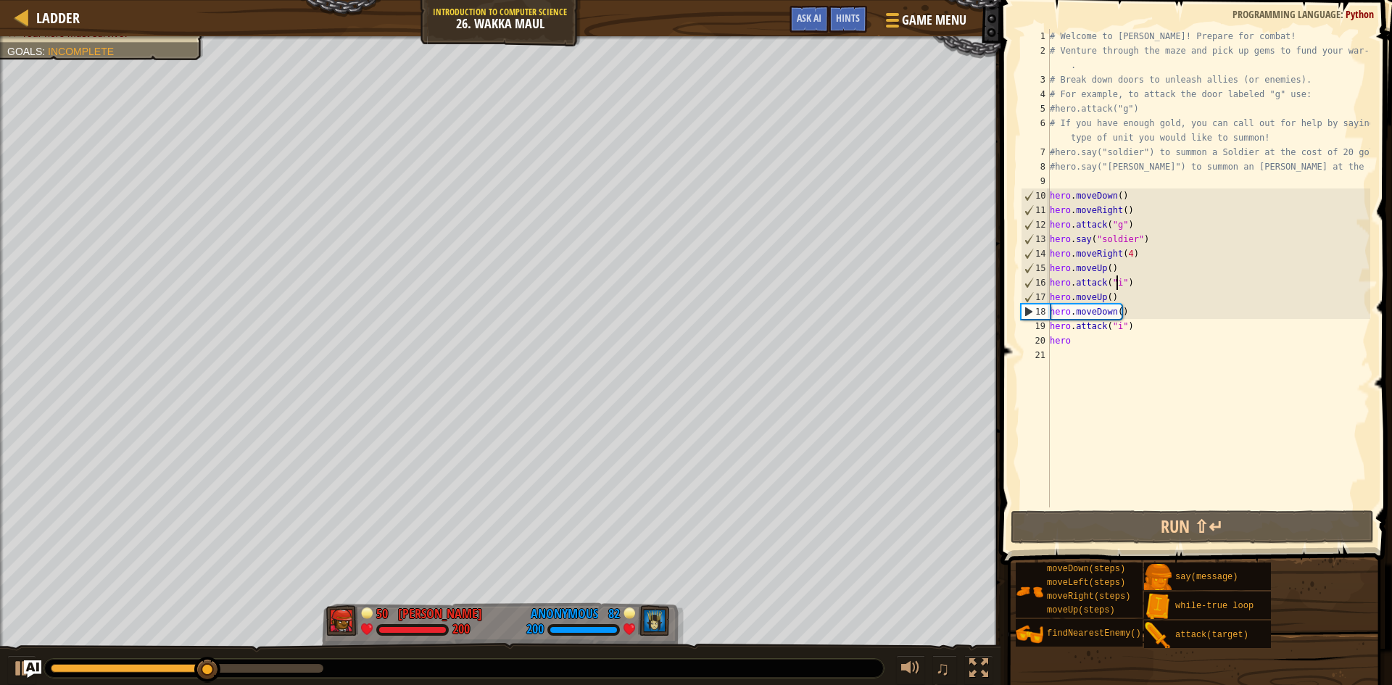
click at [1117, 286] on div "# Welcome to Wakka Maul! Prepare for combat! # Venture through the maze and pic…" at bounding box center [1208, 282] width 323 height 507
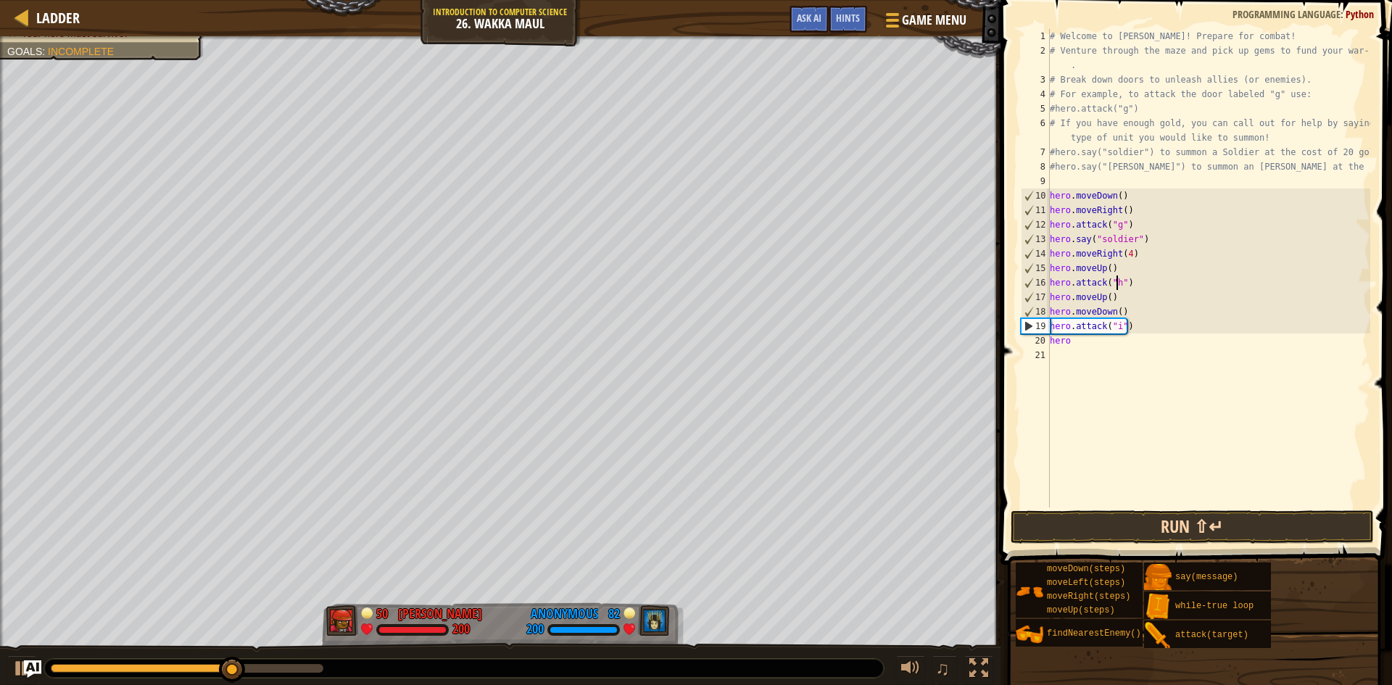
type textarea "hero.attack("h")"
click at [1074, 512] on button "Run ⇧↵" at bounding box center [1192, 526] width 363 height 33
click at [1061, 526] on button "Run ⇧↵" at bounding box center [1192, 526] width 363 height 33
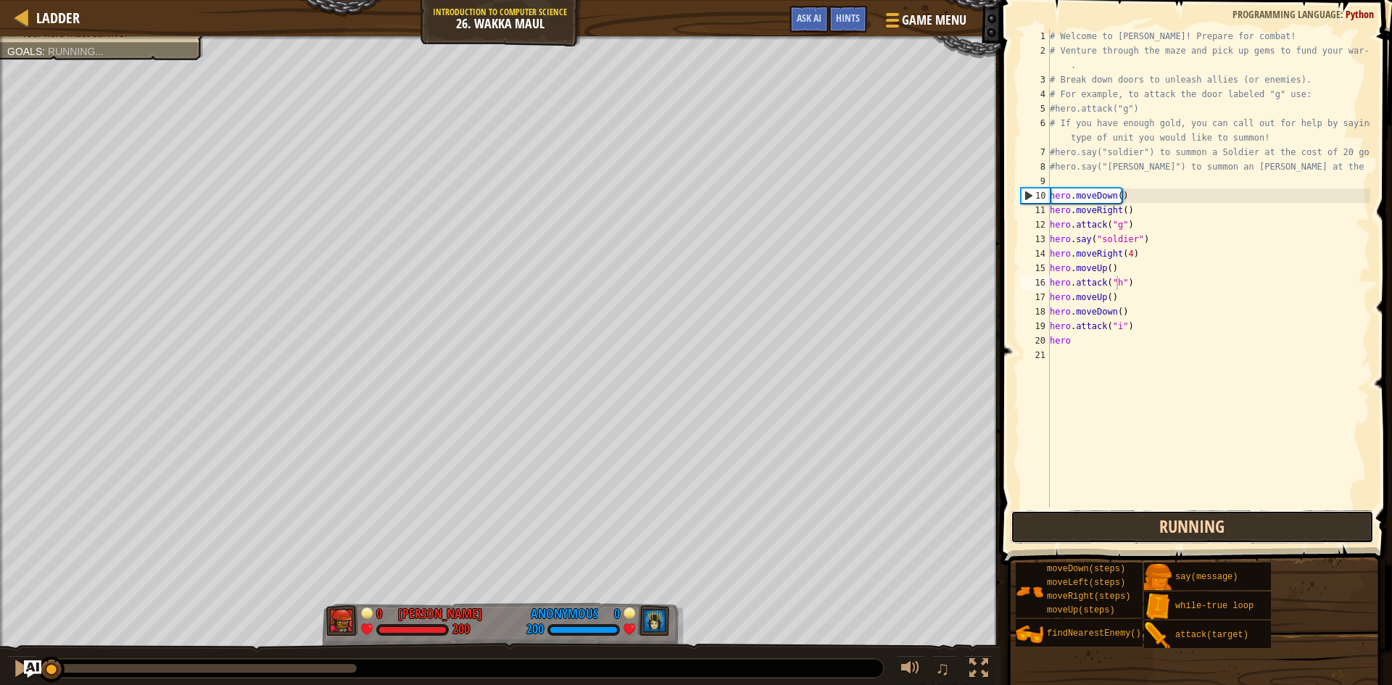
click at [1061, 526] on button "Running" at bounding box center [1192, 526] width 363 height 33
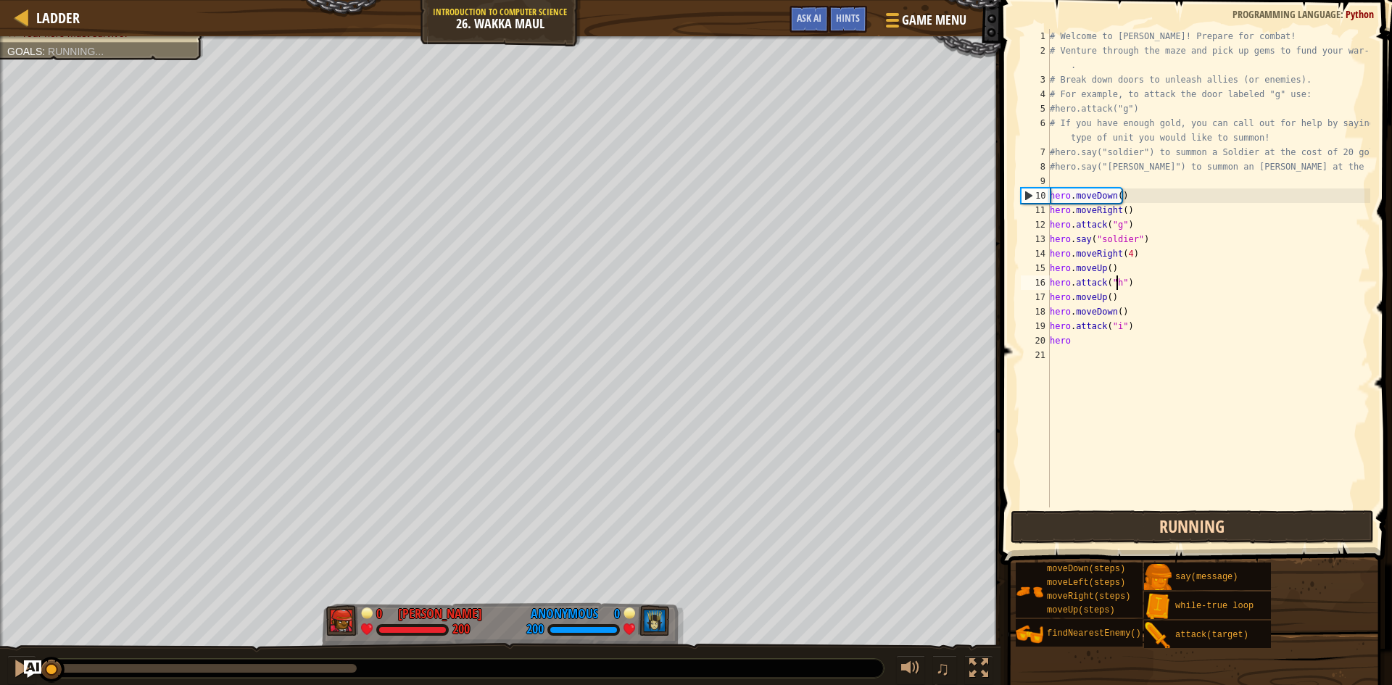
click at [1061, 526] on button "Running" at bounding box center [1192, 526] width 363 height 33
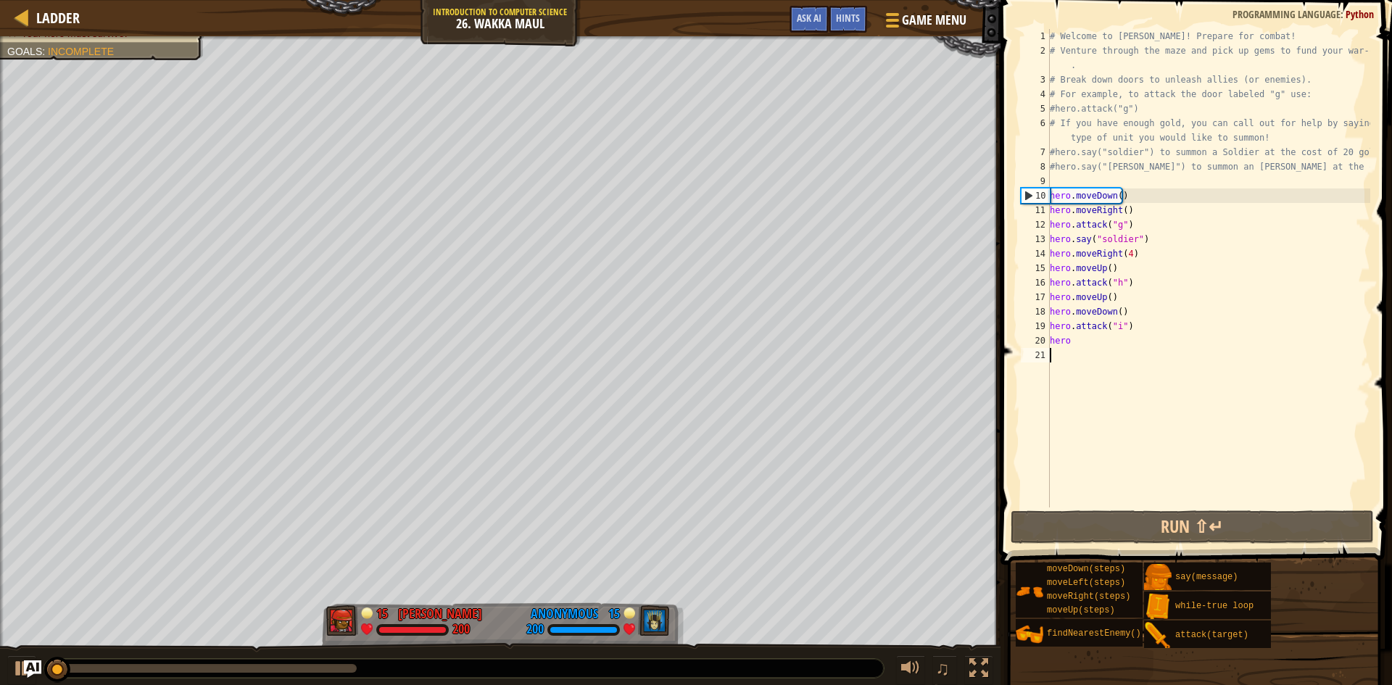
click at [1095, 348] on div "# Welcome to Wakka Maul! Prepare for combat! # Venture through the maze and pic…" at bounding box center [1208, 282] width 323 height 507
click at [1114, 339] on div "# Welcome to Wakka Maul! Prepare for combat! # Venture through the maze and pic…" at bounding box center [1208, 282] width 323 height 507
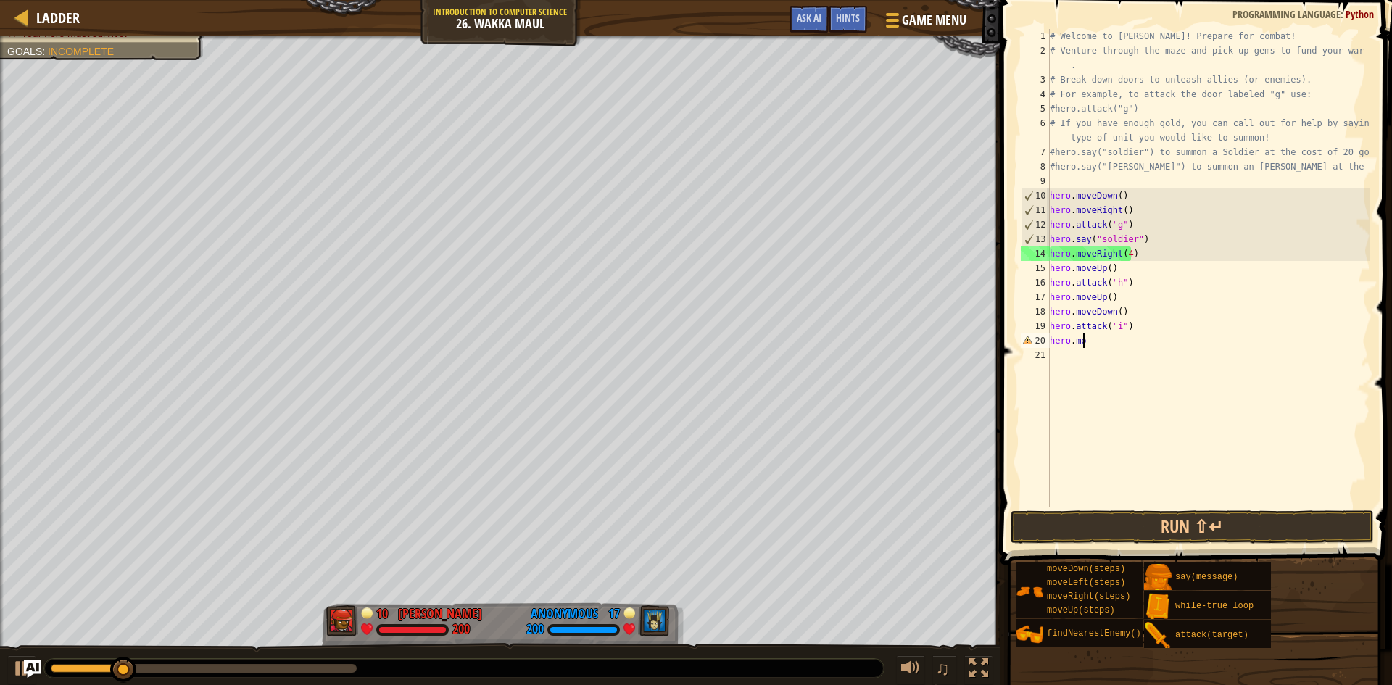
scroll to position [7, 2]
click at [268, 669] on div at bounding box center [204, 668] width 306 height 9
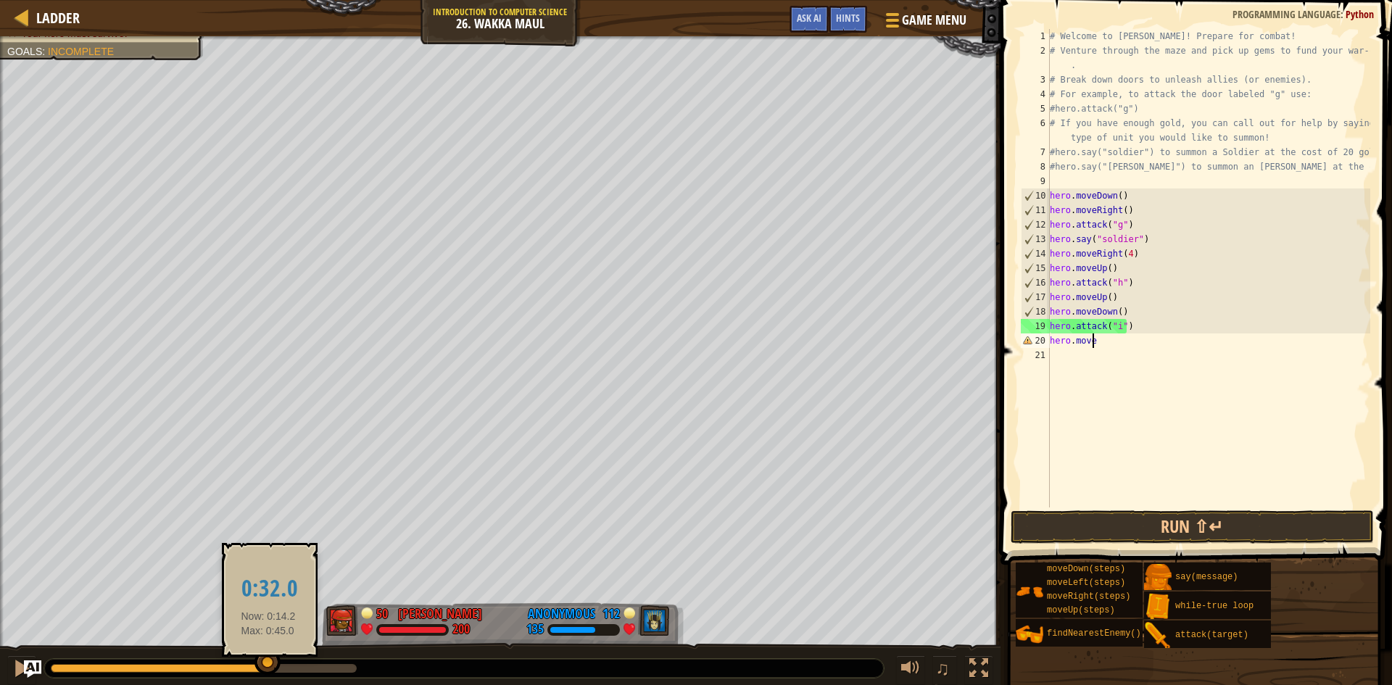
click at [268, 669] on div at bounding box center [267, 663] width 26 height 26
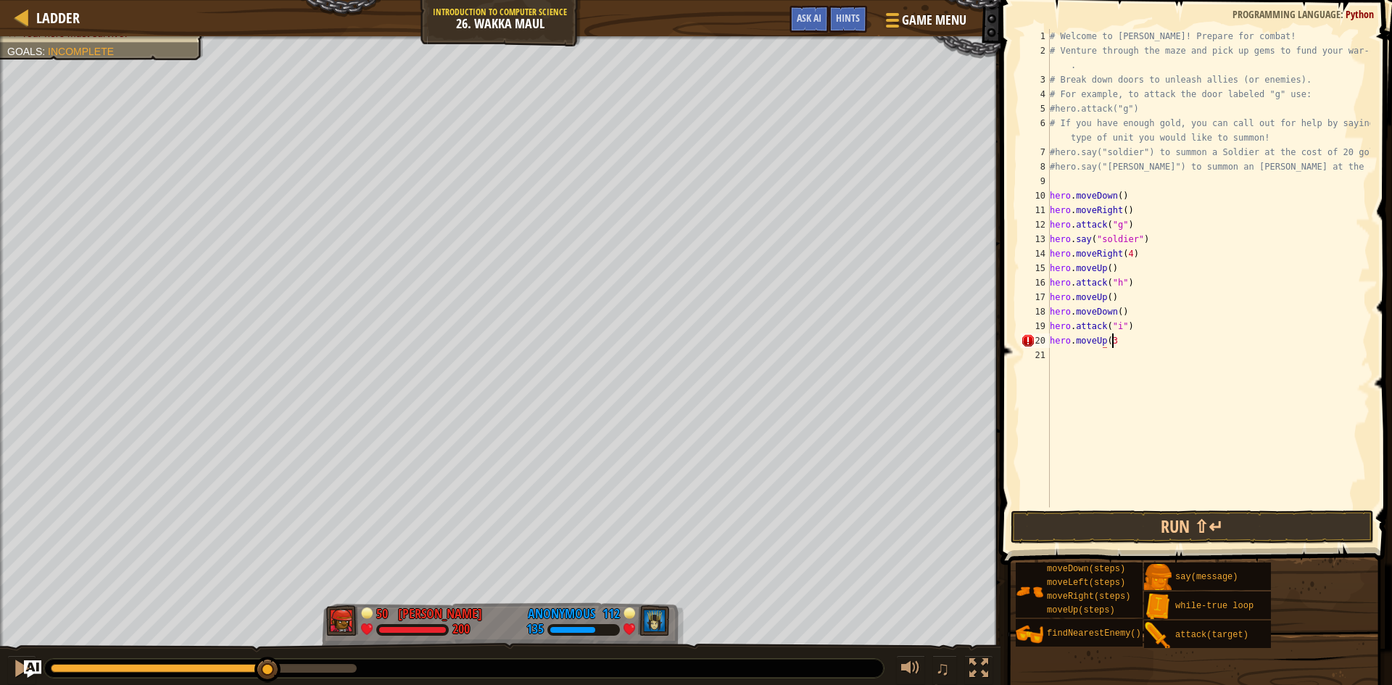
scroll to position [7, 4]
type textarea "hero.moveUp(2)"
type textarea "H"
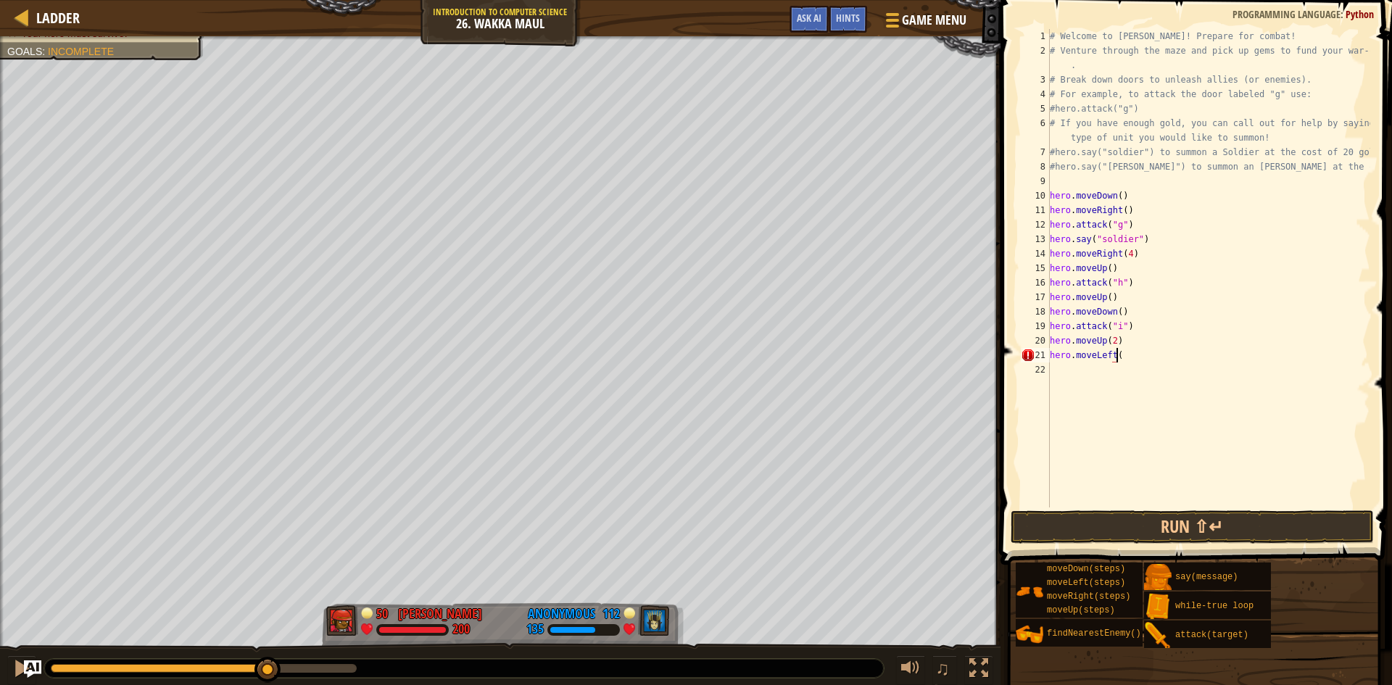
type textarea "hero.moveLeft()"
click at [1093, 372] on div "# Welcome to Wakka Maul! Prepare for combat! # Venture through the maze and pic…" at bounding box center [1208, 282] width 323 height 507
type textarea "gero.Move"
click at [1133, 411] on div "# Welcome to Wakka Maul! Prepare for combat! # Venture through the maze and pic…" at bounding box center [1208, 282] width 323 height 507
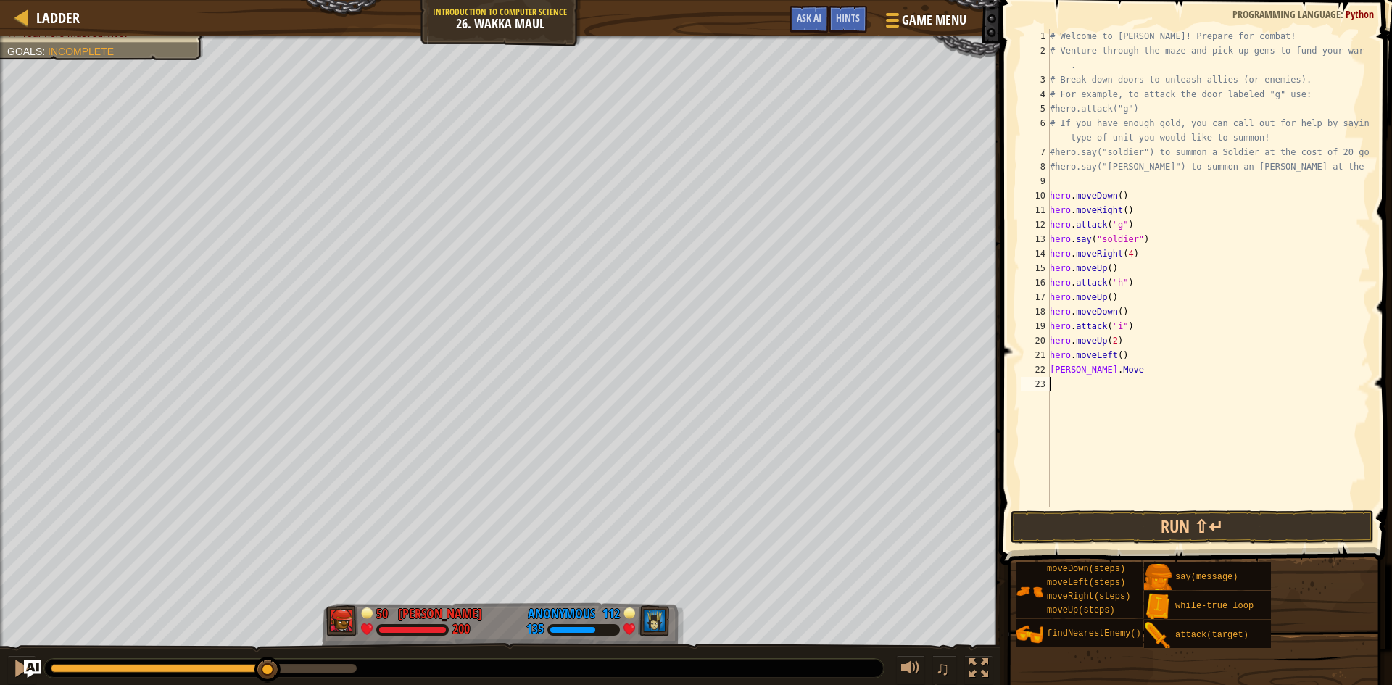
scroll to position [7, 0]
type textarea "Hero"
